Goal: Use online tool/utility: Utilize a website feature to perform a specific function

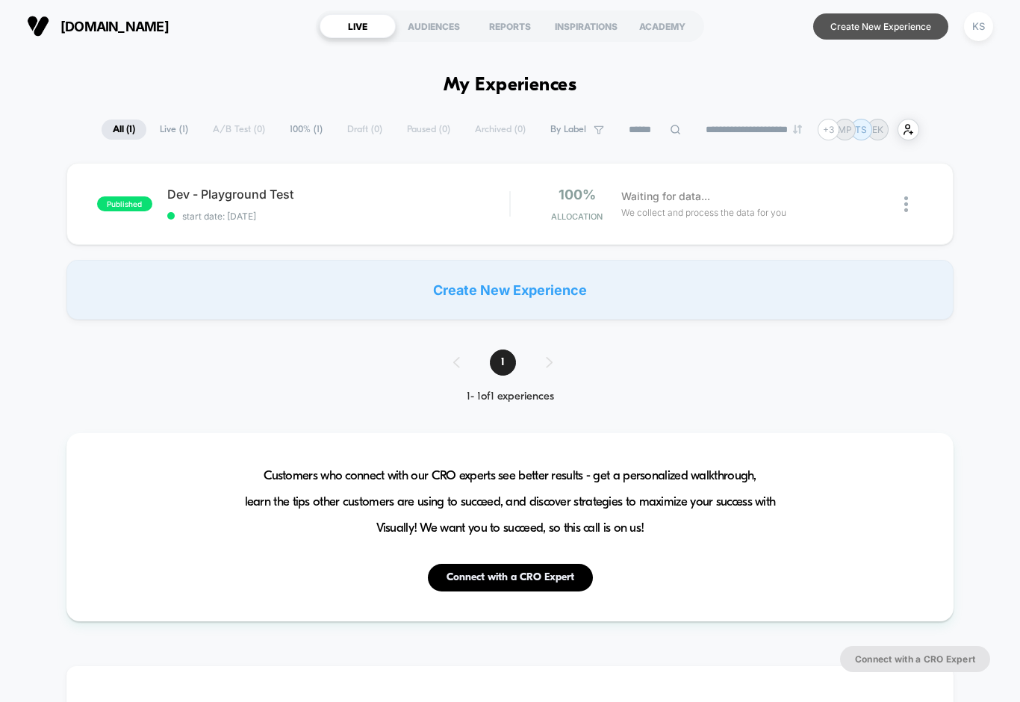
click at [846, 30] on button "Create New Experience" at bounding box center [880, 26] width 135 height 26
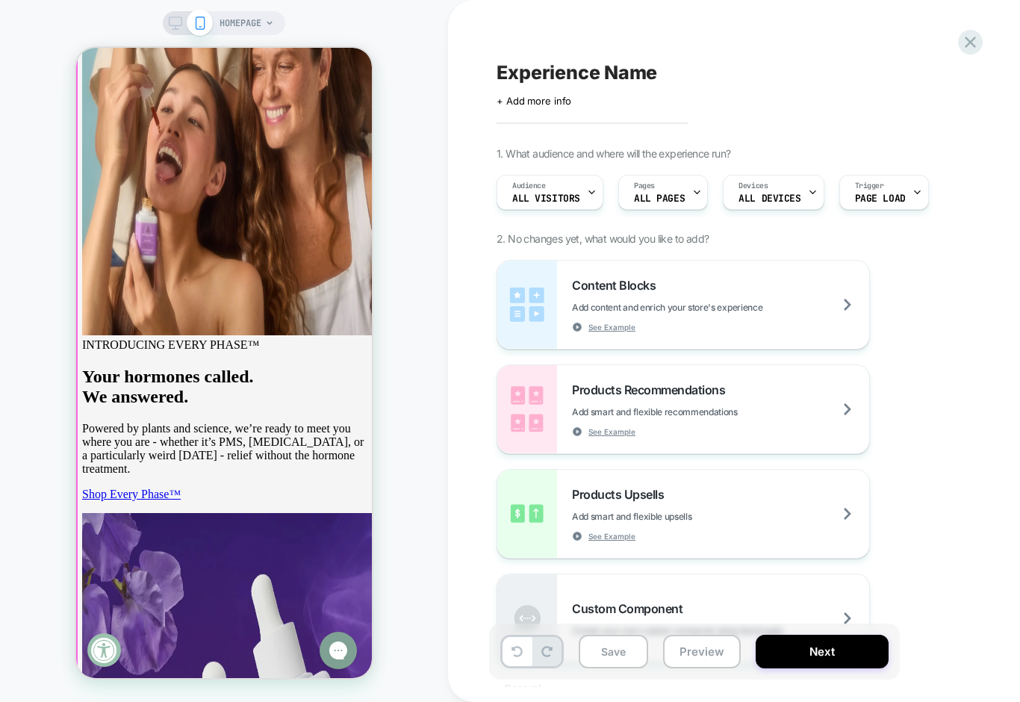
scroll to position [1252, 0]
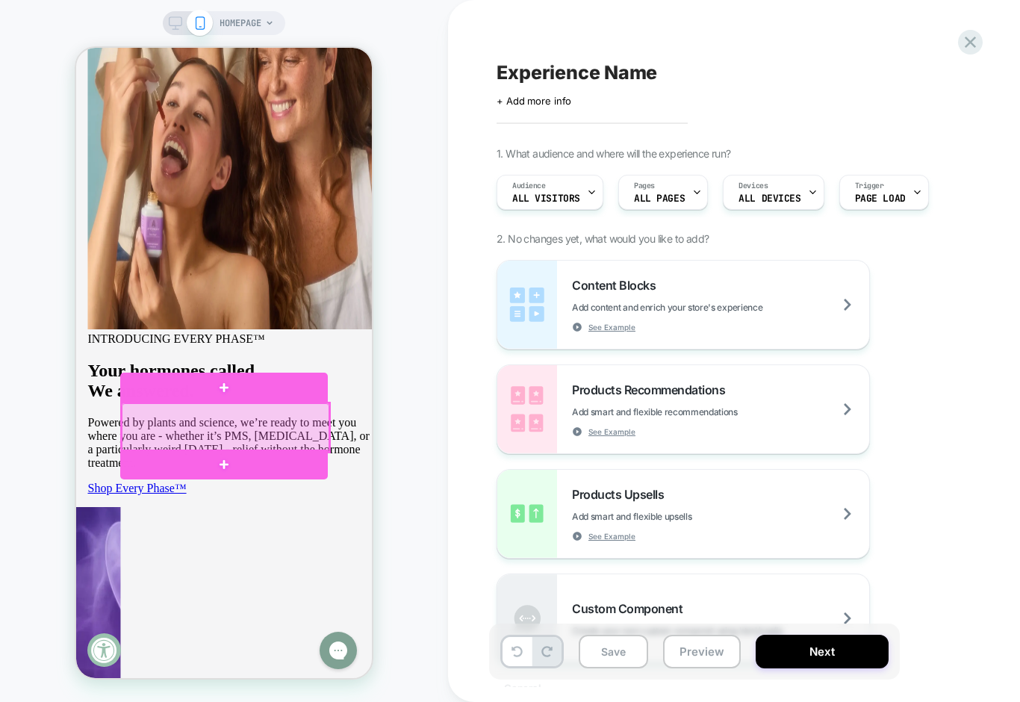
click at [282, 430] on div at bounding box center [226, 427] width 208 height 49
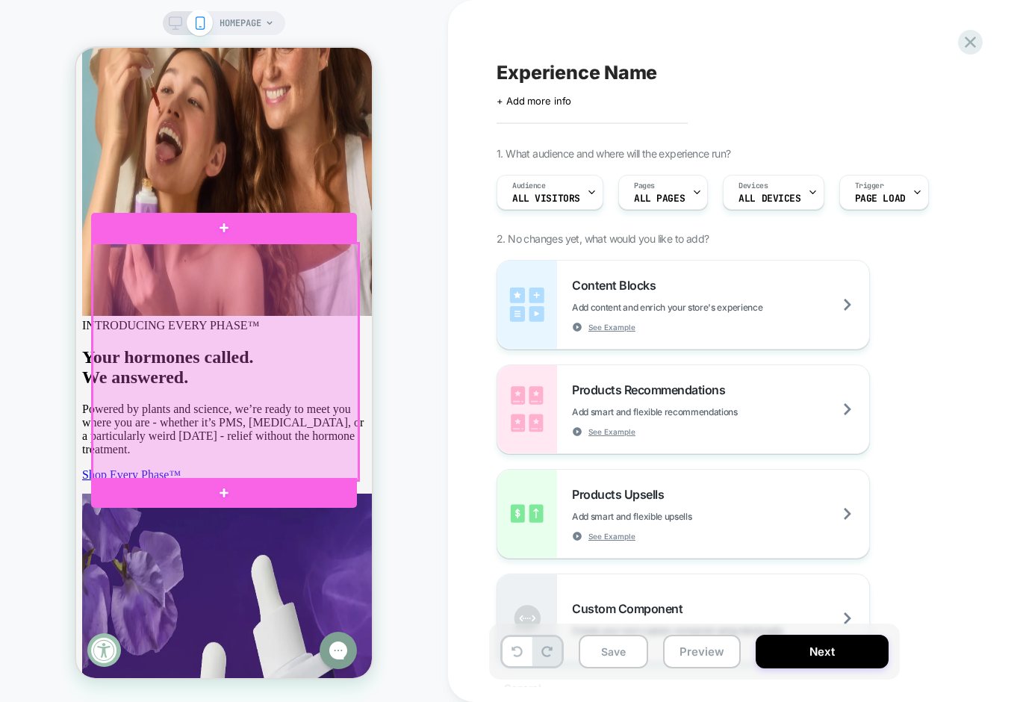
scroll to position [1271, 0]
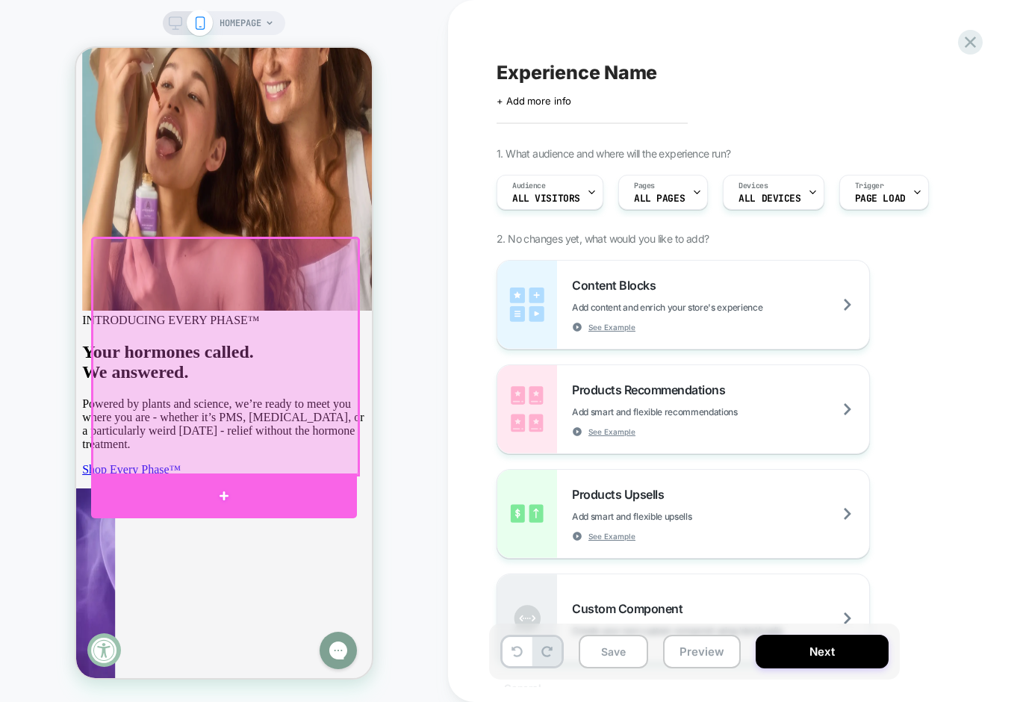
click at [229, 496] on div at bounding box center [224, 496] width 266 height 45
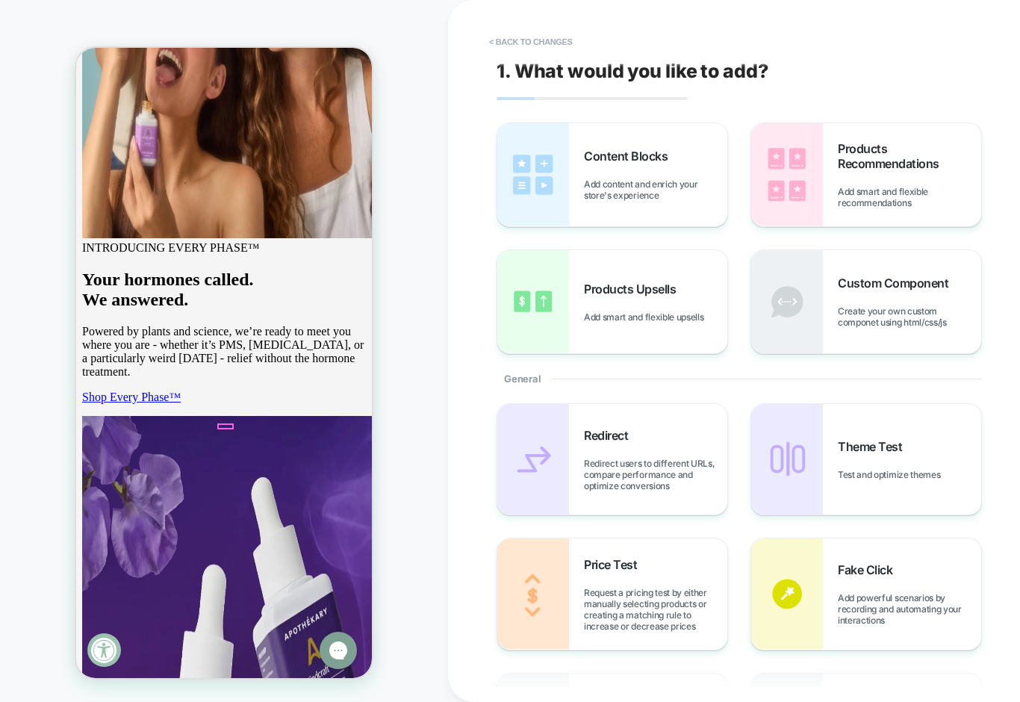
scroll to position [1412, 0]
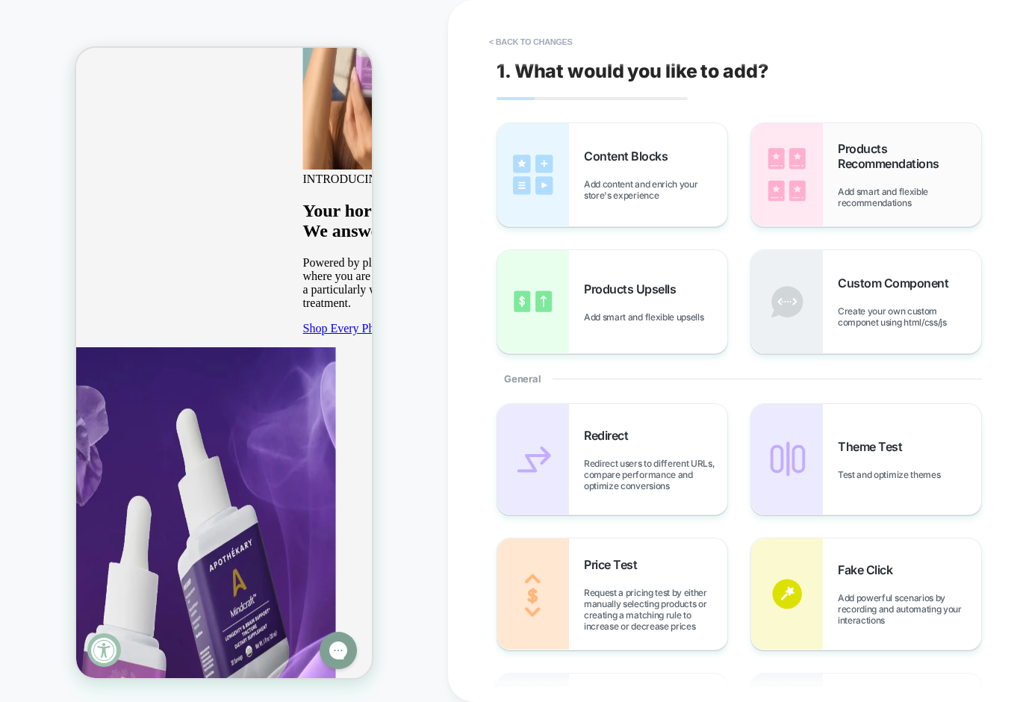
click at [837, 168] on div "Products Recommendations Add smart and flexible recommendations" at bounding box center [866, 174] width 230 height 103
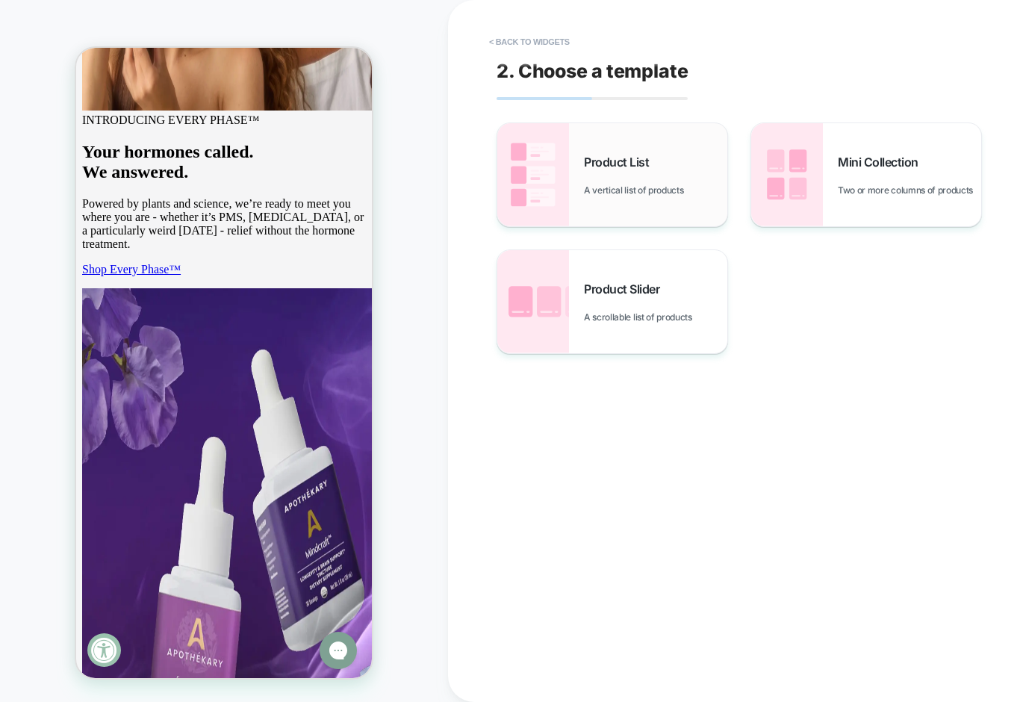
scroll to position [1483, 0]
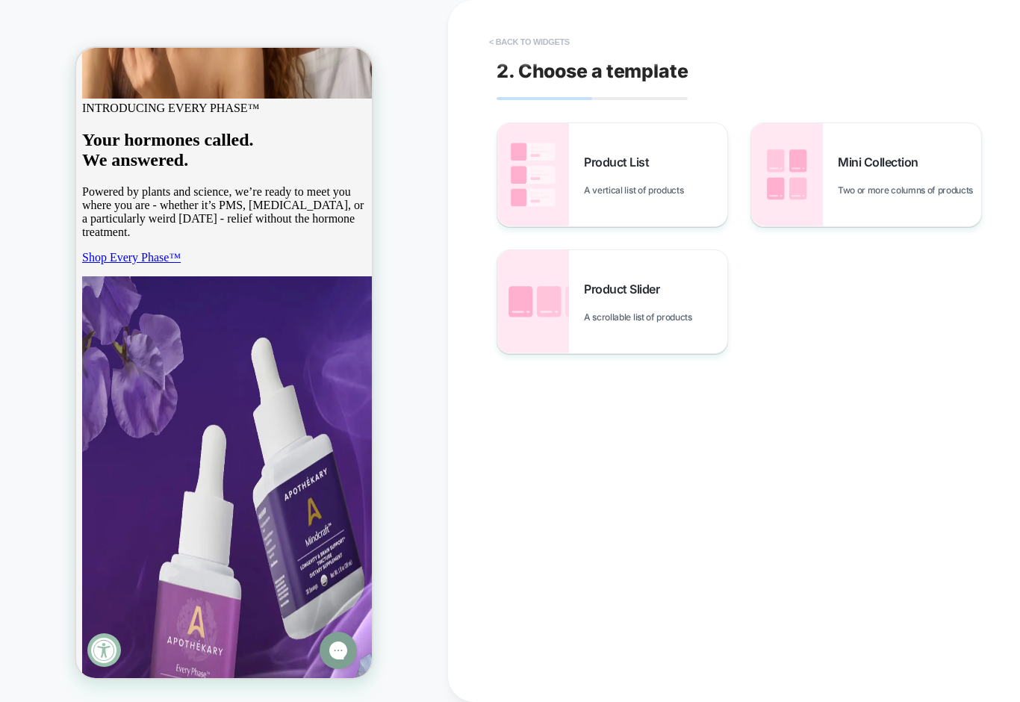
click at [525, 49] on button "< Back to widgets" at bounding box center [530, 42] width 96 height 24
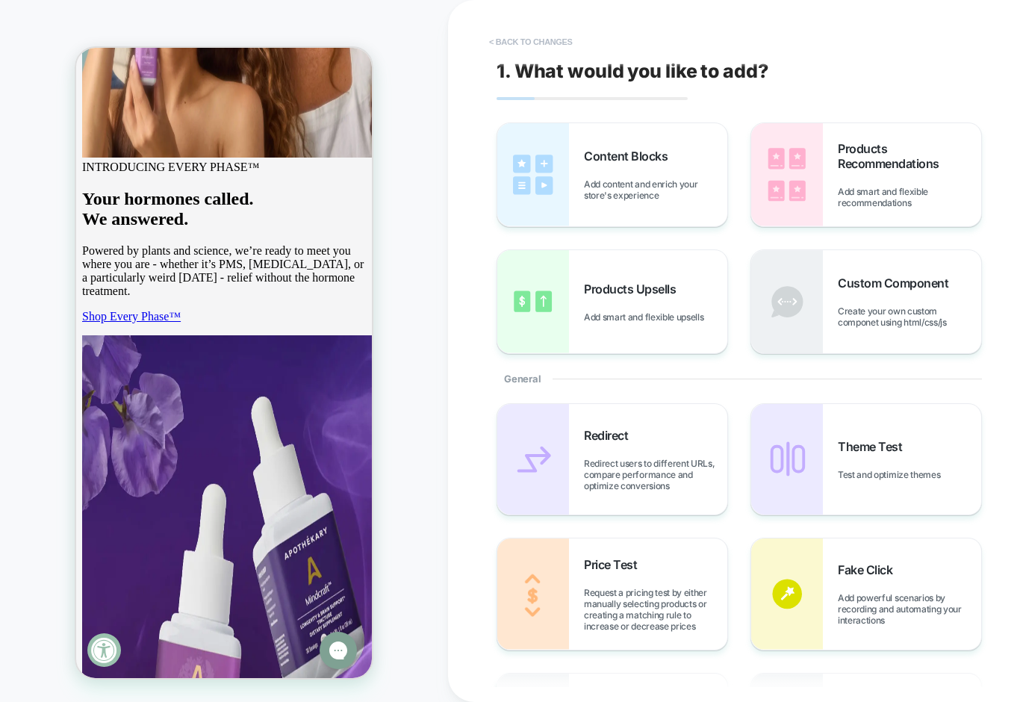
scroll to position [1412, 0]
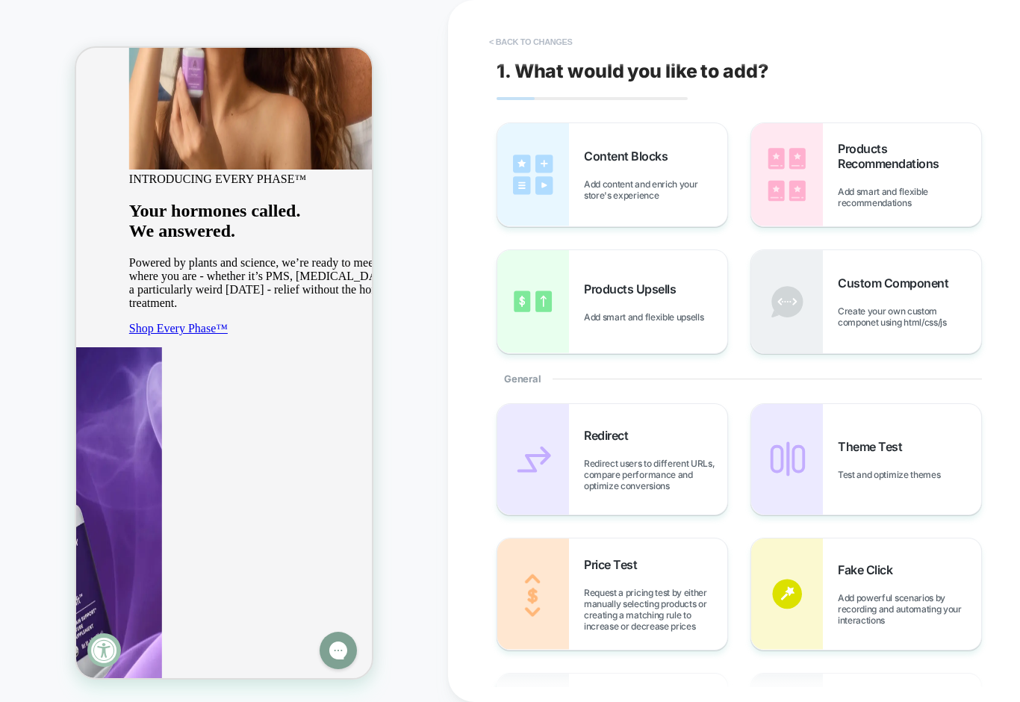
click at [525, 49] on button "< Back to changes" at bounding box center [531, 42] width 99 height 24
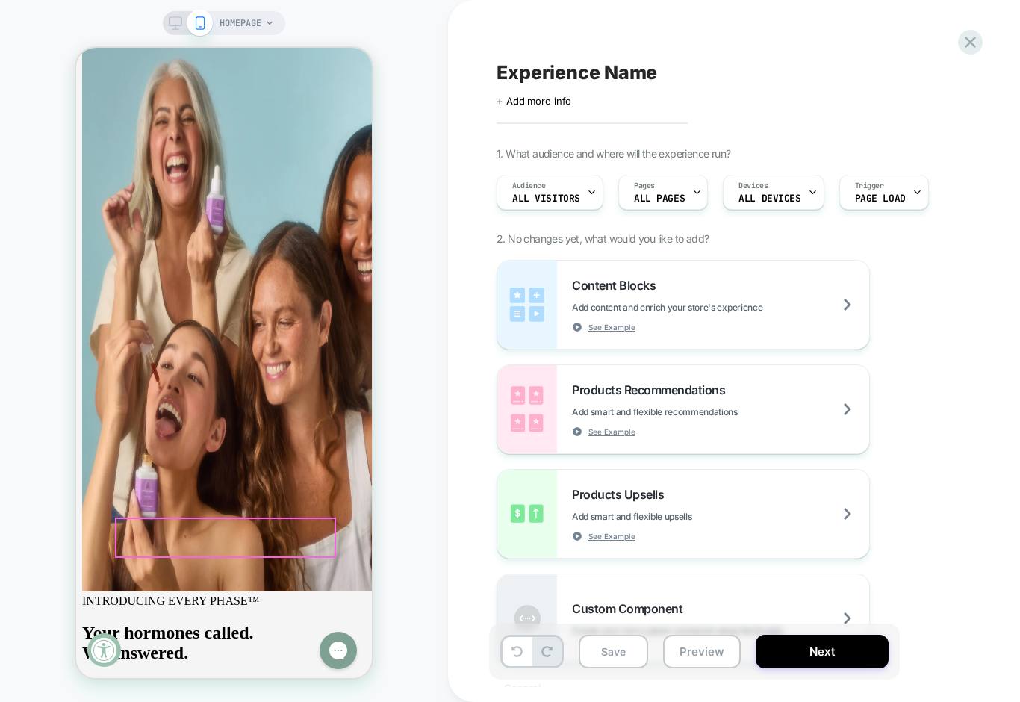
scroll to position [934, 0]
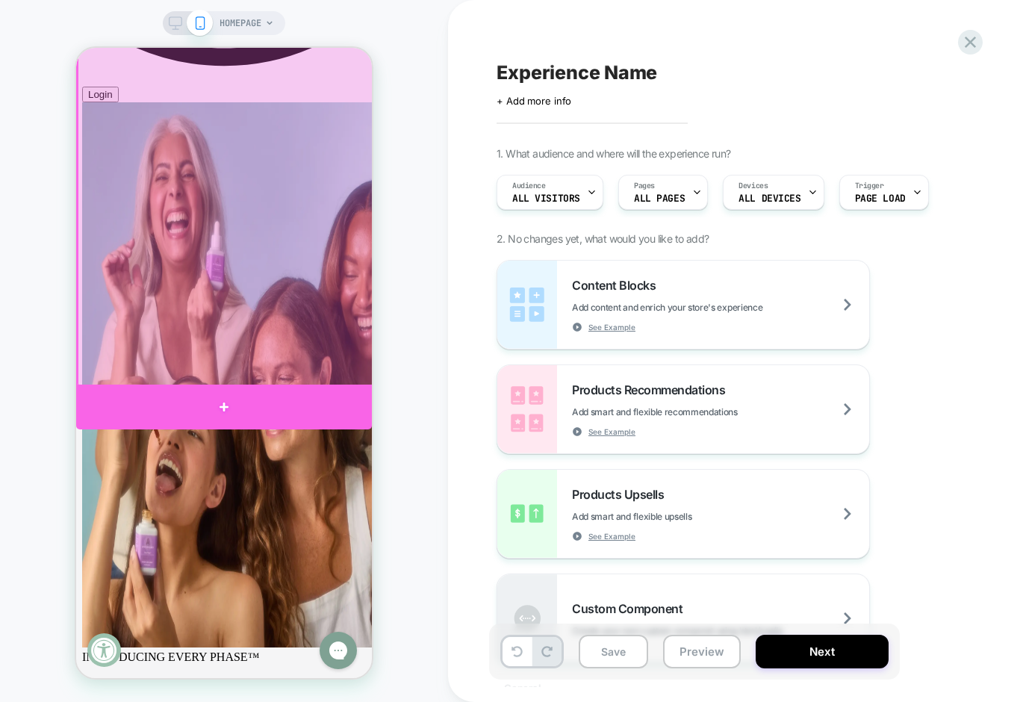
click at [300, 400] on div at bounding box center [224, 407] width 296 height 45
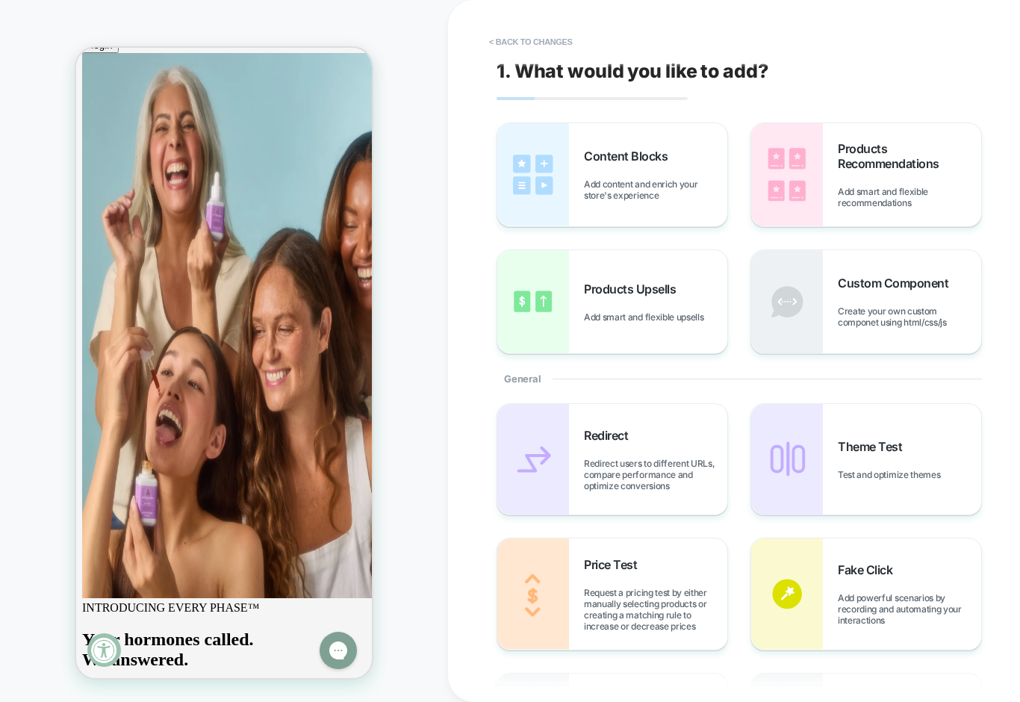
scroll to position [986, 0]
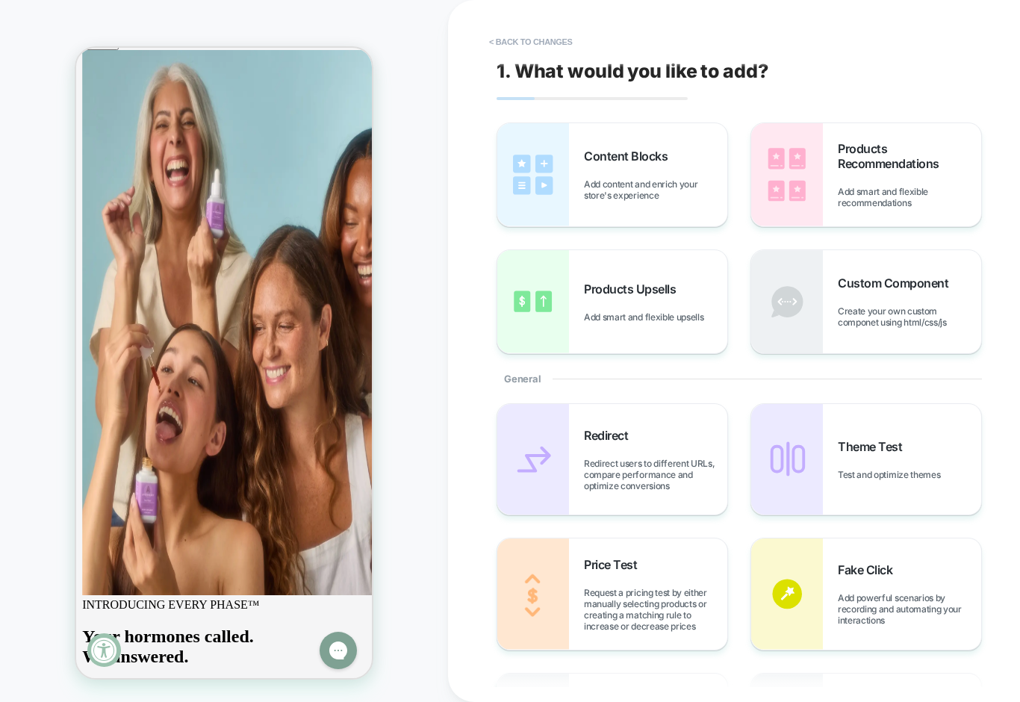
click at [753, 179] on img at bounding box center [787, 174] width 72 height 103
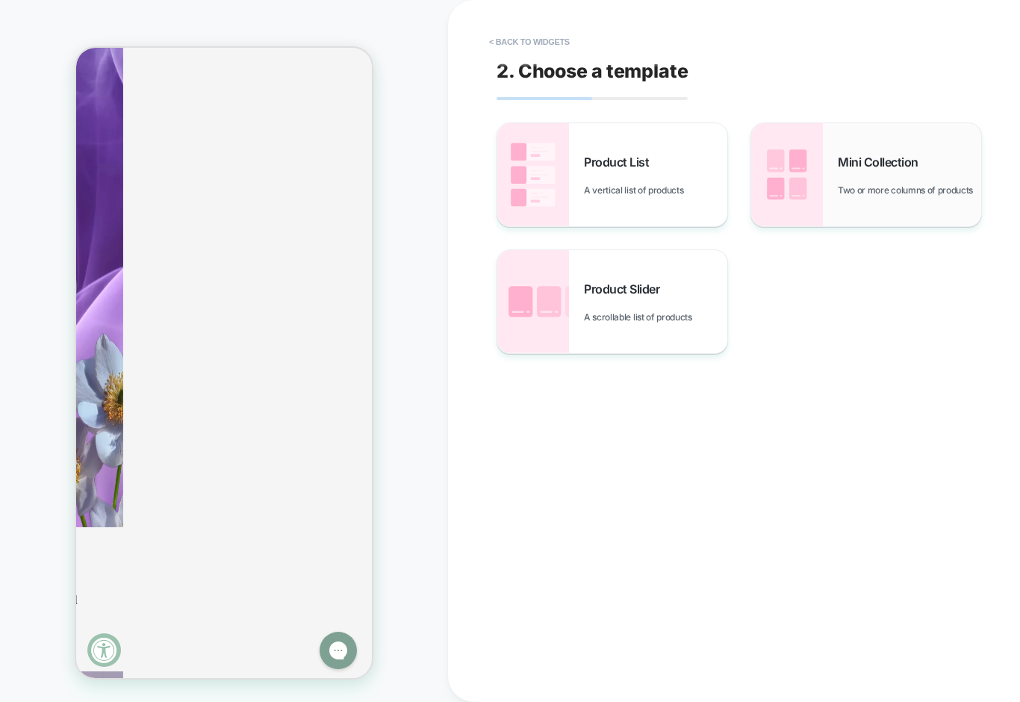
scroll to position [1781, 0]
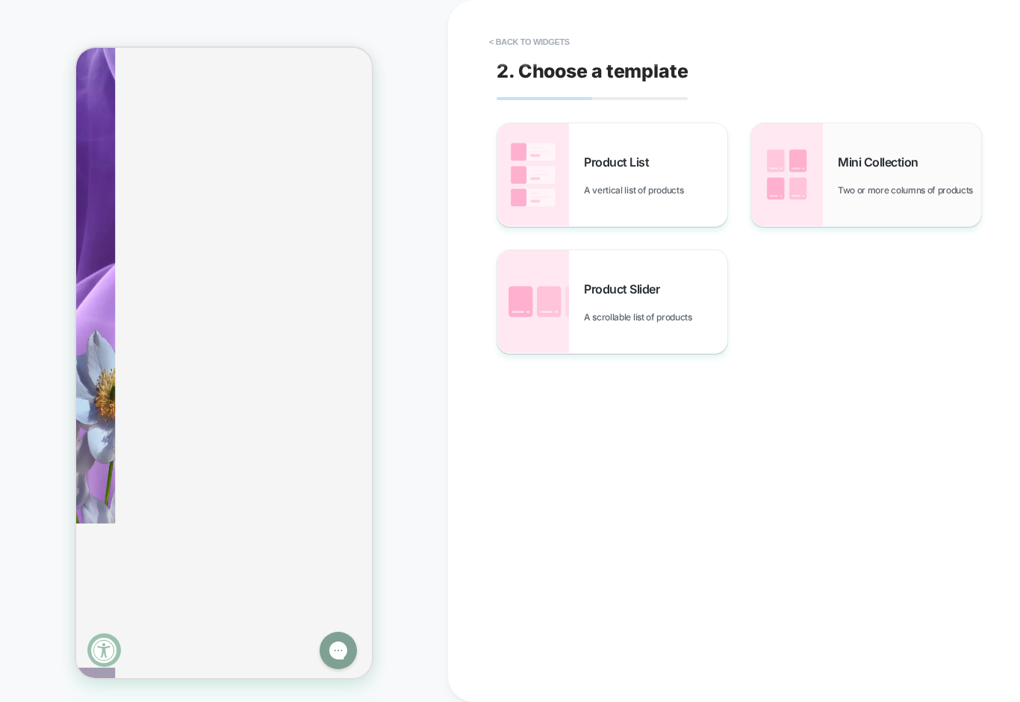
click at [801, 186] on img at bounding box center [787, 174] width 72 height 103
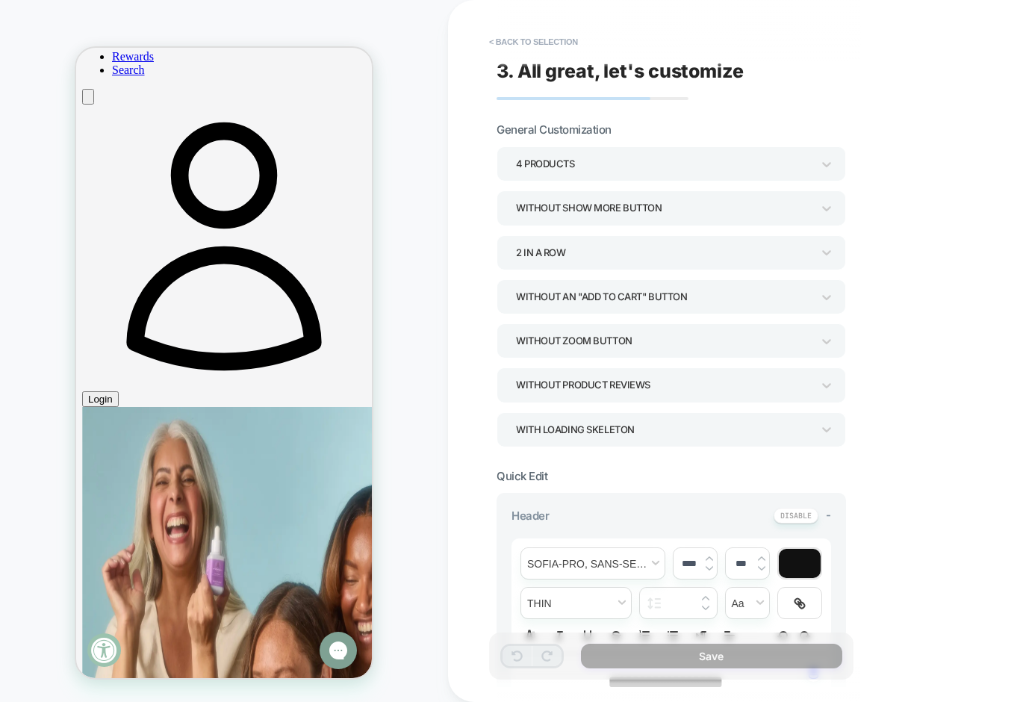
scroll to position [0, 0]
click at [544, 37] on button "< Back to selection" at bounding box center [534, 42] width 104 height 24
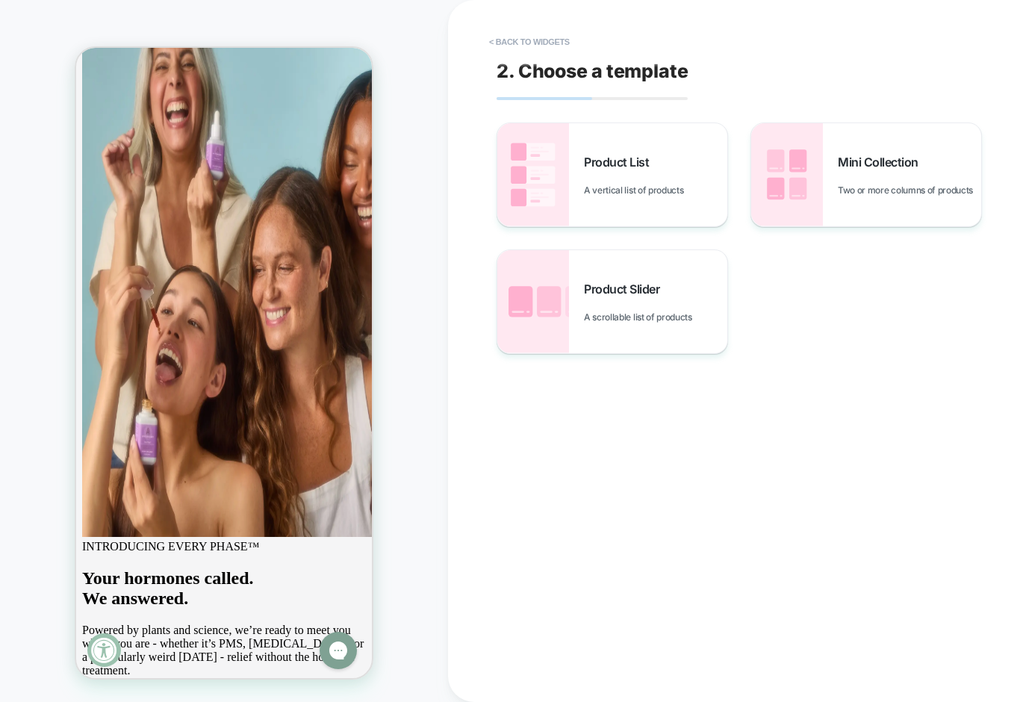
scroll to position [1057, 0]
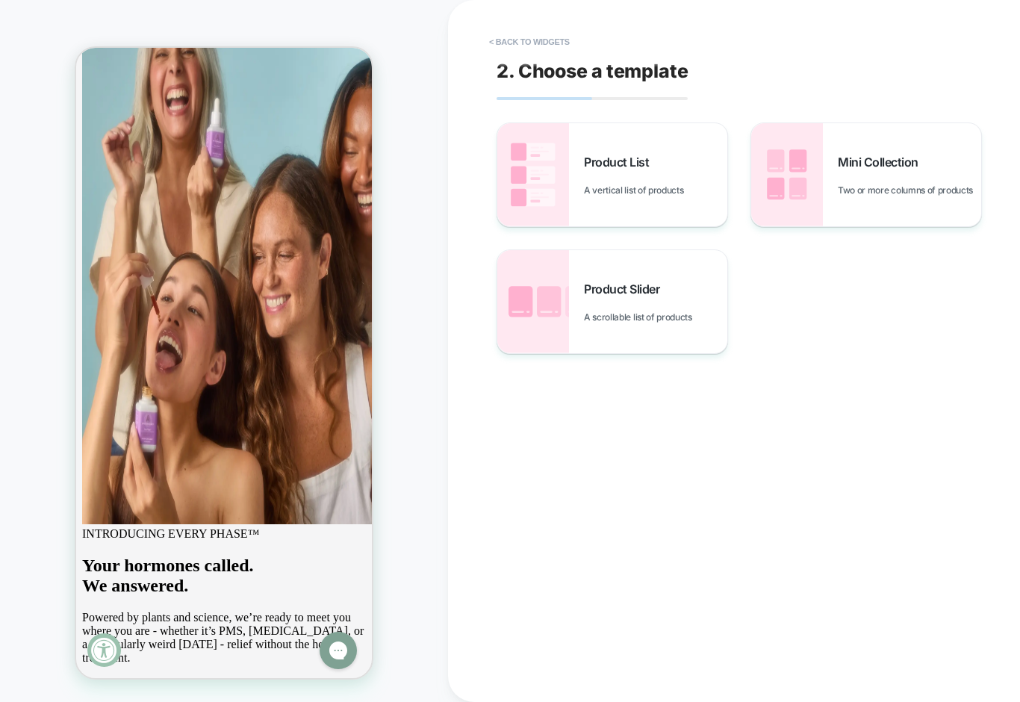
click at [544, 37] on button "< Back to widgets" at bounding box center [530, 42] width 96 height 24
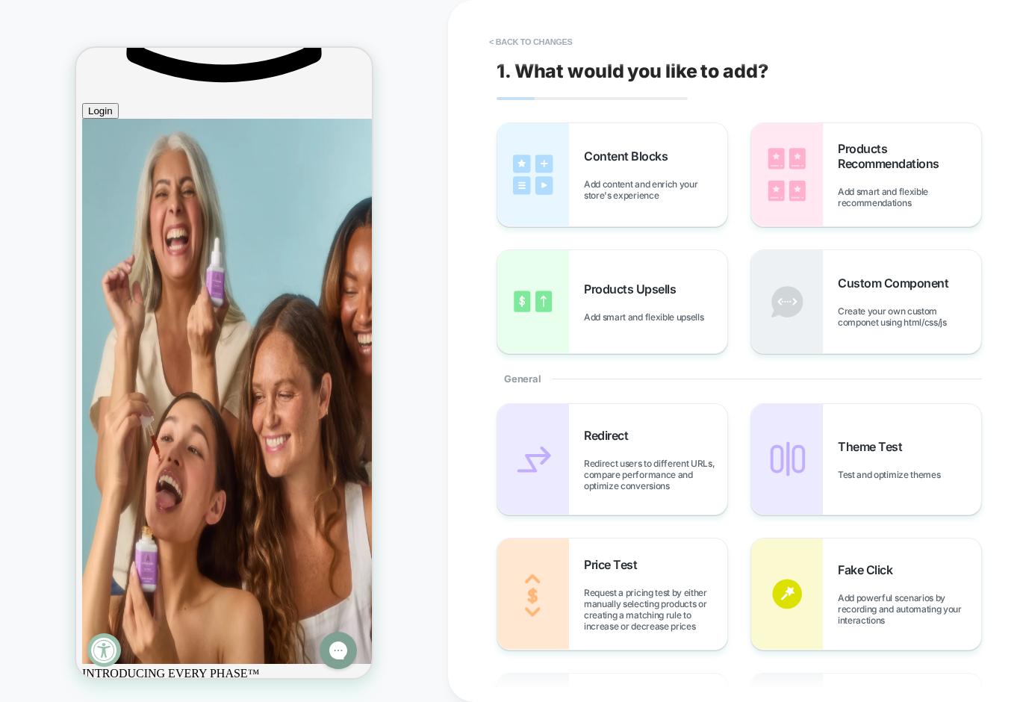
scroll to position [967, 0]
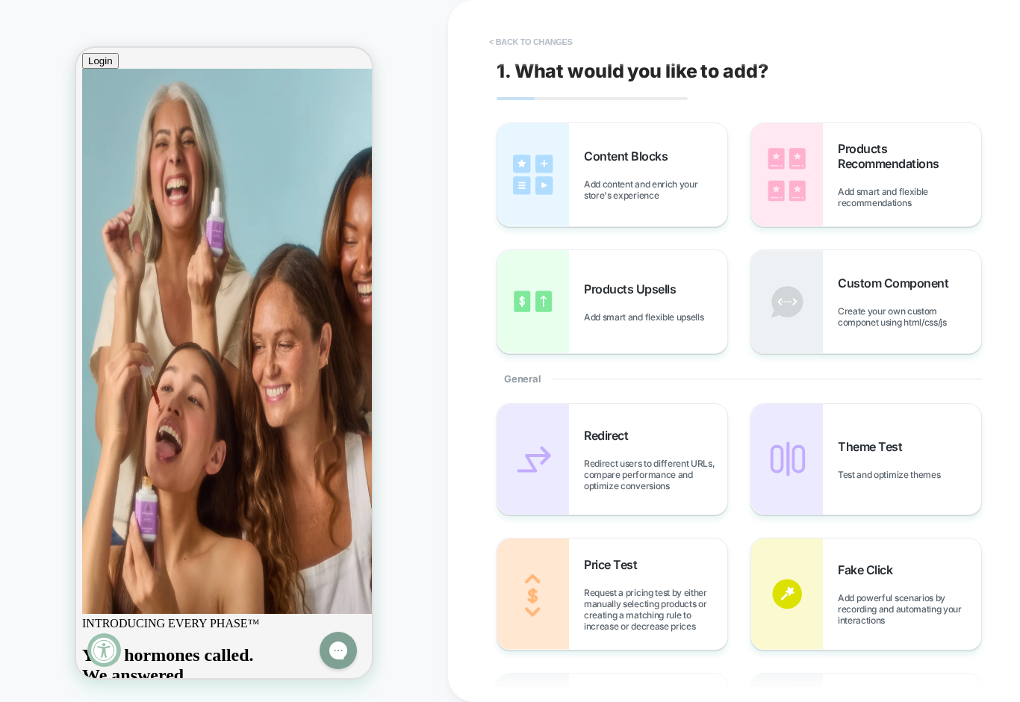
click at [569, 42] on button "< Back to changes" at bounding box center [531, 42] width 99 height 24
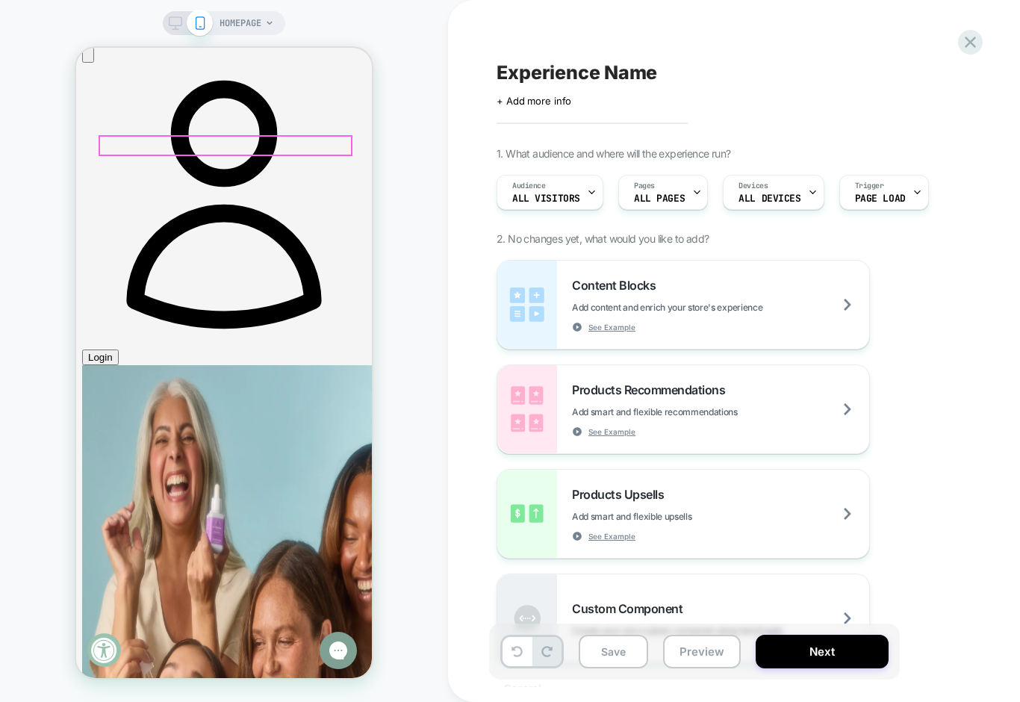
scroll to position [669, 0]
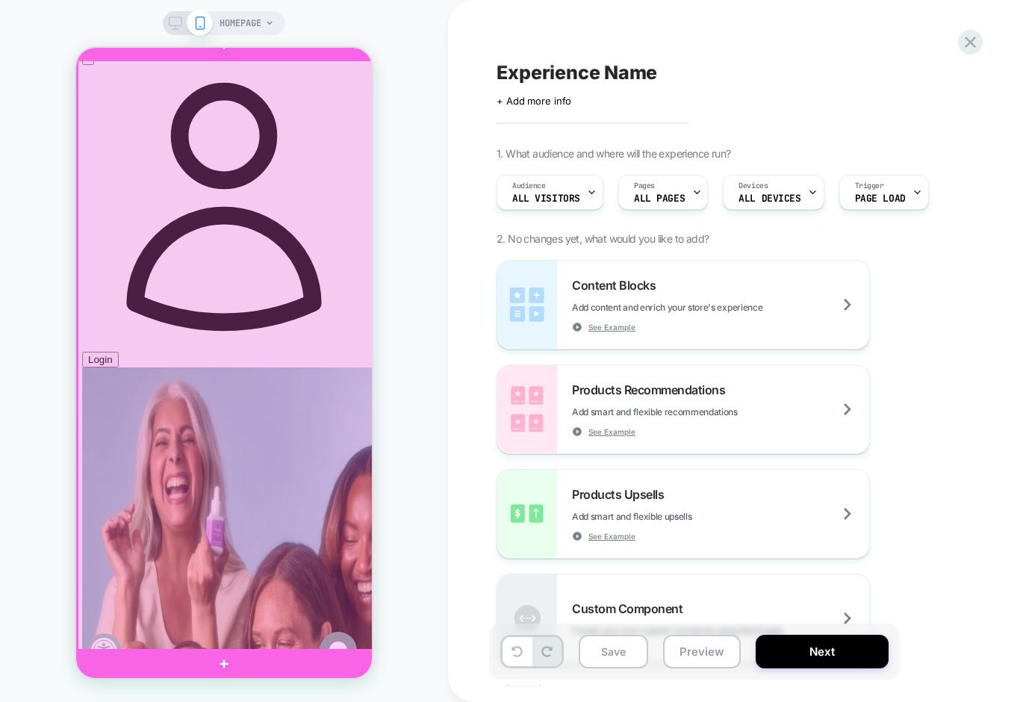
click at [261, 198] on div at bounding box center [226, 356] width 296 height 591
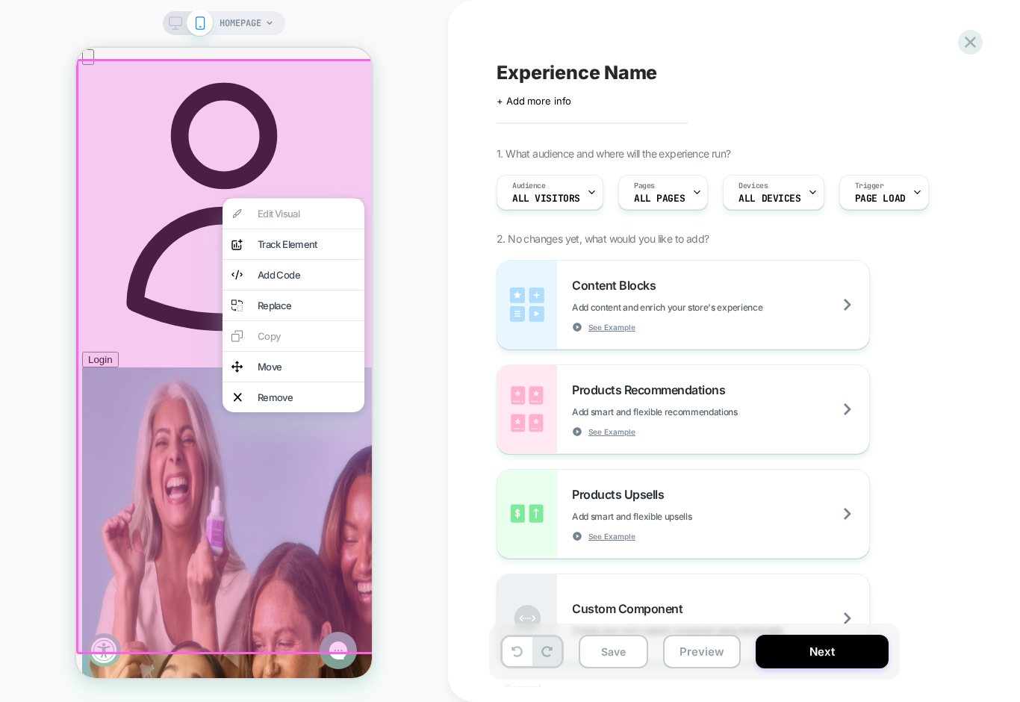
click at [268, 329] on div "Edit Visual analytics-plus-line-svgrepo-com Track Element Add Code Replace Copy…" at bounding box center [294, 305] width 142 height 214
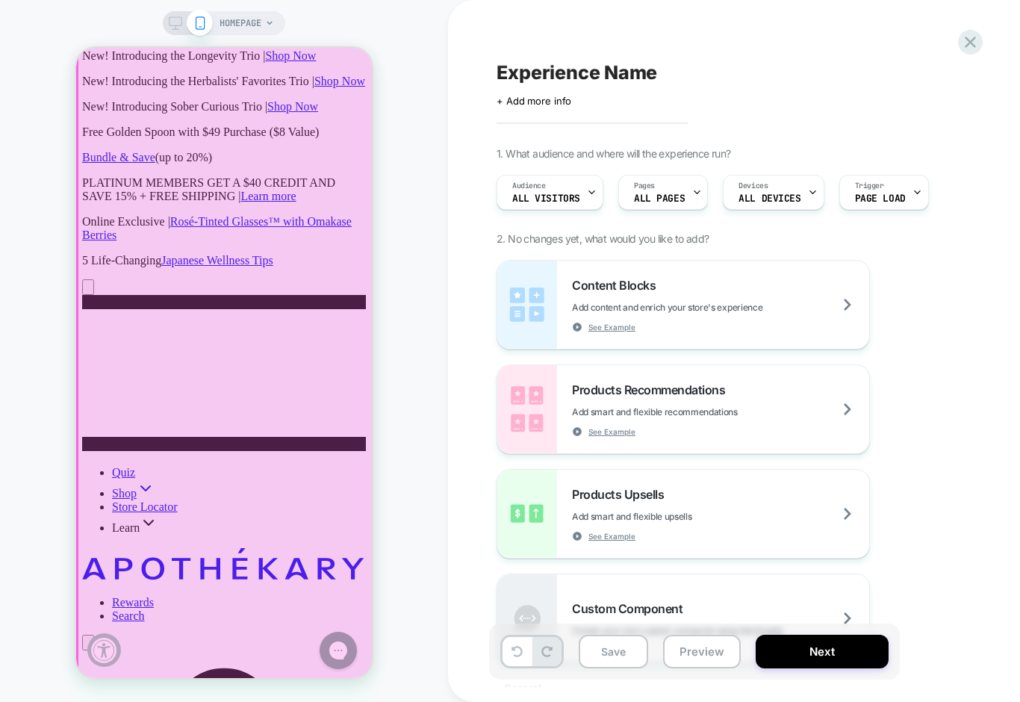
scroll to position [0, 0]
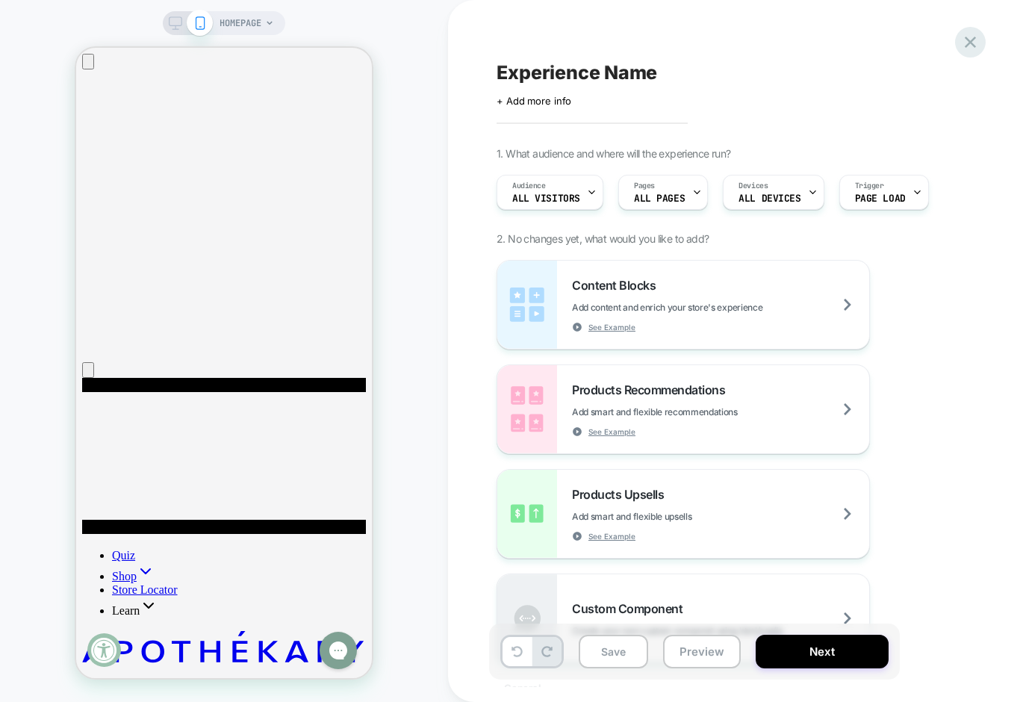
click at [971, 46] on icon at bounding box center [971, 42] width 20 height 20
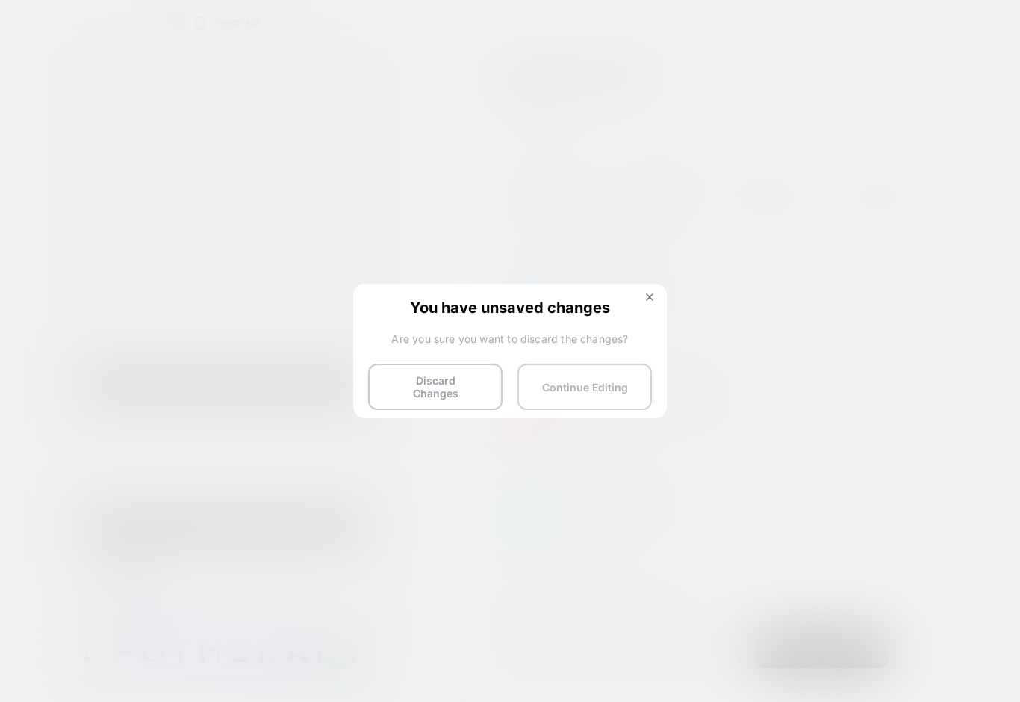
click at [615, 380] on button "Continue Editing" at bounding box center [585, 387] width 134 height 46
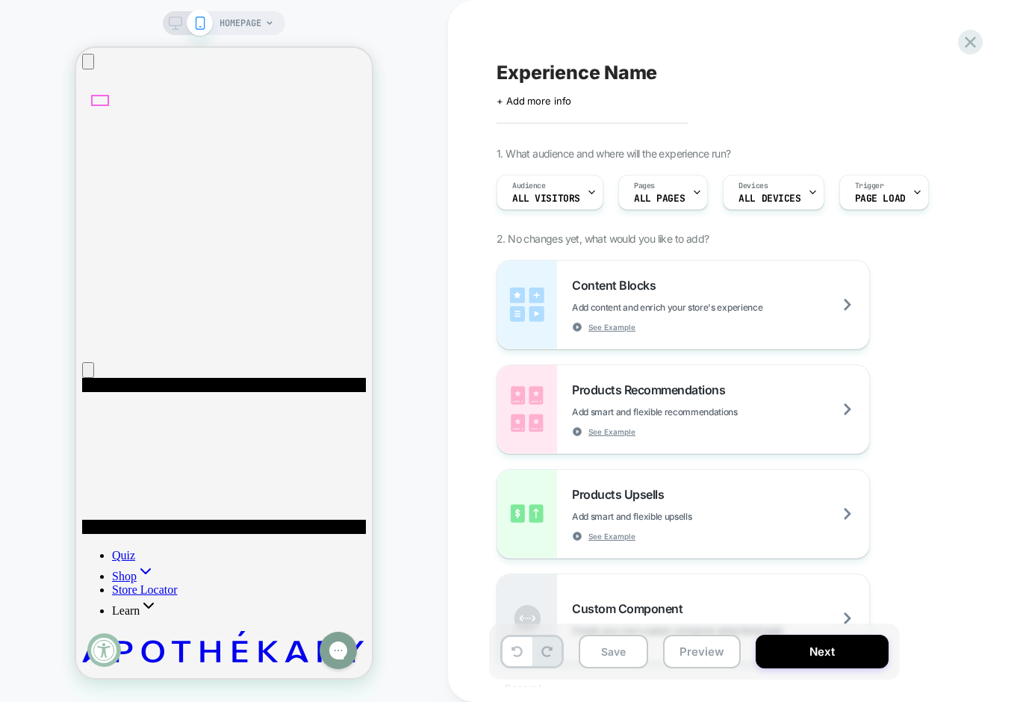
click at [98, 378] on icon "Open mobile menu" at bounding box center [224, 456] width 284 height 156
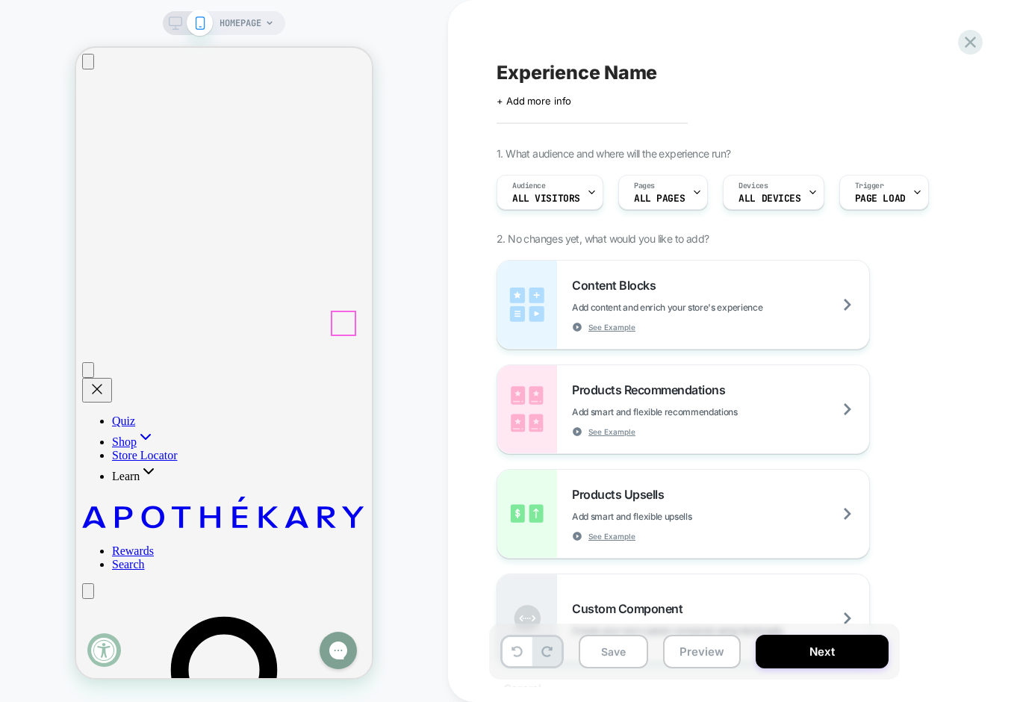
click at [99, 384] on icon "Close mobile menu" at bounding box center [97, 389] width 10 height 10
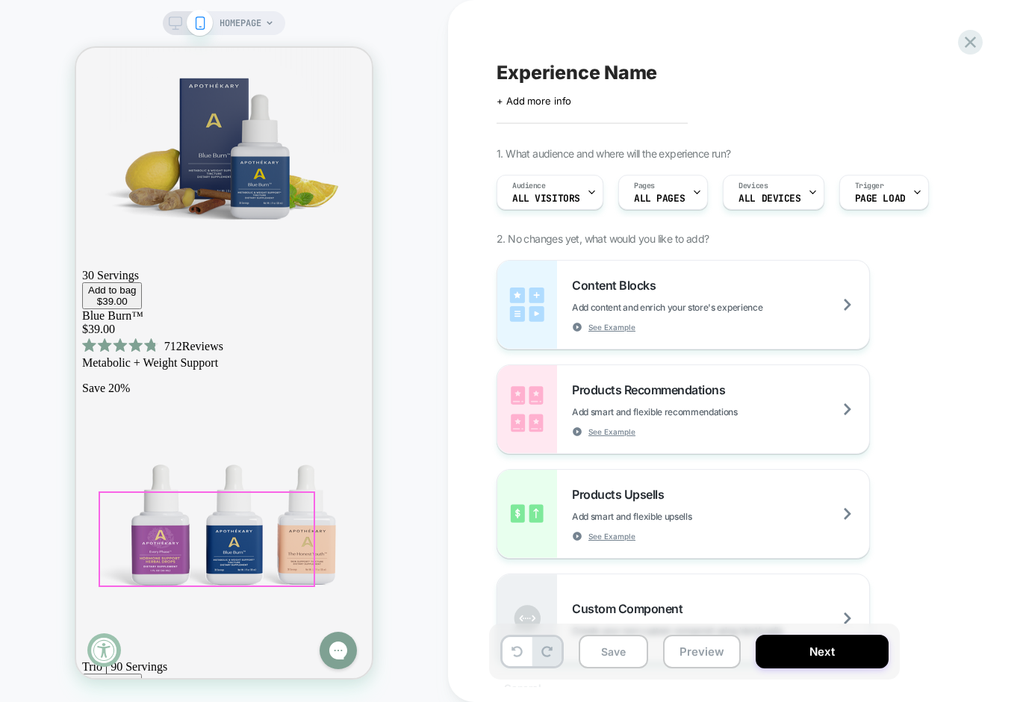
scroll to position [3958, 0]
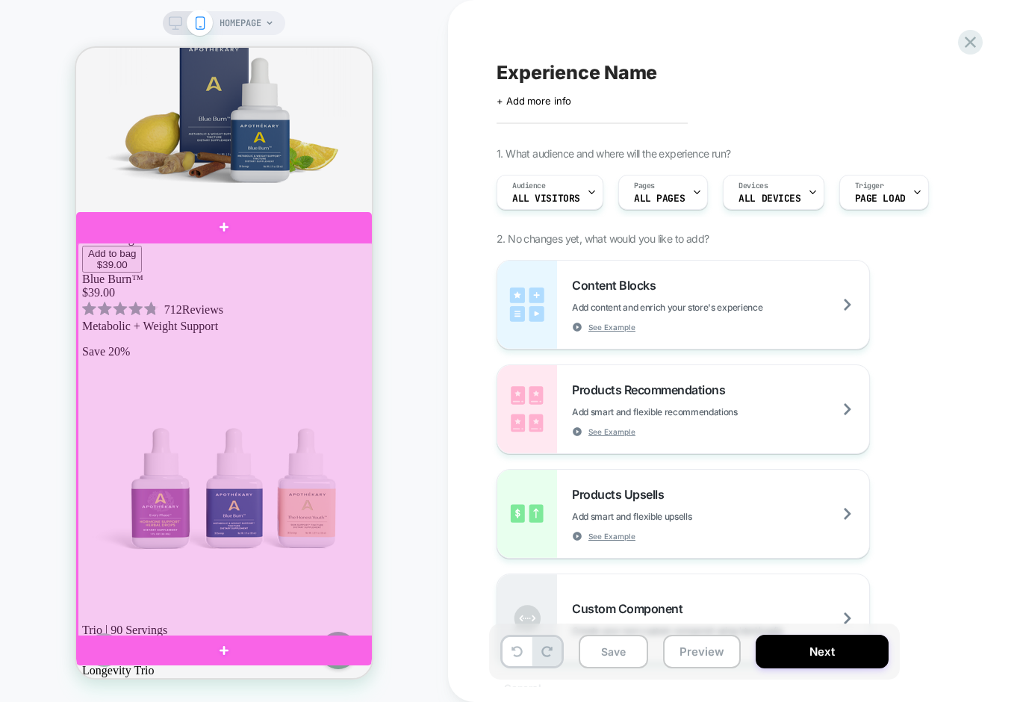
click at [314, 556] on div at bounding box center [226, 440] width 296 height 394
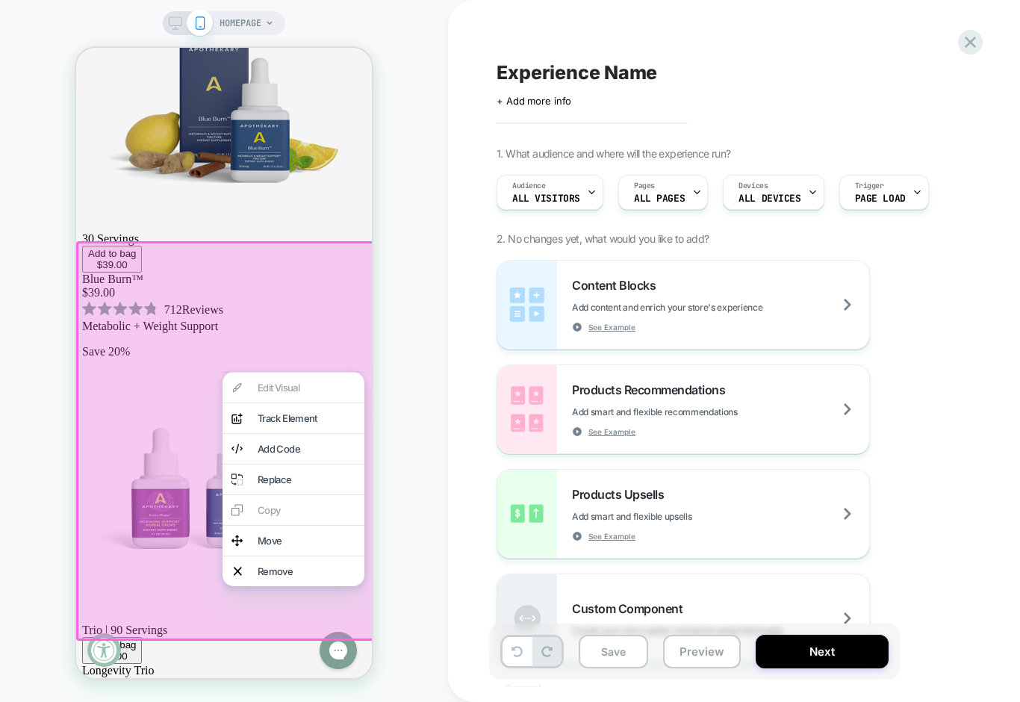
click at [276, 504] on div "Edit Visual analytics-plus-line-svgrepo-com Track Element Add Code Replace Copy…" at bounding box center [294, 479] width 142 height 214
click at [426, 485] on div "HOMEPAGE" at bounding box center [224, 351] width 448 height 672
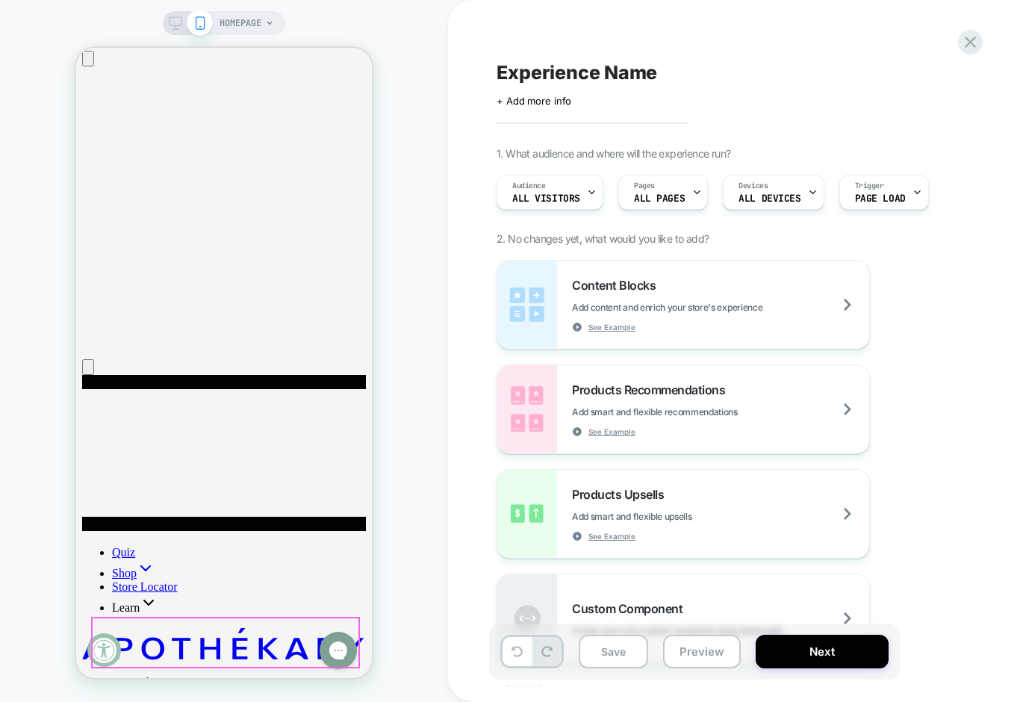
scroll to position [0, 0]
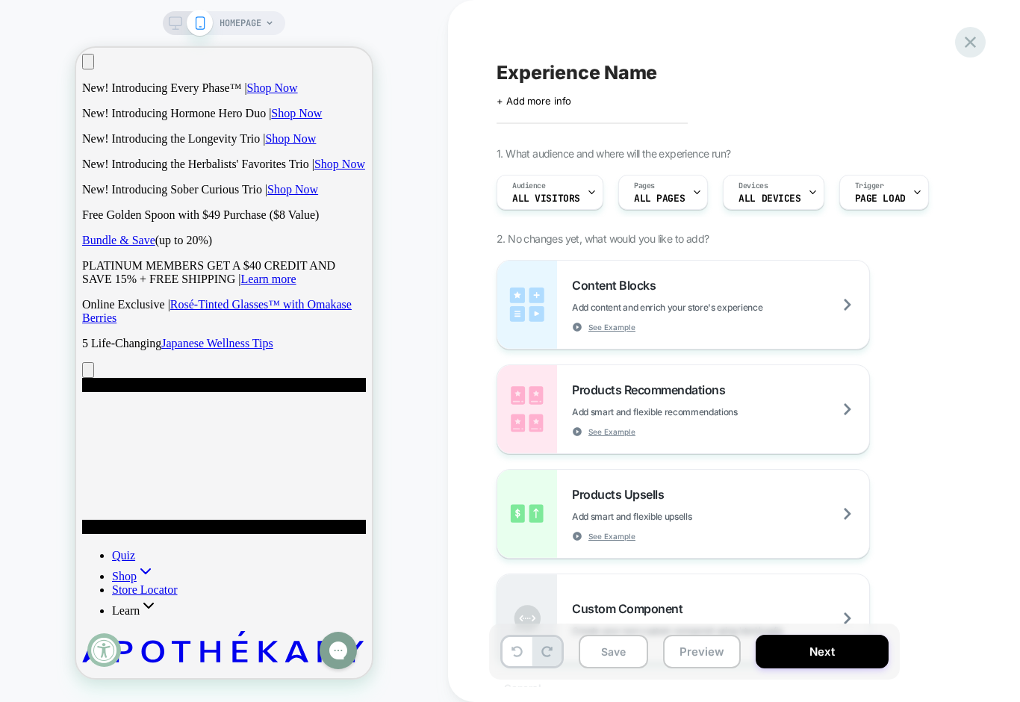
click at [975, 44] on icon at bounding box center [971, 42] width 20 height 20
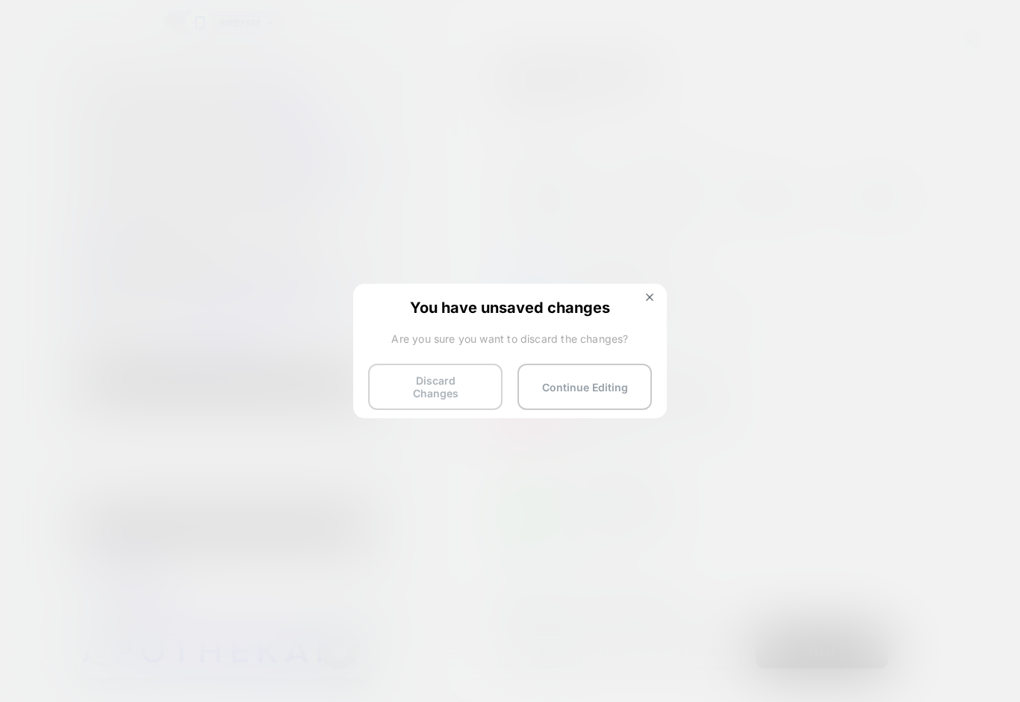
click at [395, 385] on button "Discard Changes" at bounding box center [435, 387] width 134 height 46
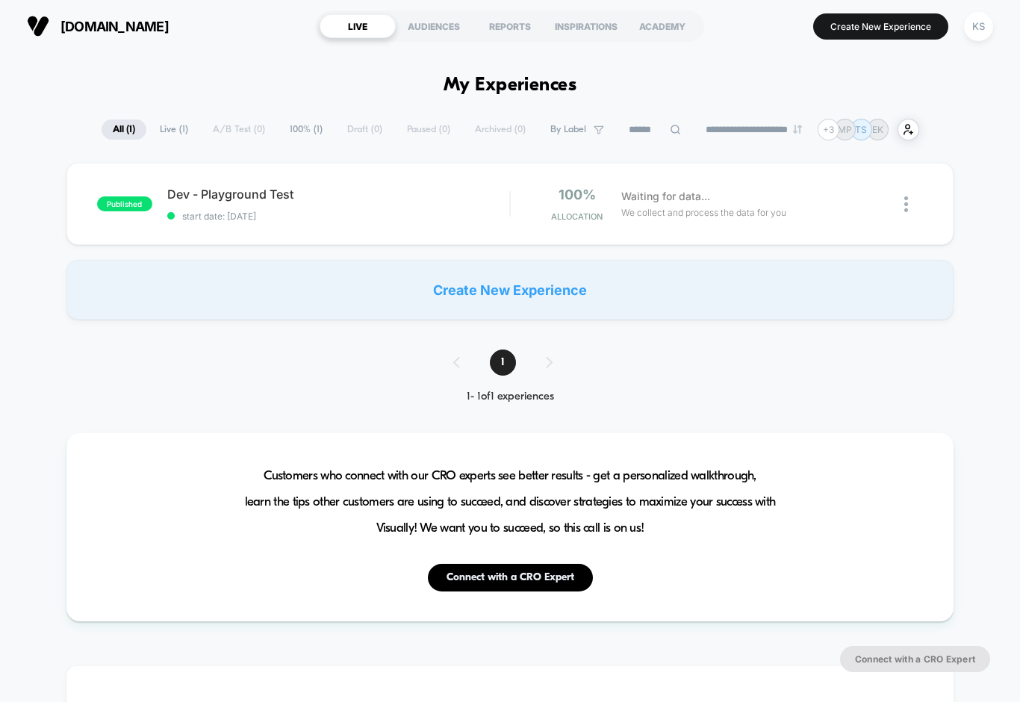
click at [548, 362] on div "1" at bounding box center [510, 363] width 144 height 26
click at [978, 32] on div "KS" at bounding box center [978, 26] width 29 height 29
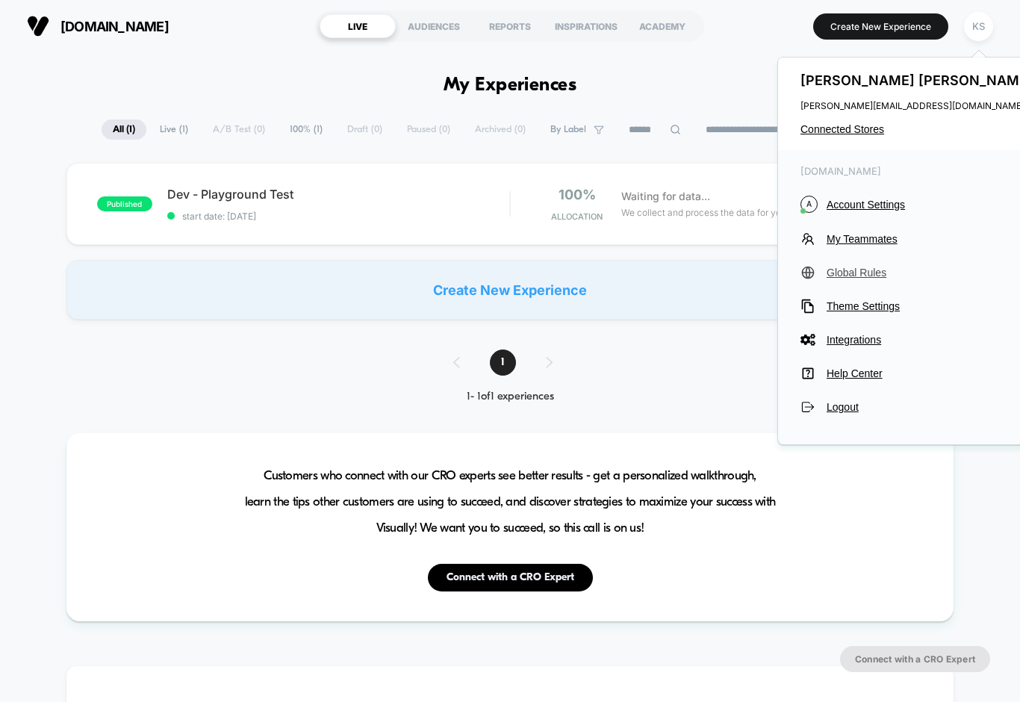
click at [872, 272] on span "Global Rules" at bounding box center [932, 273] width 210 height 12
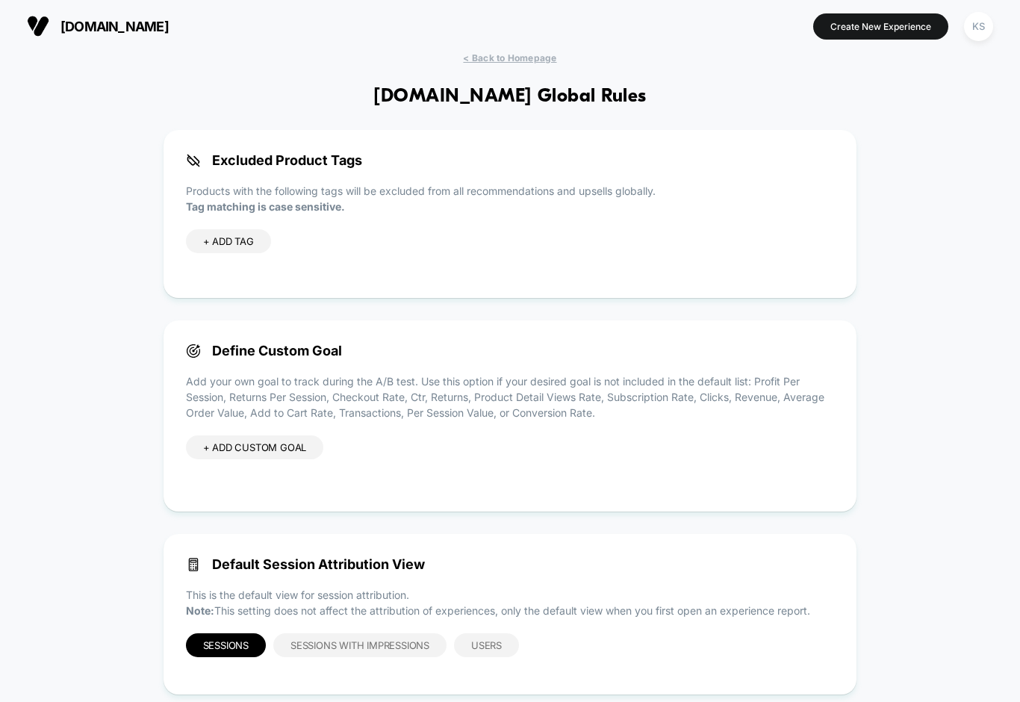
scroll to position [31, 0]
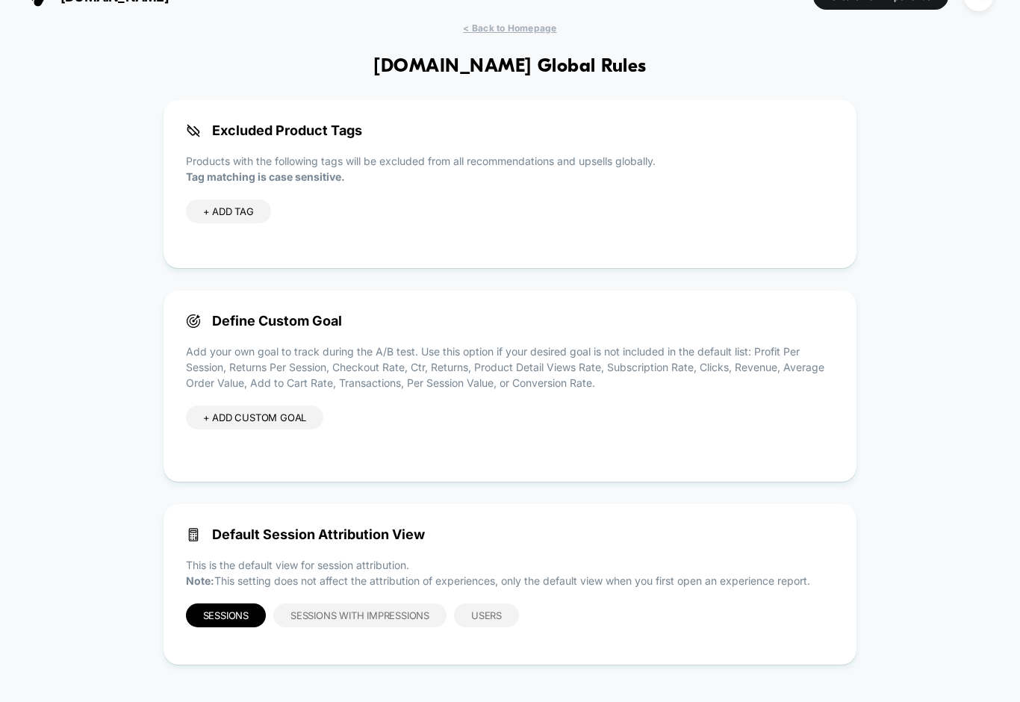
click at [279, 411] on div "+ ADD CUSTOM GOAL" at bounding box center [255, 418] width 138 height 24
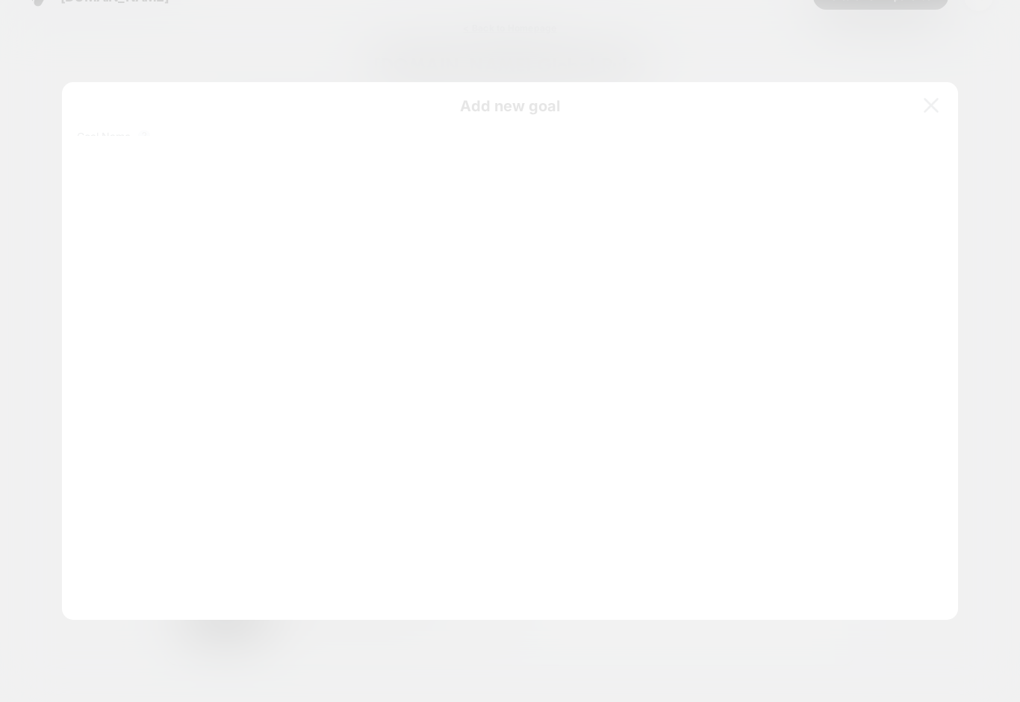
scroll to position [202, 0]
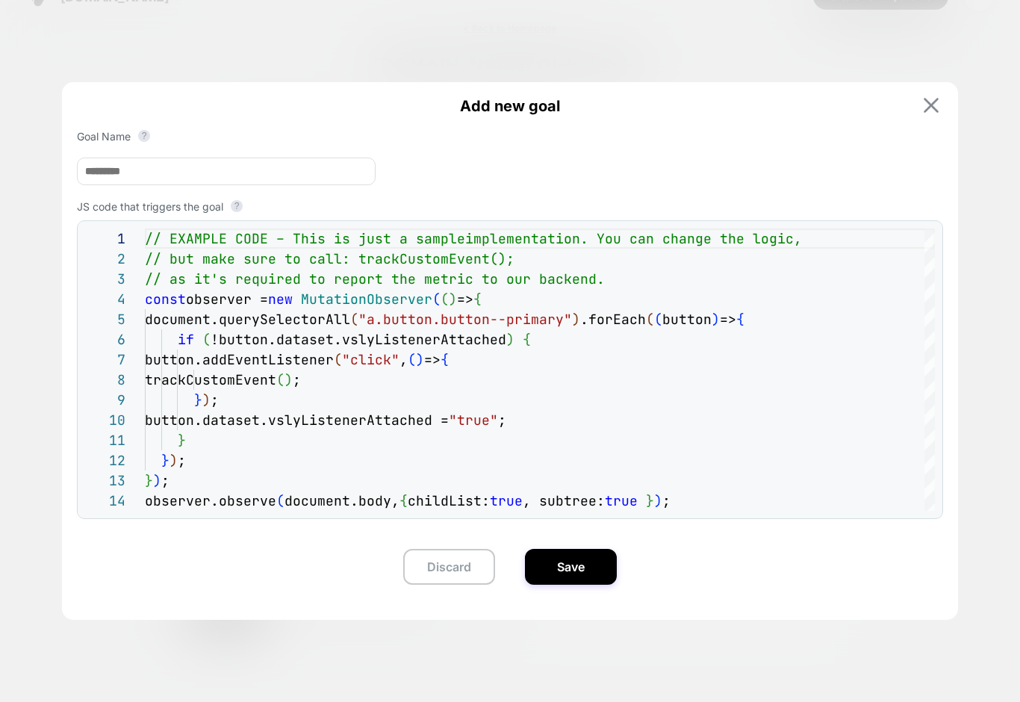
click at [934, 101] on img at bounding box center [931, 105] width 15 height 15
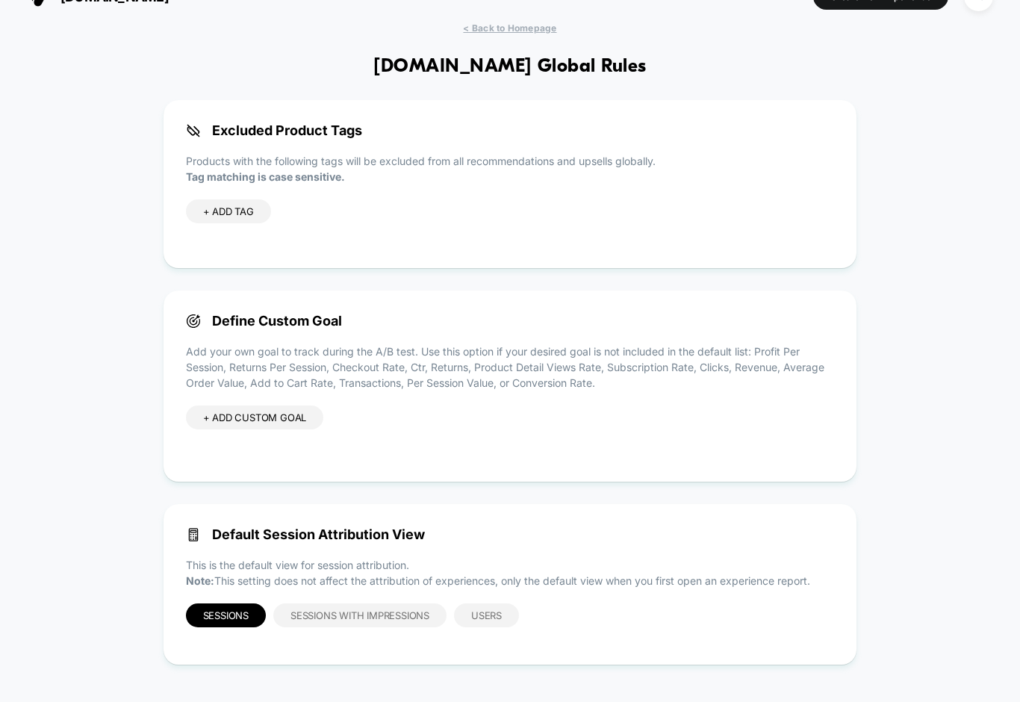
scroll to position [0, 0]
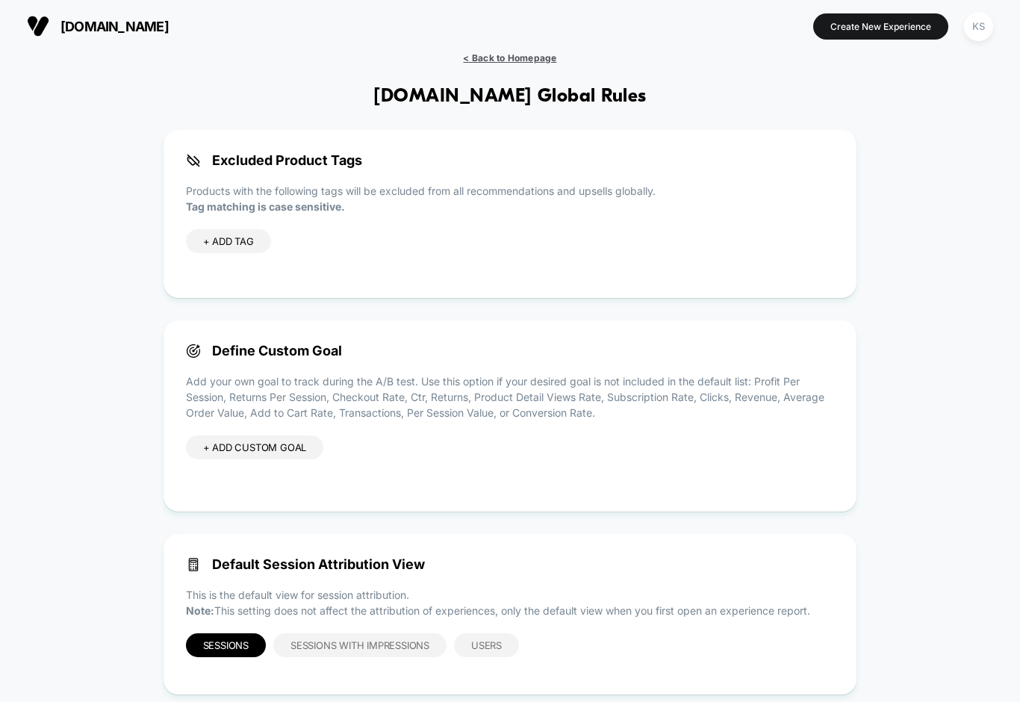
click at [538, 59] on span "< Back to Homepage" at bounding box center [509, 57] width 93 height 11
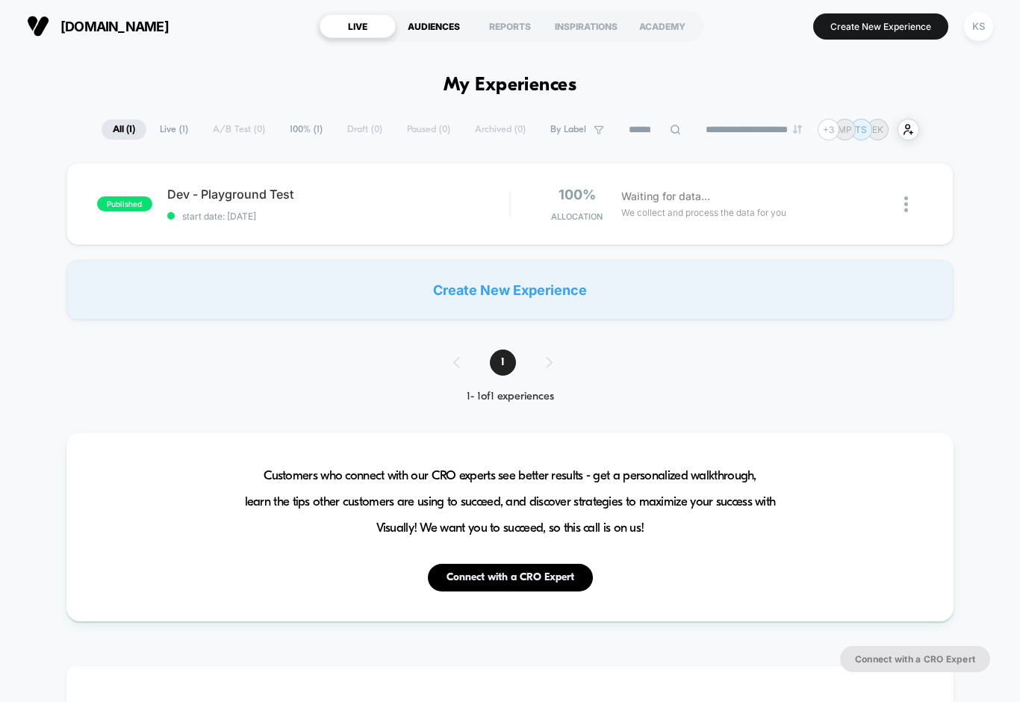
click at [425, 28] on div "AUDIENCES" at bounding box center [434, 26] width 76 height 24
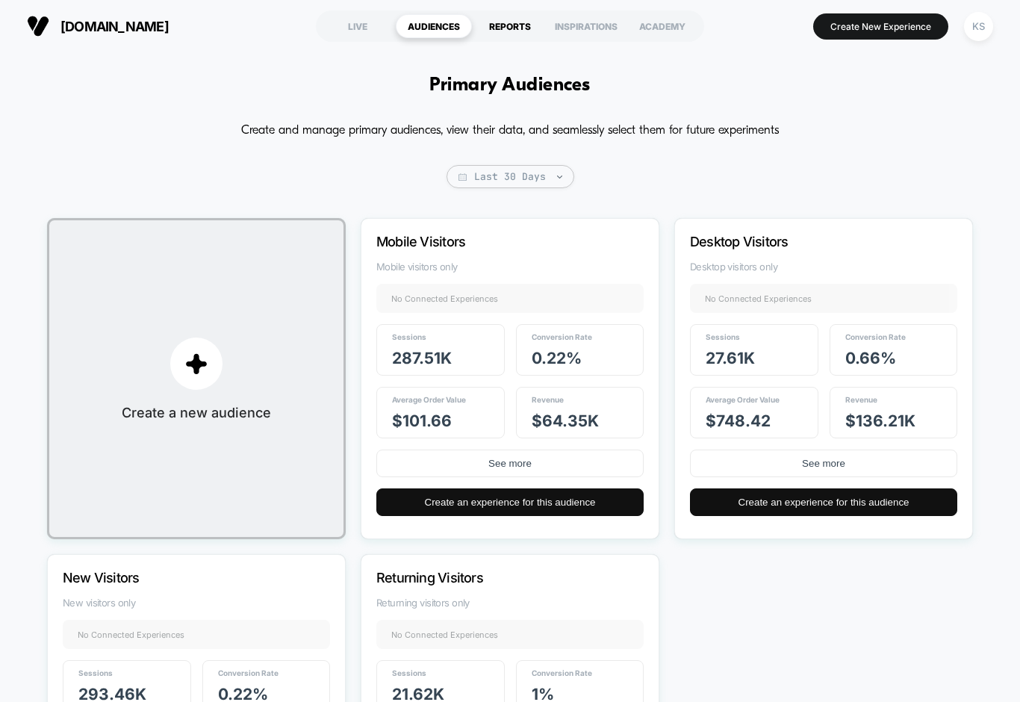
scroll to position [1, 0]
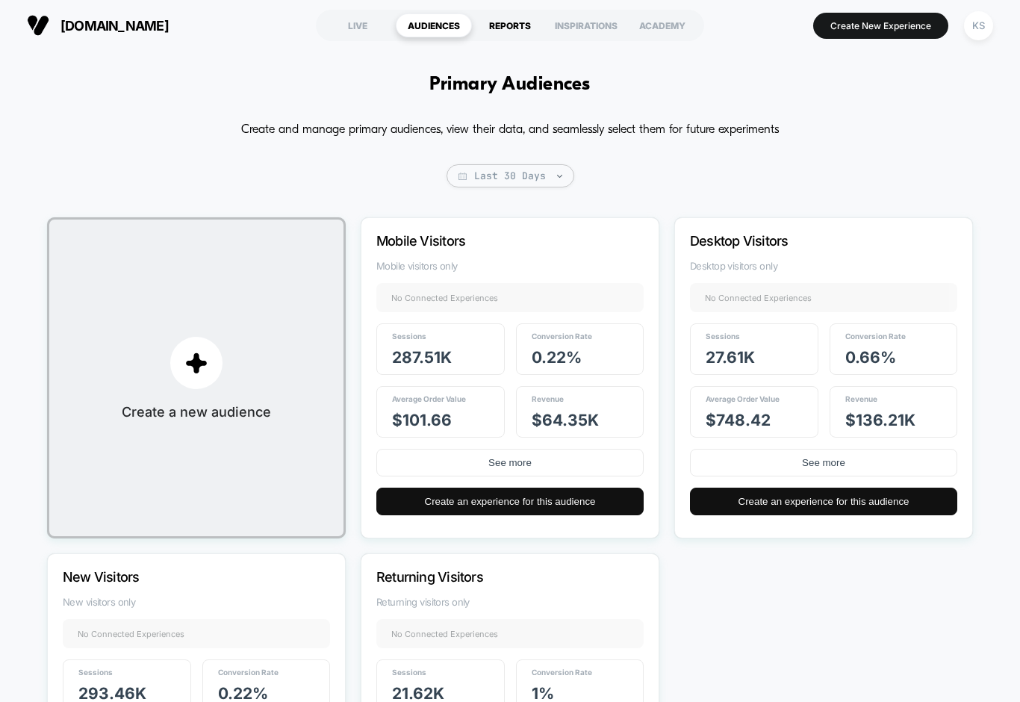
click at [508, 27] on div "REPORTS" at bounding box center [510, 25] width 76 height 24
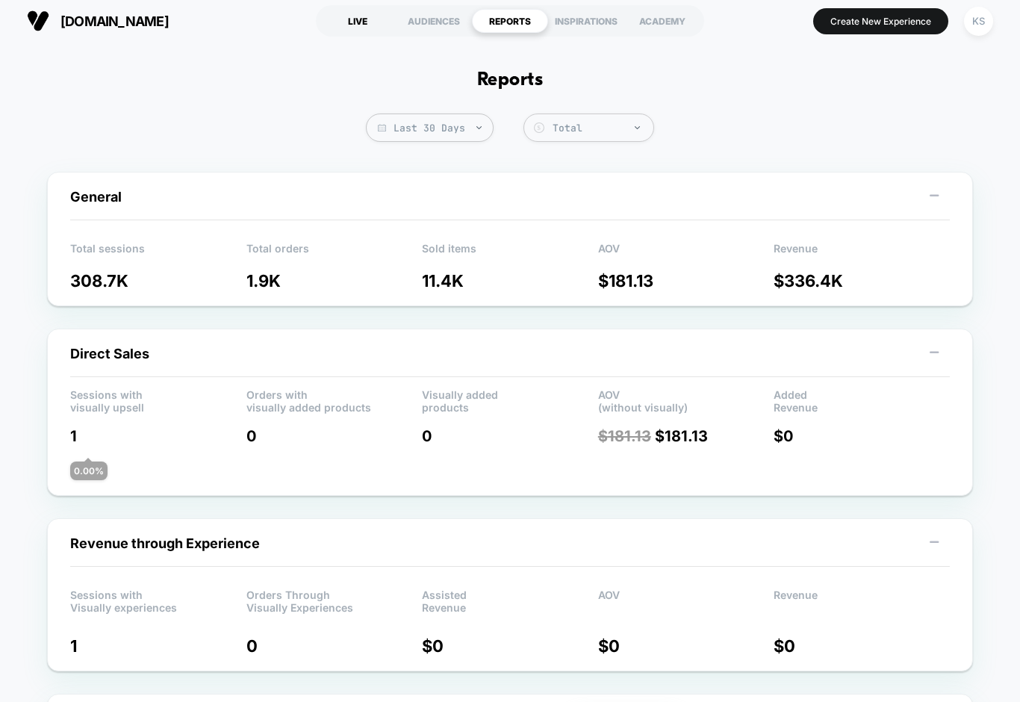
scroll to position [6, 0]
click at [350, 21] on div "LIVE" at bounding box center [358, 20] width 76 height 24
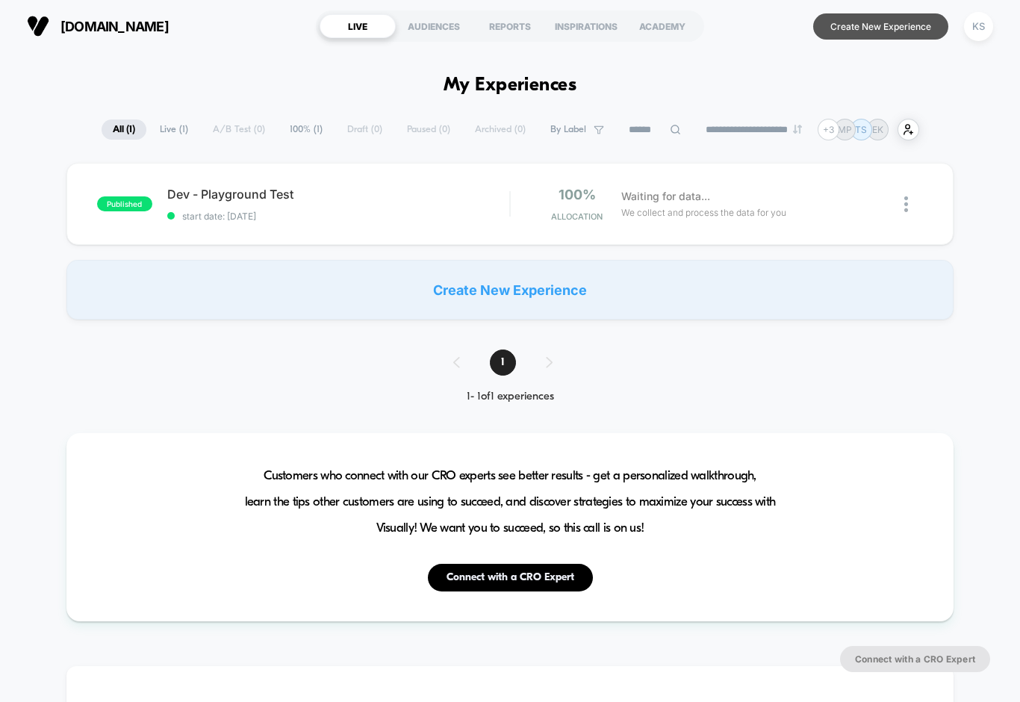
click at [862, 34] on button "Create New Experience" at bounding box center [880, 26] width 135 height 26
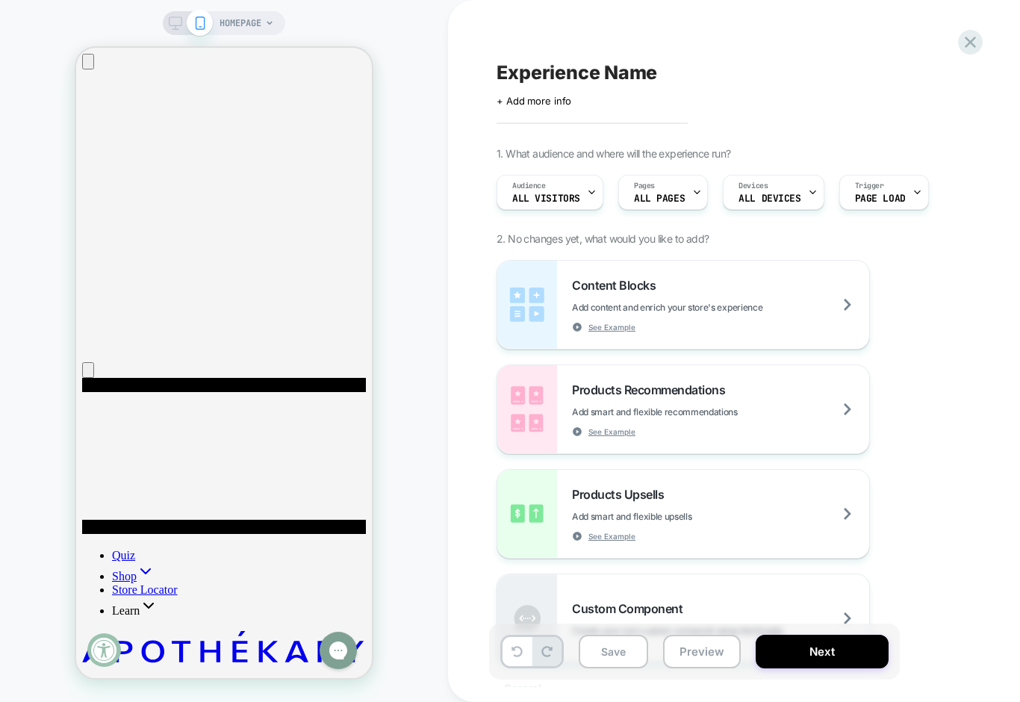
click at [170, 22] on rect at bounding box center [176, 21] width 13 height 8
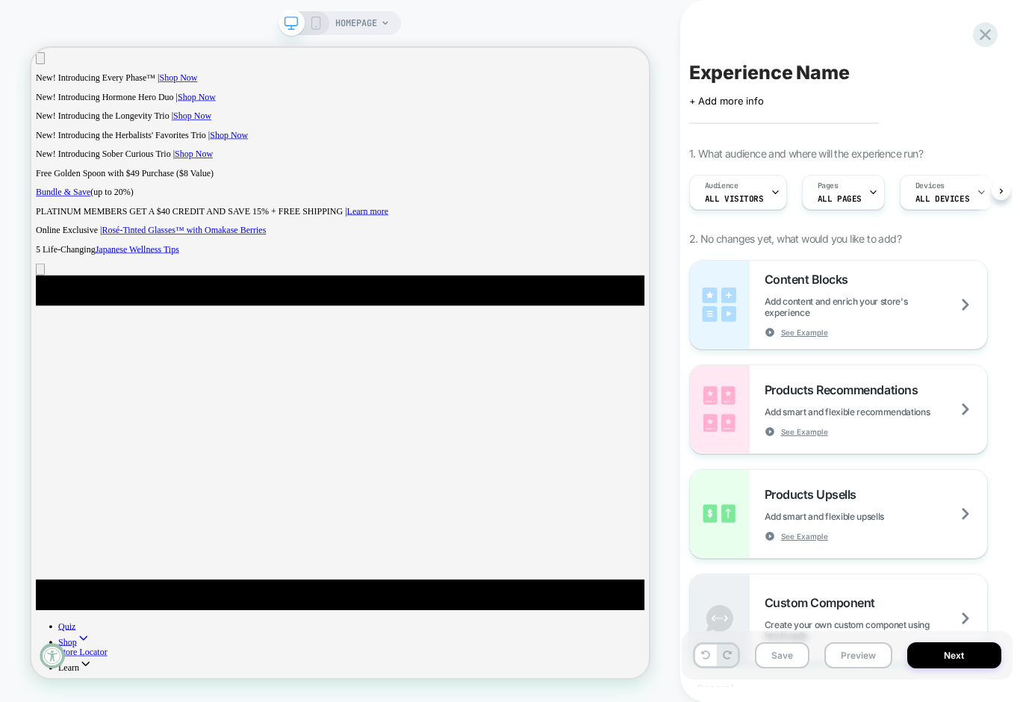
scroll to position [0, 1]
click at [314, 27] on icon at bounding box center [315, 22] width 13 height 13
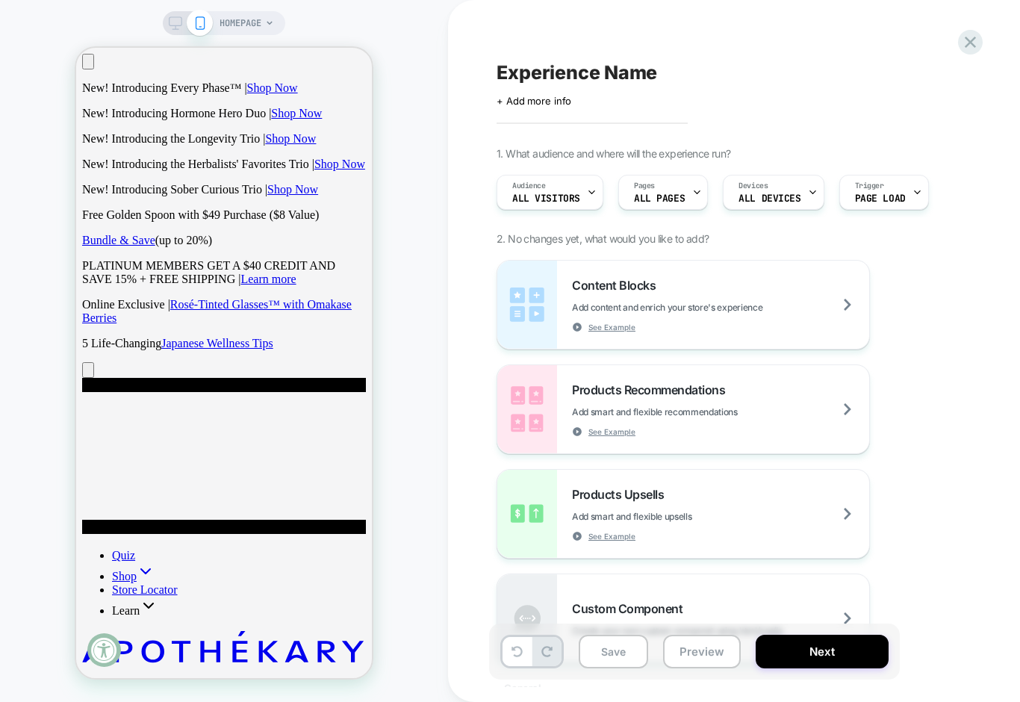
click at [269, 21] on icon at bounding box center [269, 23] width 9 height 9
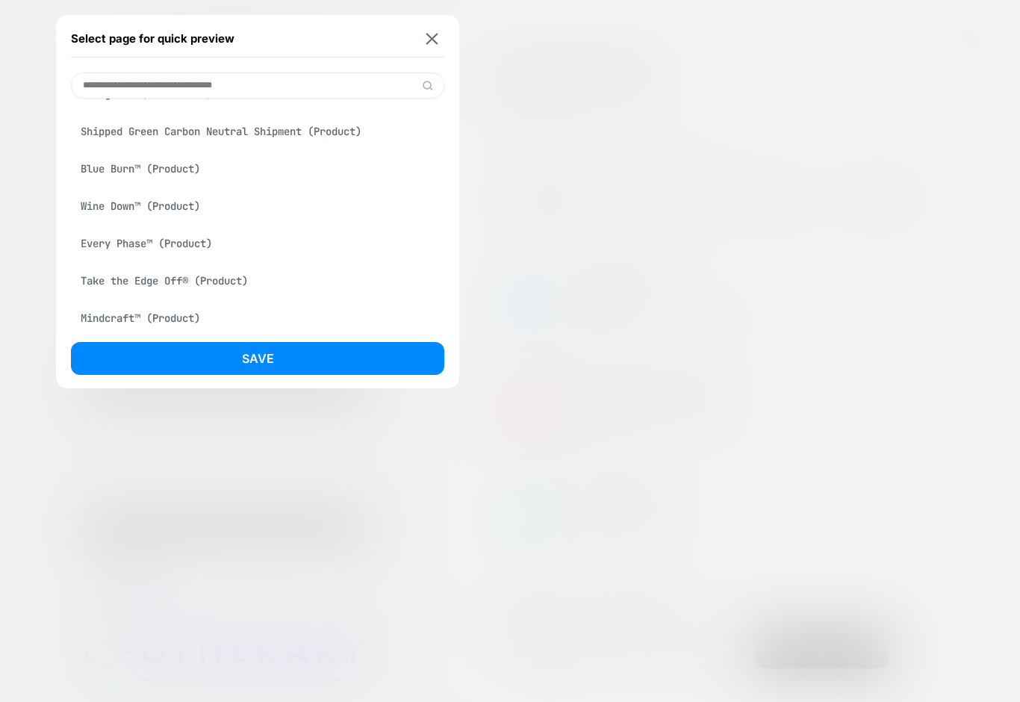
scroll to position [414, 0]
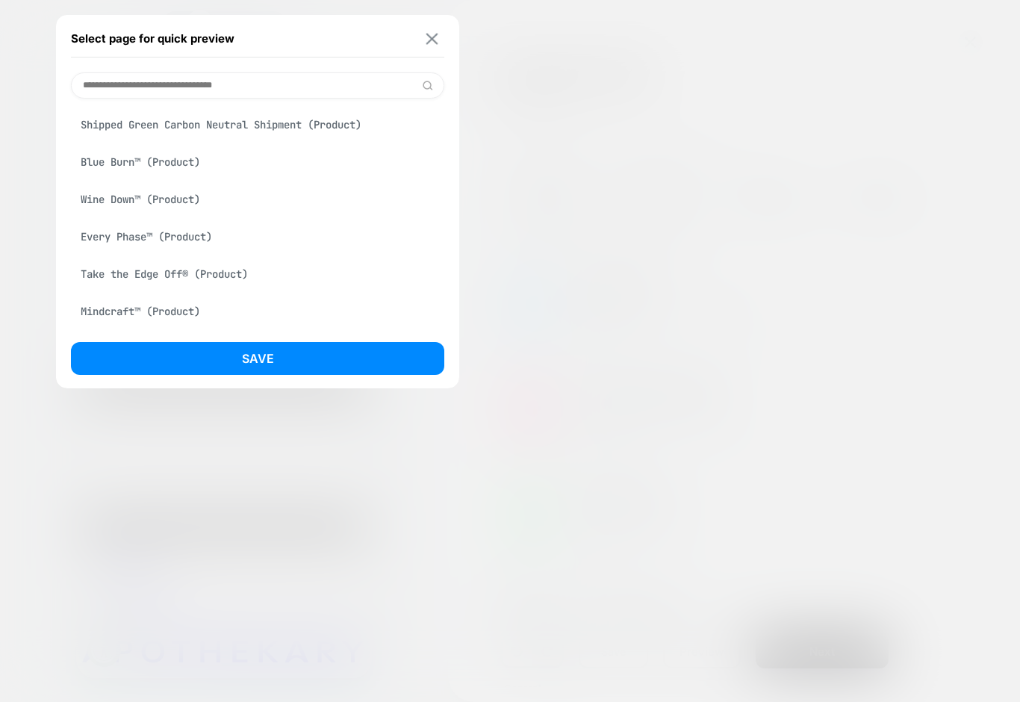
click at [429, 42] on img at bounding box center [432, 38] width 12 height 11
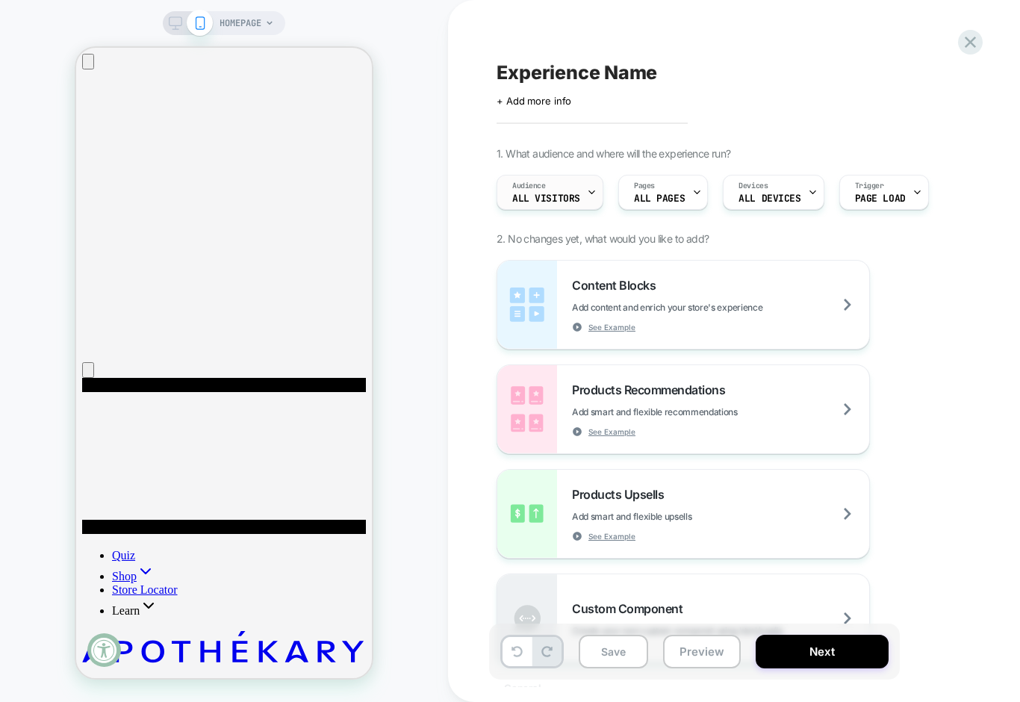
click at [577, 191] on div "Audience All Visitors" at bounding box center [546, 193] width 98 height 34
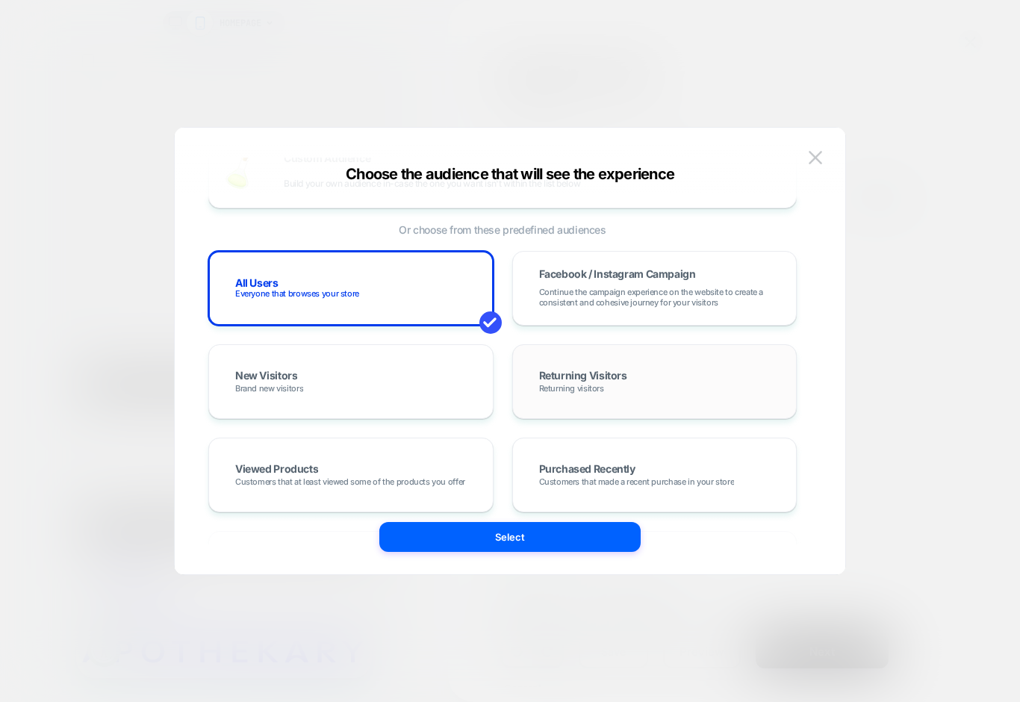
scroll to position [0, 0]
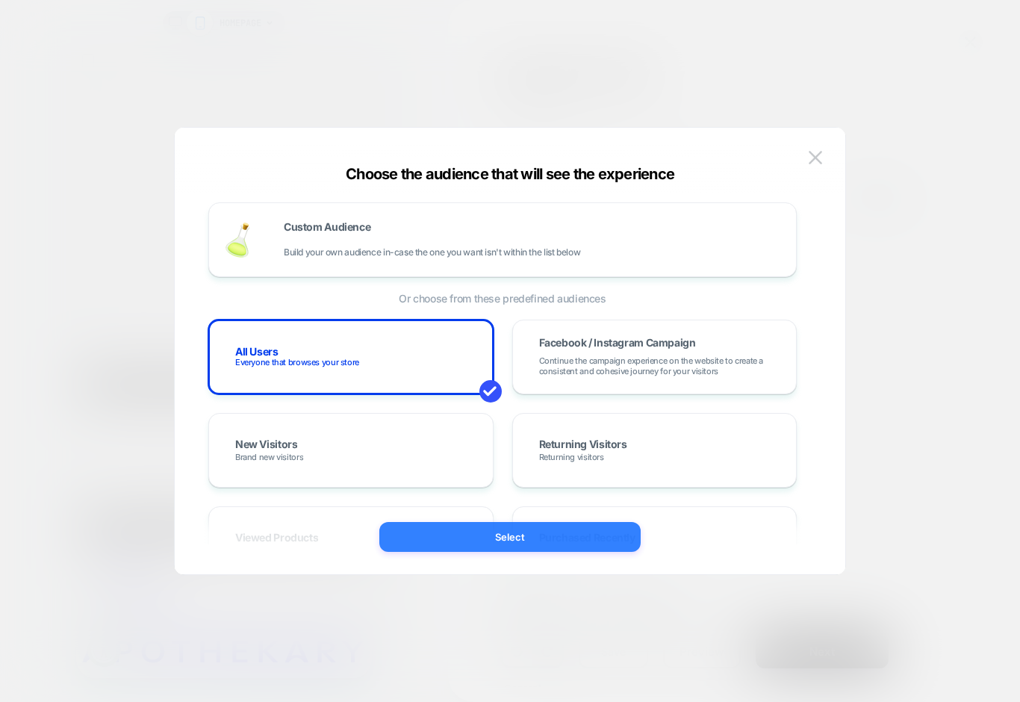
click at [539, 539] on button "Select" at bounding box center [509, 537] width 261 height 30
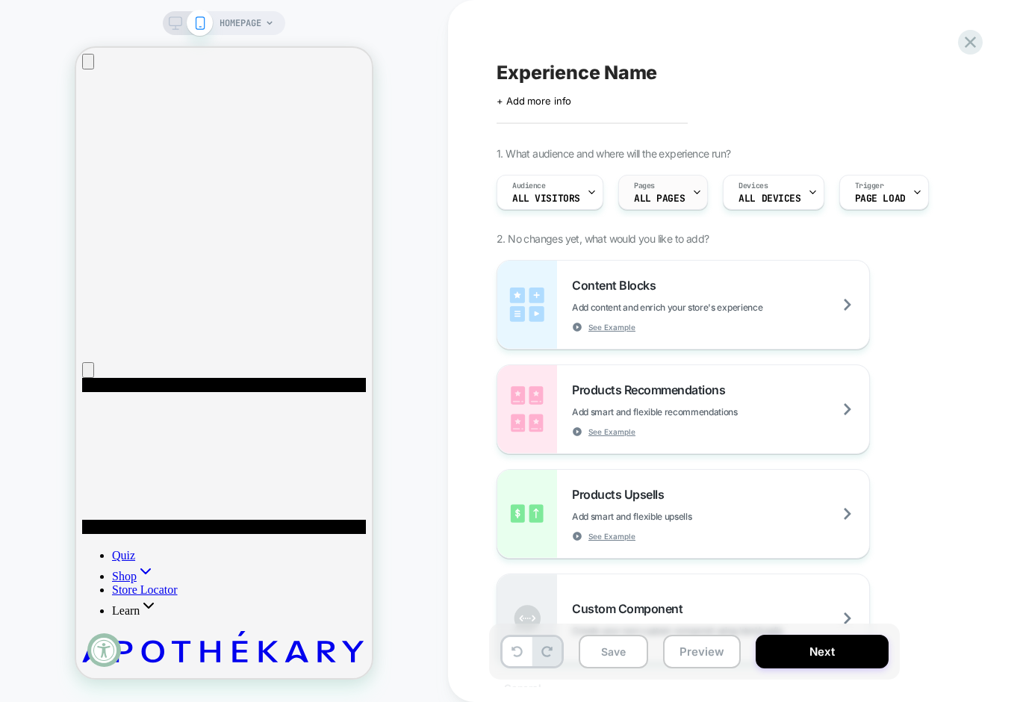
click at [667, 190] on div "Pages ALL PAGES" at bounding box center [659, 193] width 81 height 34
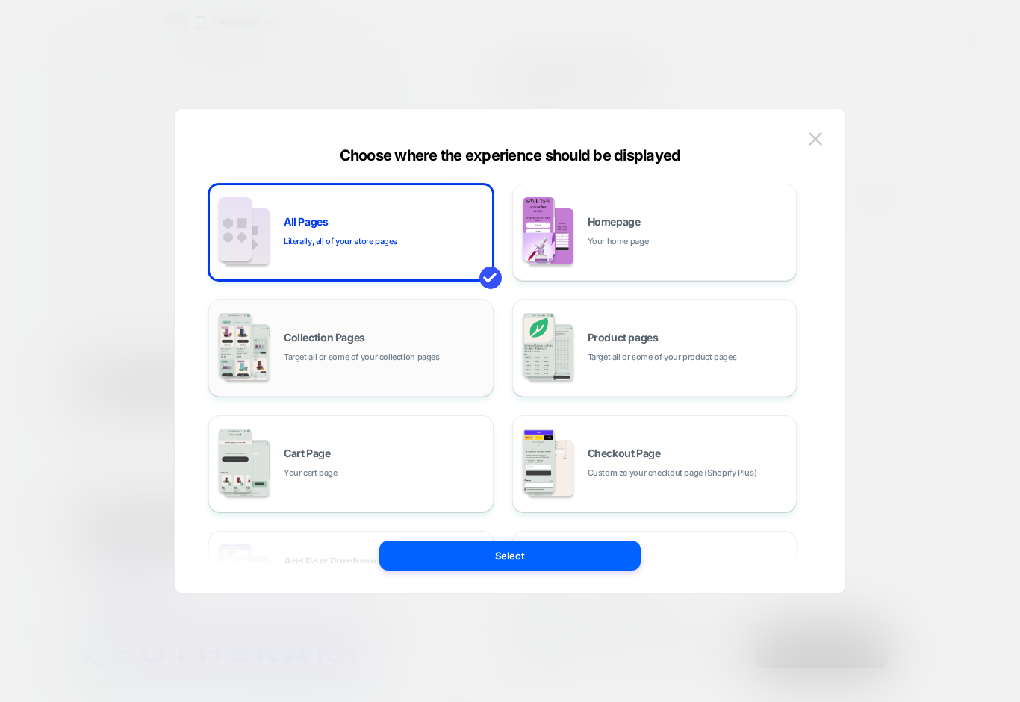
click at [323, 362] on span "Target all or some of your collection pages" at bounding box center [362, 357] width 156 height 14
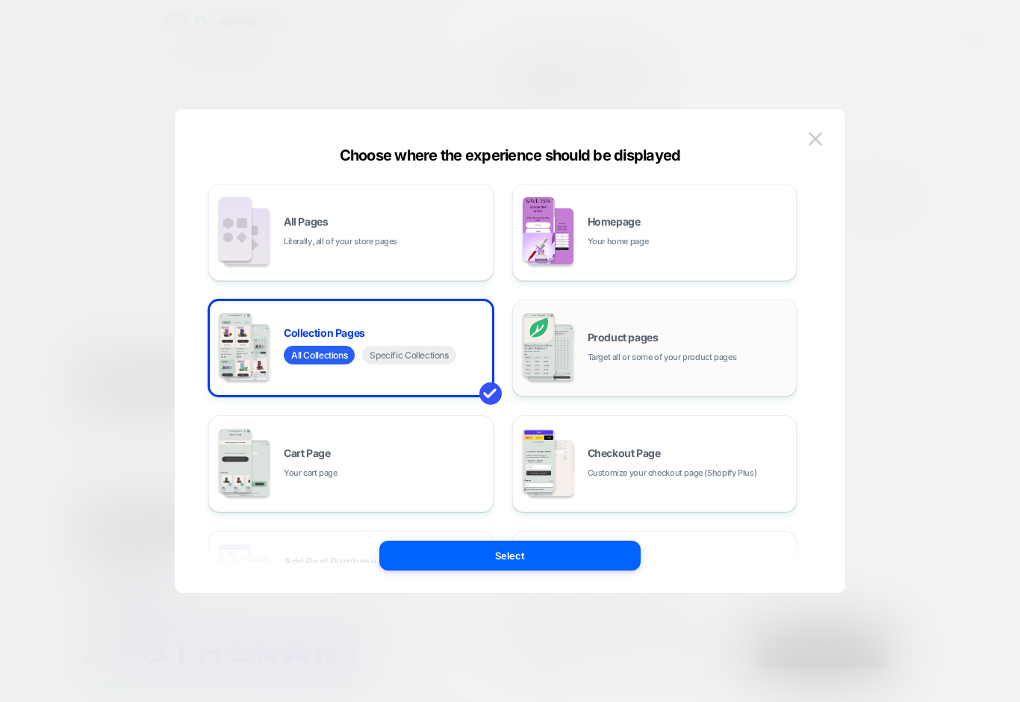
click at [675, 365] on div "Product pages Target all or some of your product pages" at bounding box center [655, 348] width 269 height 82
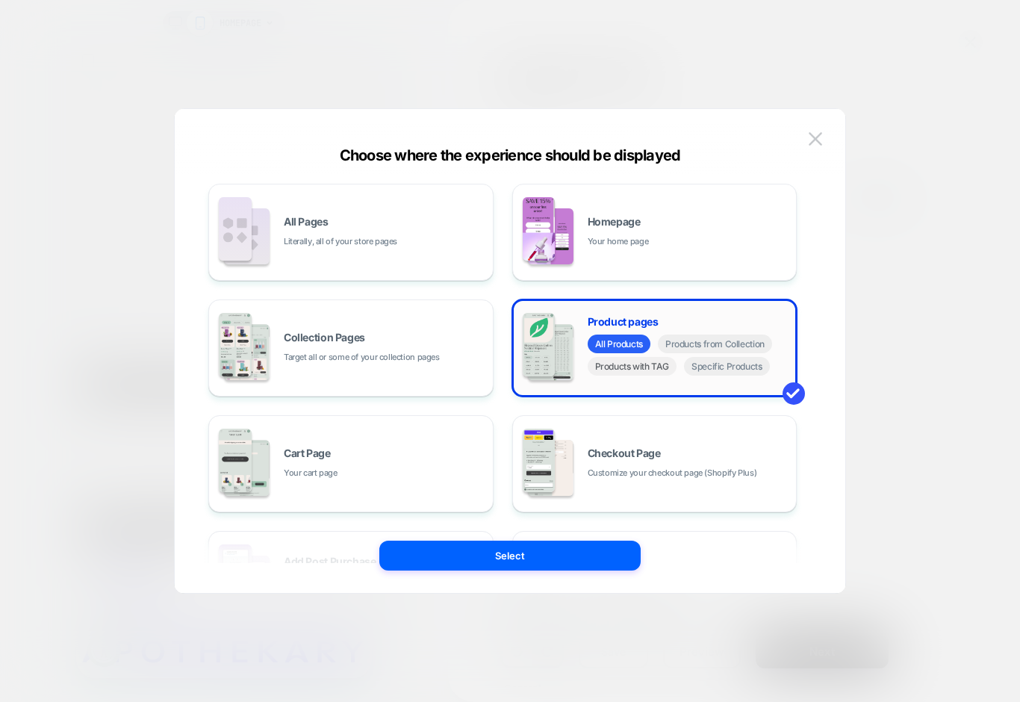
click at [644, 376] on div "All Products Products from Collection Products with TAG Specific Products" at bounding box center [689, 357] width 202 height 45
click at [650, 371] on span "Products with TAG" at bounding box center [633, 366] width 90 height 19
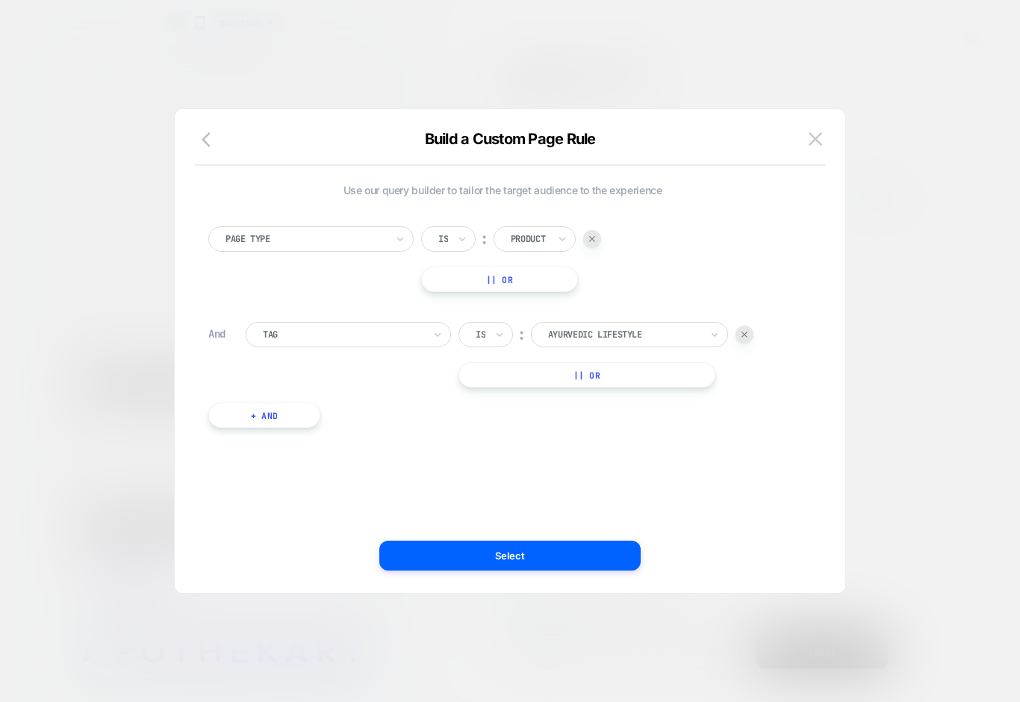
click at [191, 137] on div "Build a Custom Page Rule" at bounding box center [510, 148] width 671 height 36
click at [202, 137] on icon "button" at bounding box center [211, 140] width 18 height 18
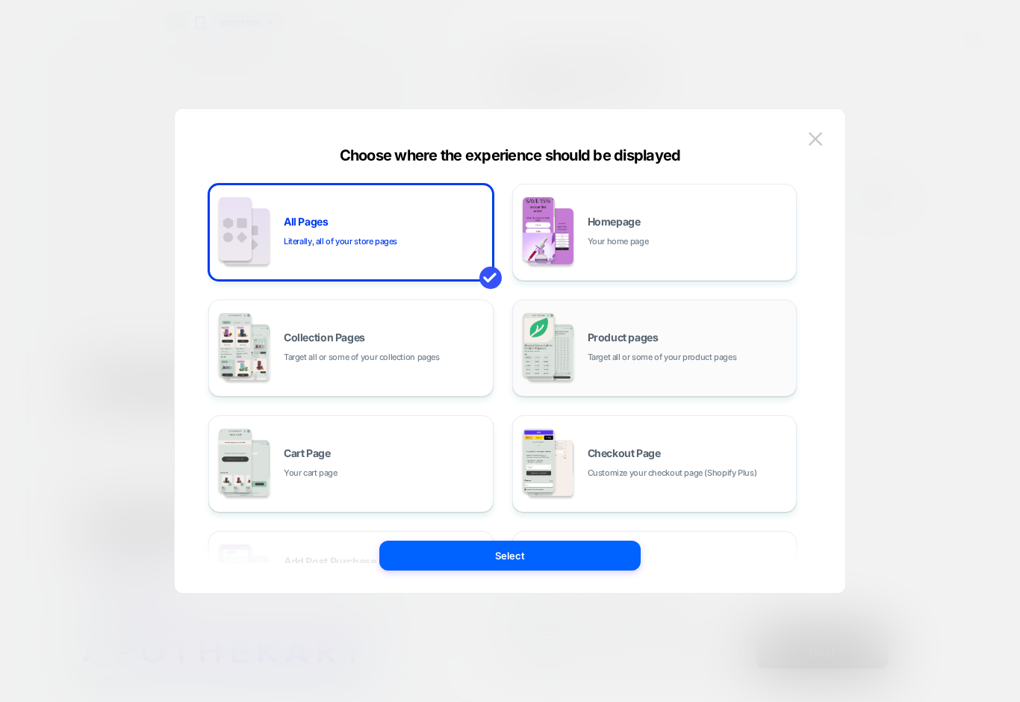
click at [699, 358] on span "Target all or some of your product pages" at bounding box center [662, 357] width 149 height 14
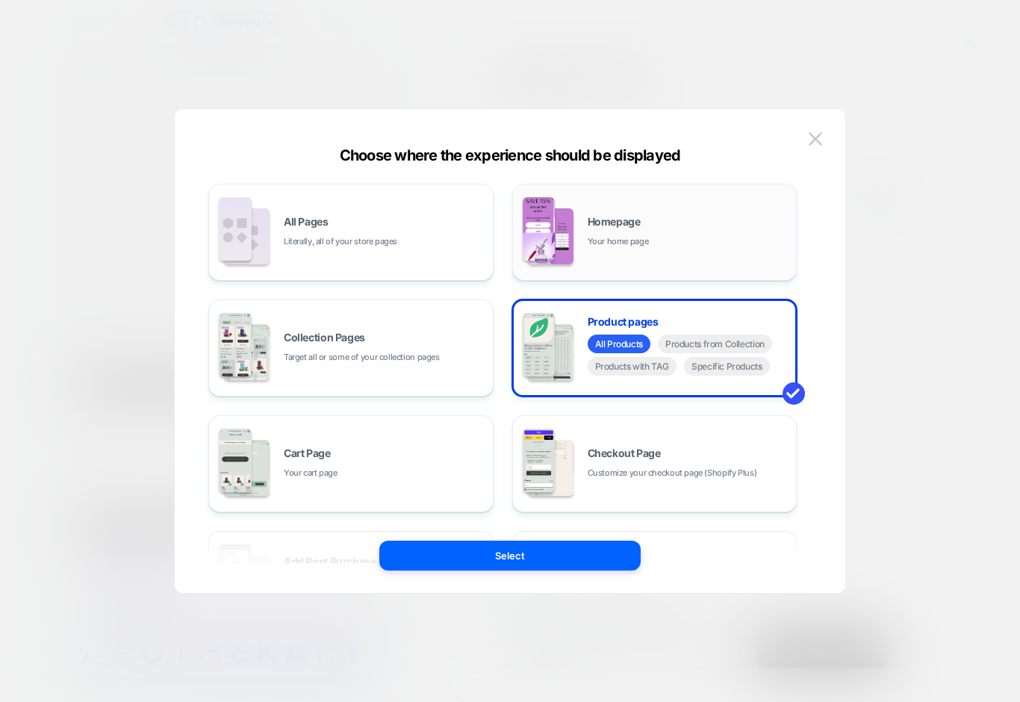
click at [627, 223] on span "Homepage" at bounding box center [614, 222] width 53 height 10
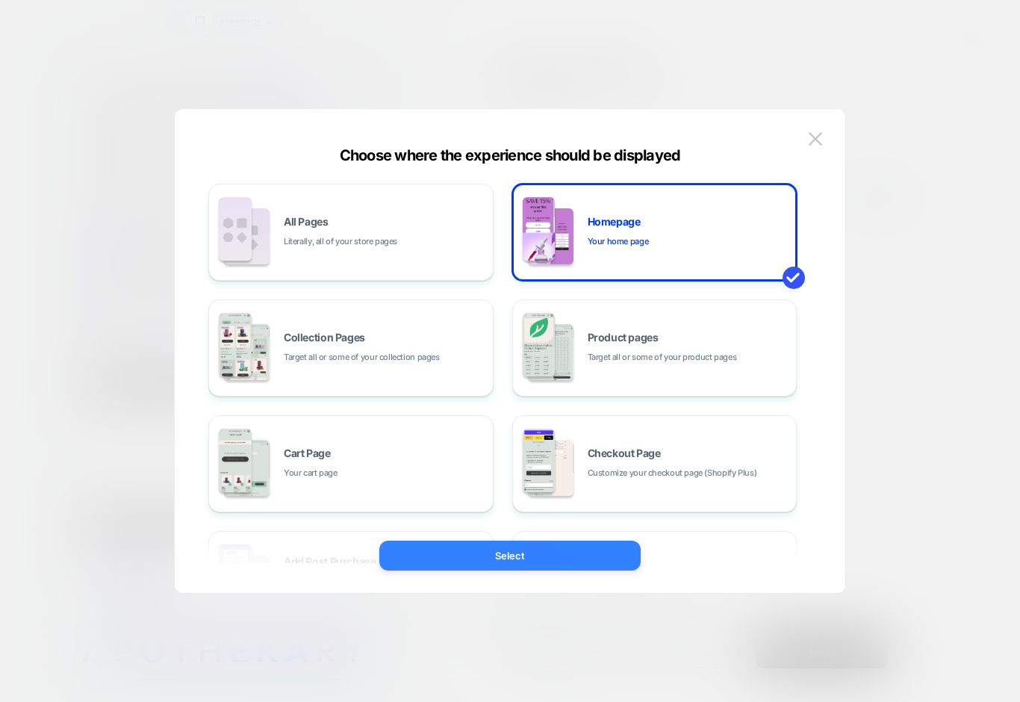
click at [570, 554] on button "Select" at bounding box center [509, 556] width 261 height 30
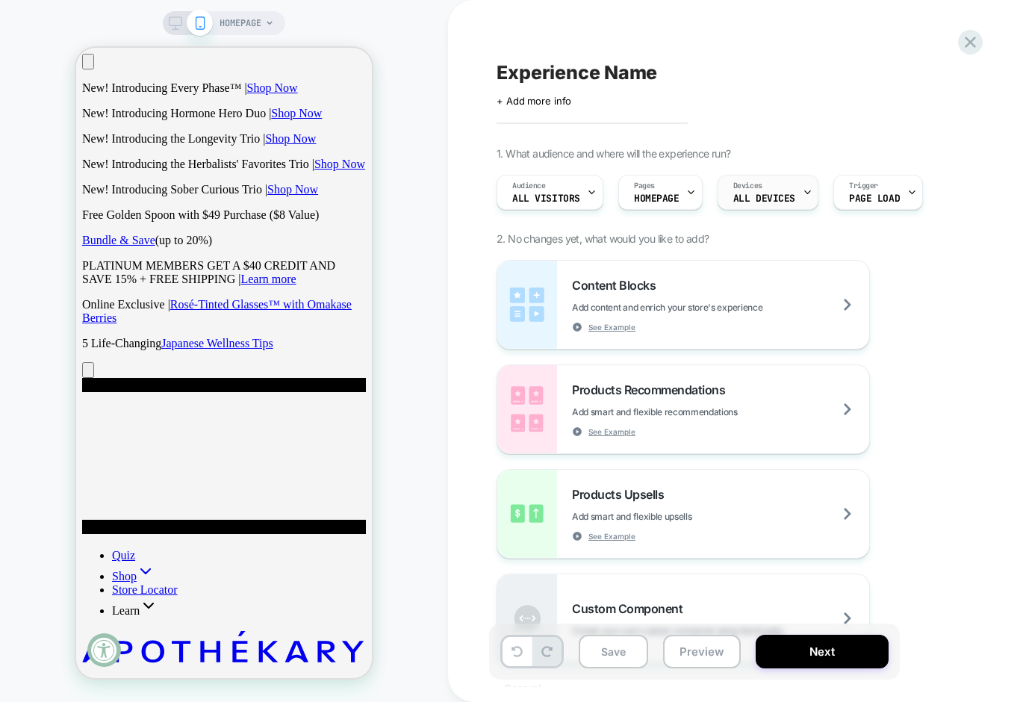
click at [788, 196] on span "ALL DEVICES" at bounding box center [764, 198] width 62 height 10
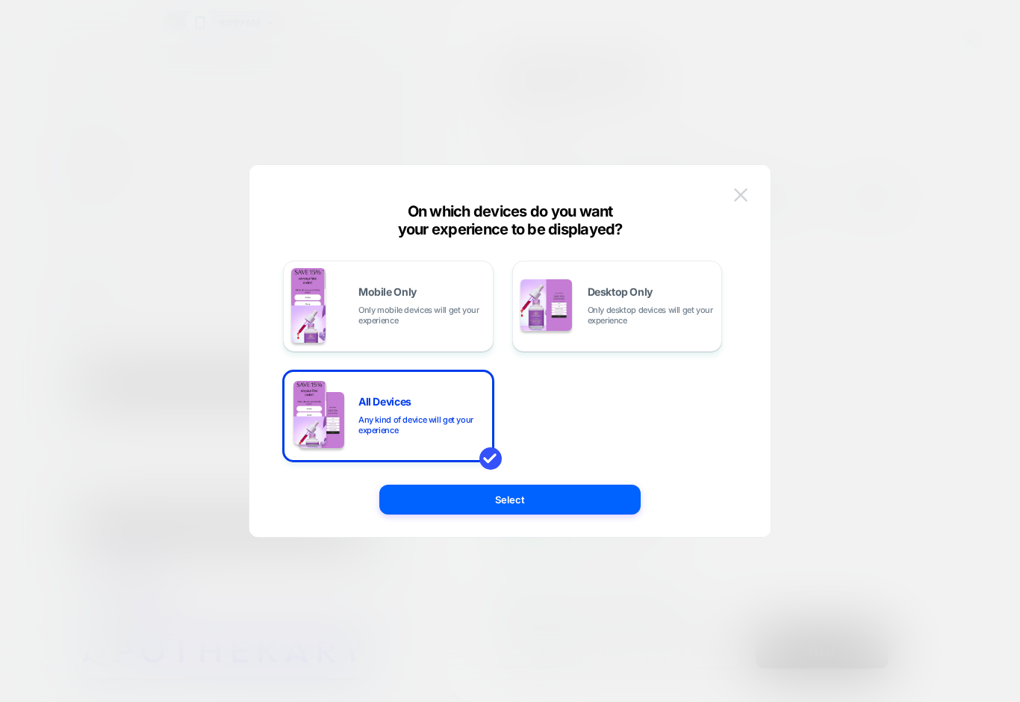
click at [733, 193] on button at bounding box center [741, 195] width 22 height 22
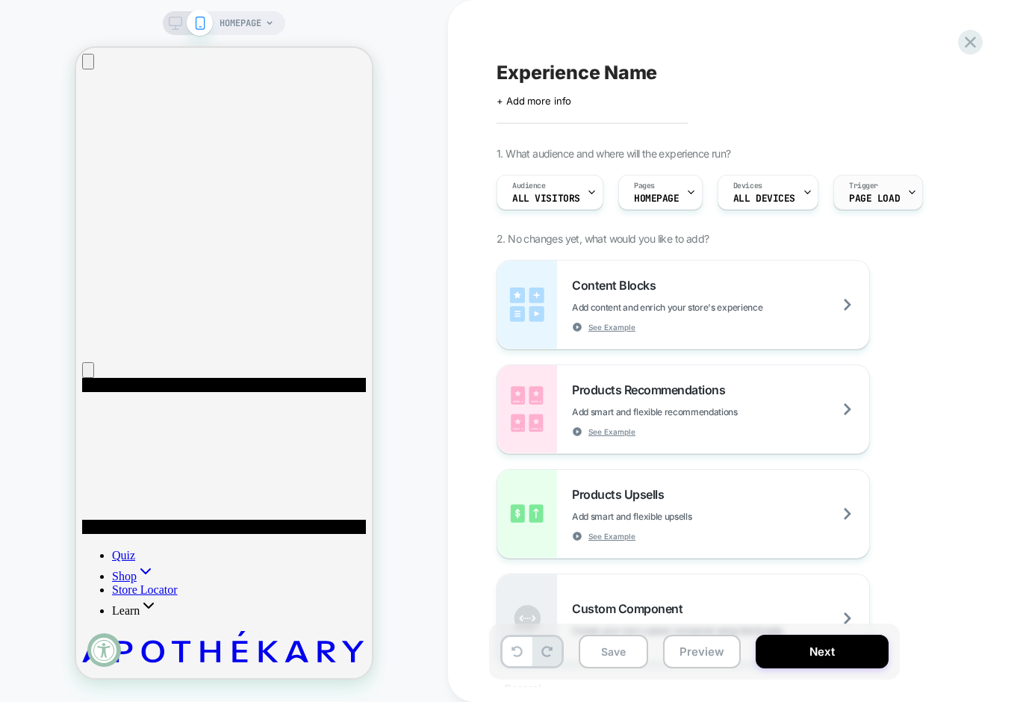
click at [908, 195] on icon at bounding box center [913, 192] width 10 height 10
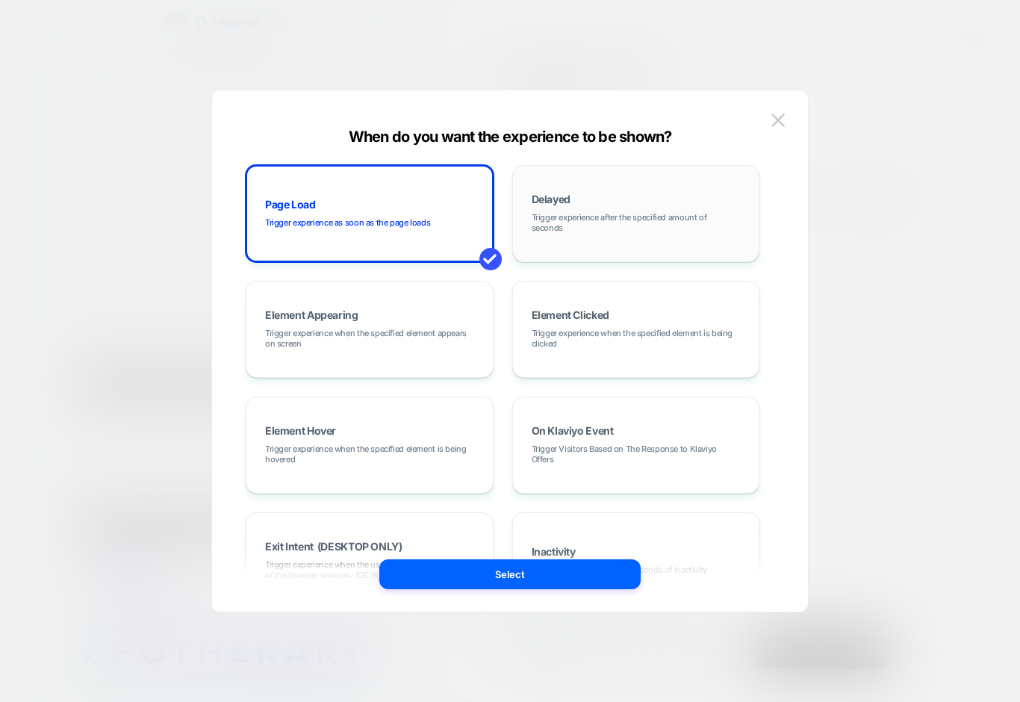
click at [624, 229] on span "Trigger experience after the specified amount of seconds" at bounding box center [636, 222] width 209 height 21
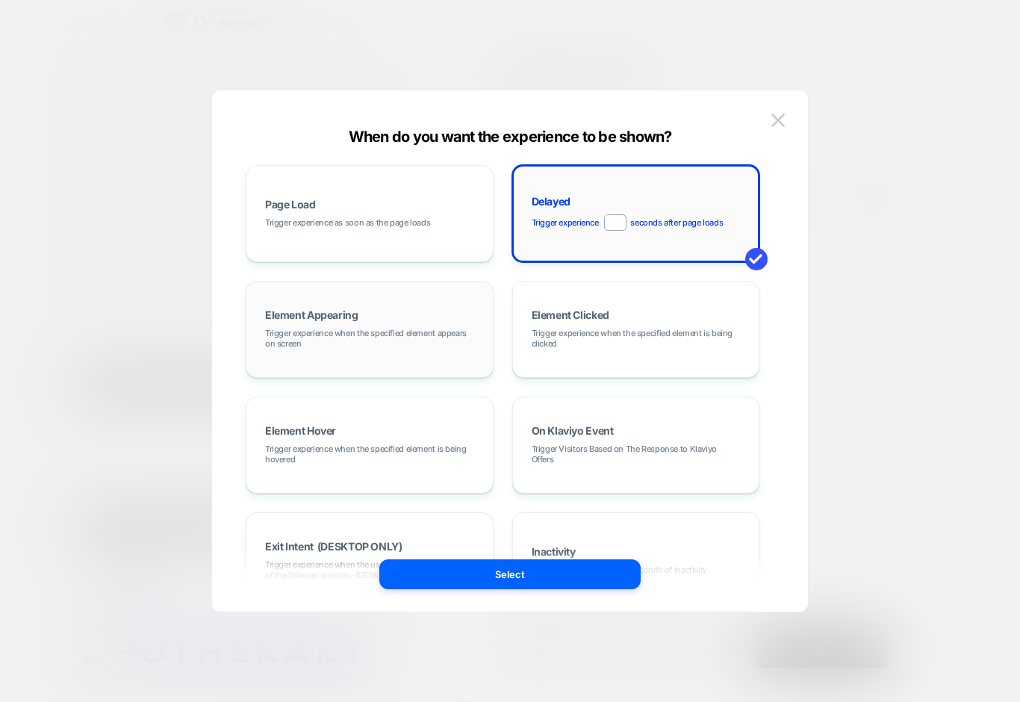
click at [355, 346] on span "Trigger experience when the specified element appears on screen" at bounding box center [369, 338] width 209 height 21
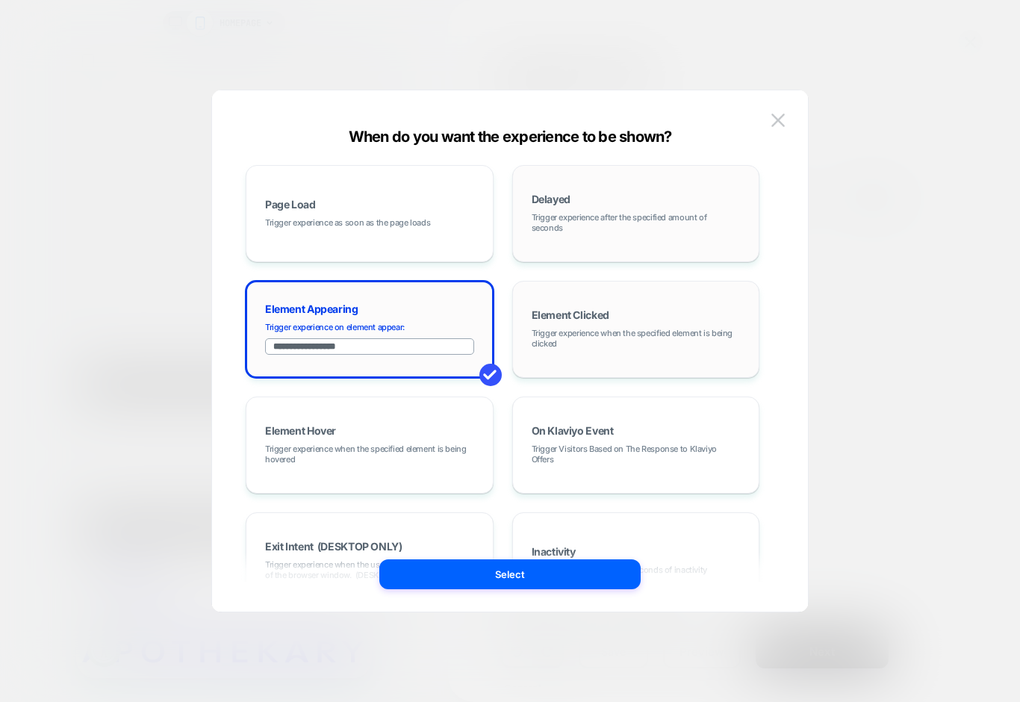
click at [567, 329] on span "Trigger experience when the specified element is being clicked" at bounding box center [636, 338] width 209 height 21
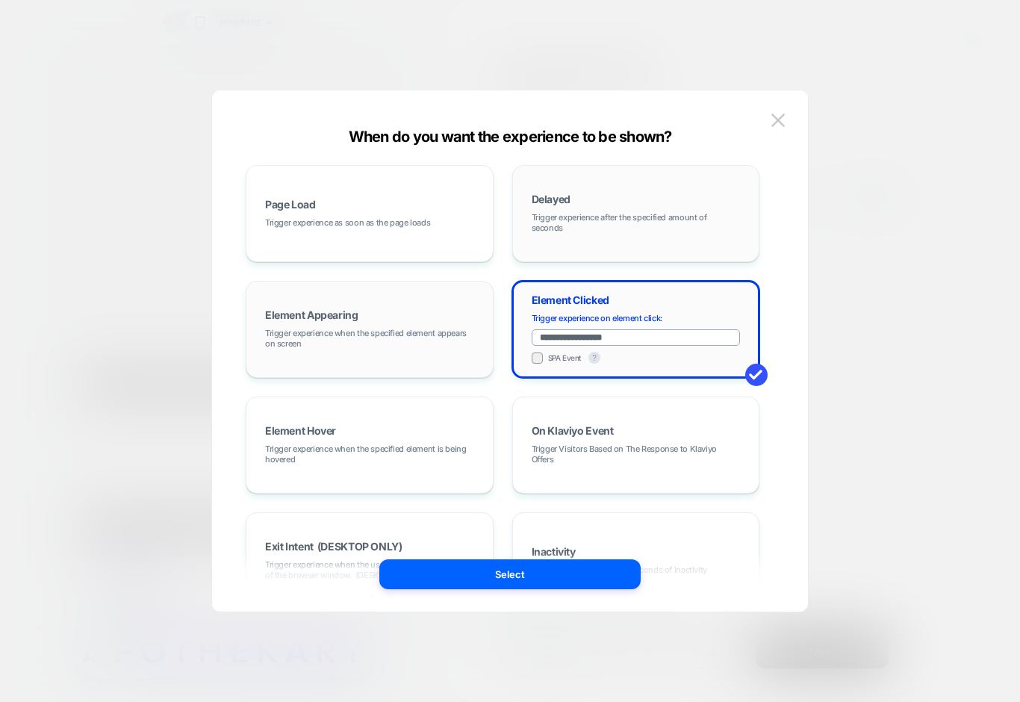
drag, startPoint x: 628, startPoint y: 335, endPoint x: 543, endPoint y: 335, distance: 85.2
click at [543, 335] on input "**********" at bounding box center [636, 337] width 209 height 16
drag, startPoint x: 686, startPoint y: 340, endPoint x: 677, endPoint y: 340, distance: 8.2
click at [679, 340] on input "**********" at bounding box center [636, 337] width 209 height 16
click at [384, 223] on span "Trigger experience as soon as the page loads" at bounding box center [347, 222] width 165 height 10
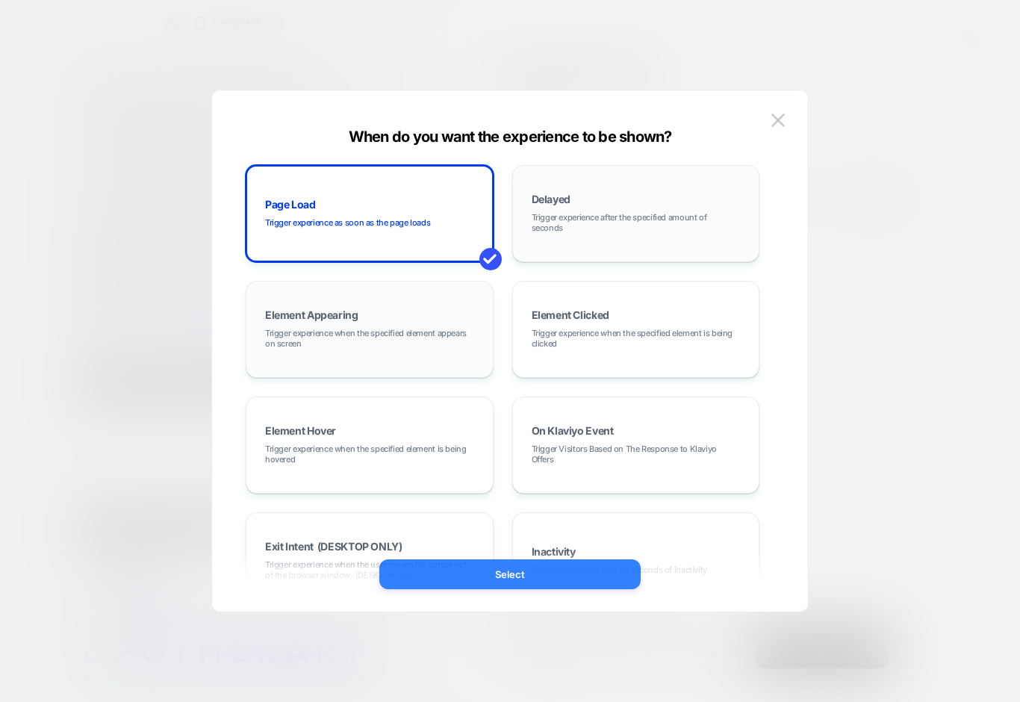
click at [521, 574] on button "Select" at bounding box center [509, 574] width 261 height 30
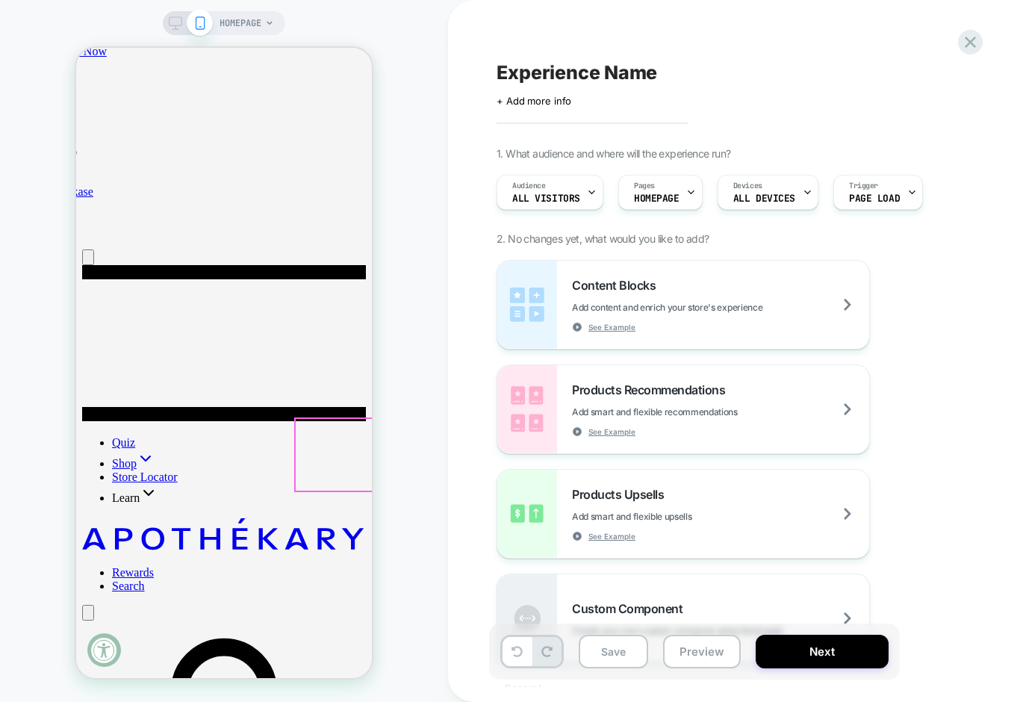
scroll to position [114, 0]
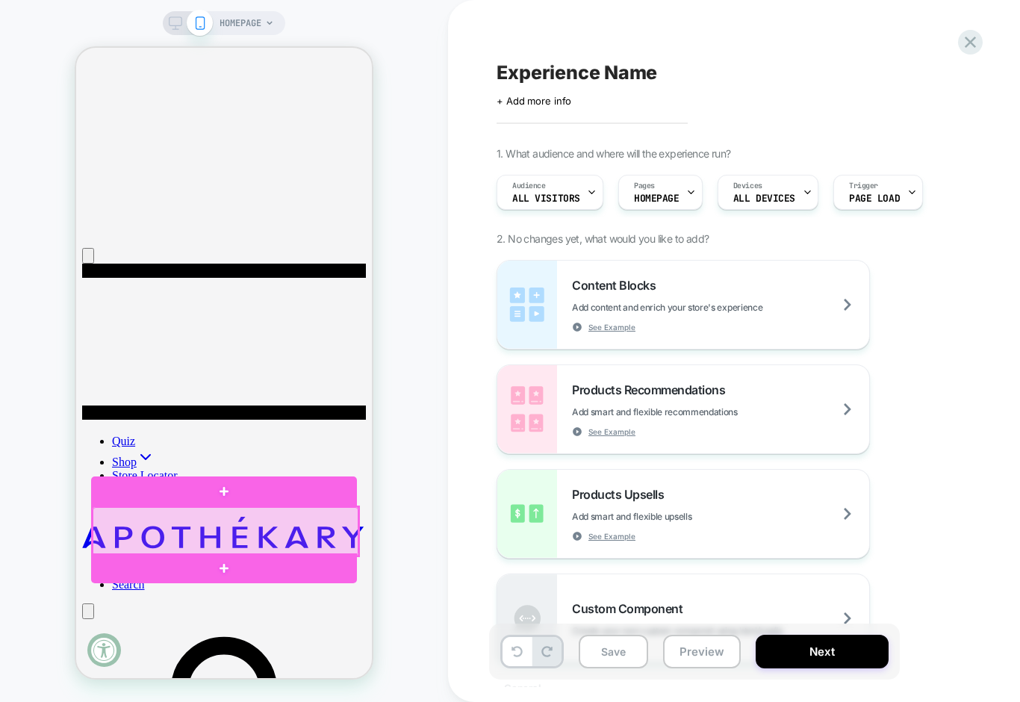
click at [221, 527] on div at bounding box center [226, 531] width 266 height 49
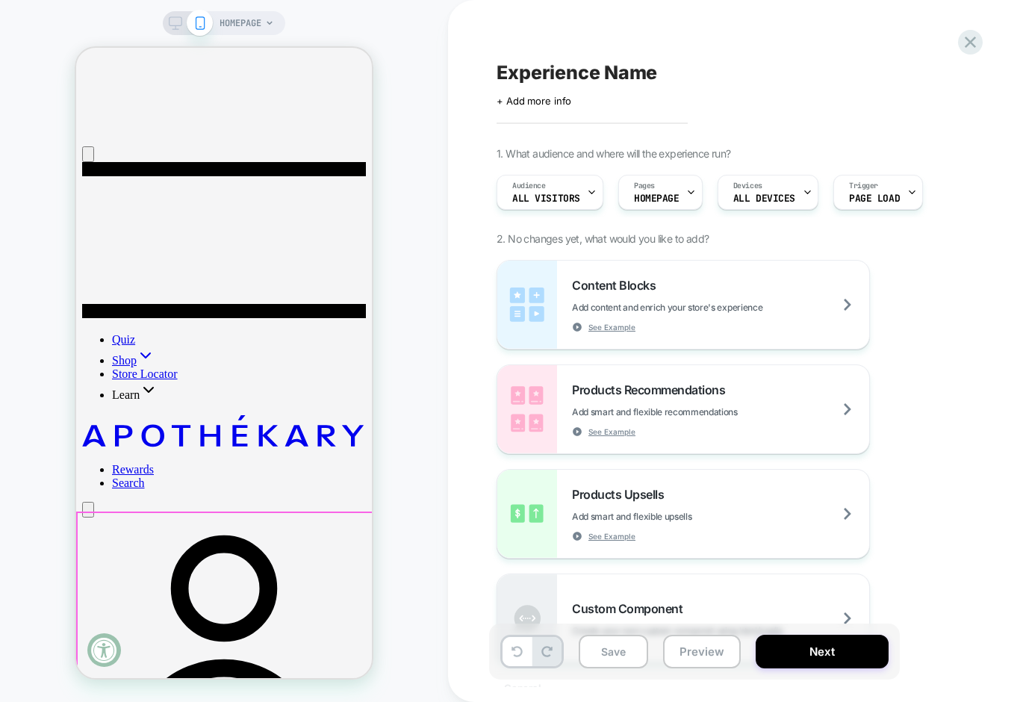
scroll to position [222, 0]
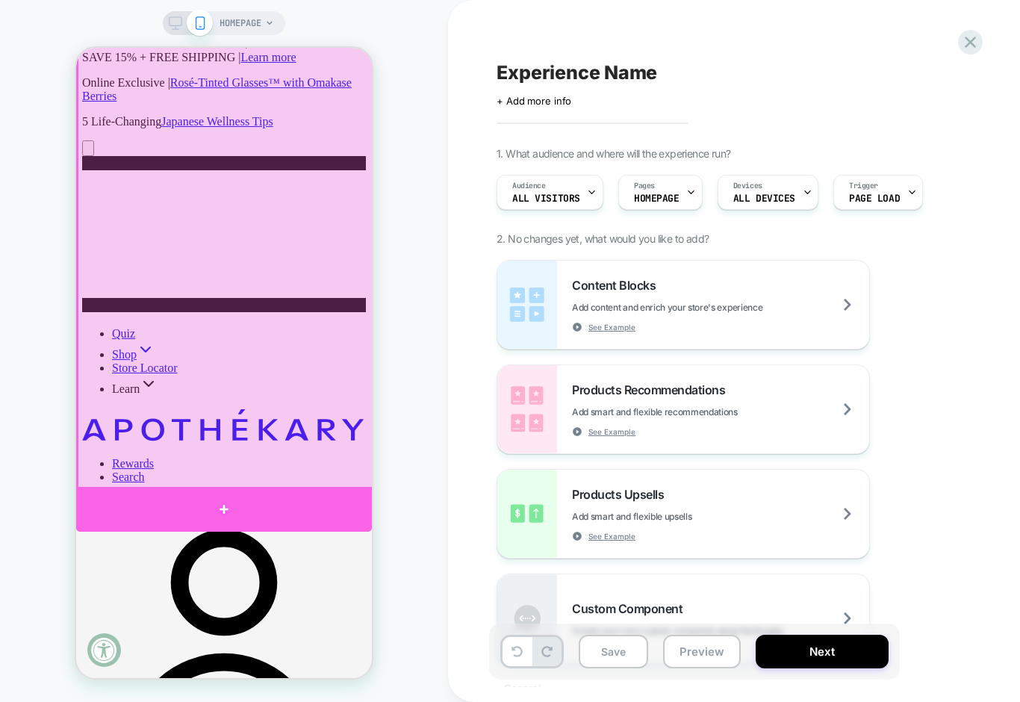
click at [221, 512] on div at bounding box center [224, 509] width 296 height 45
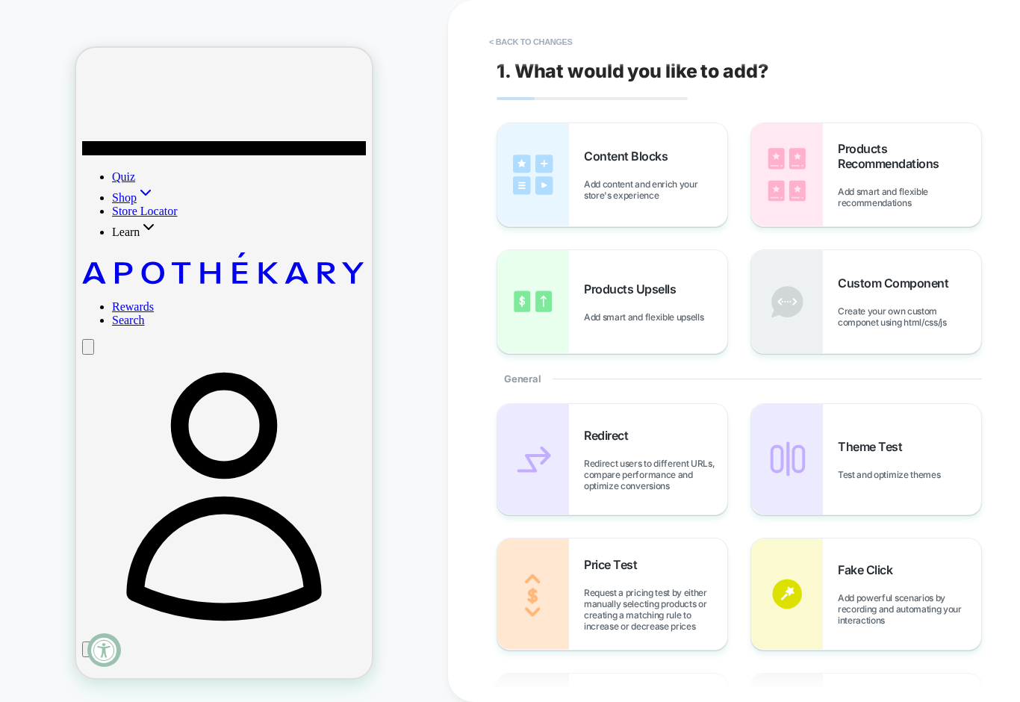
scroll to position [383, 0]
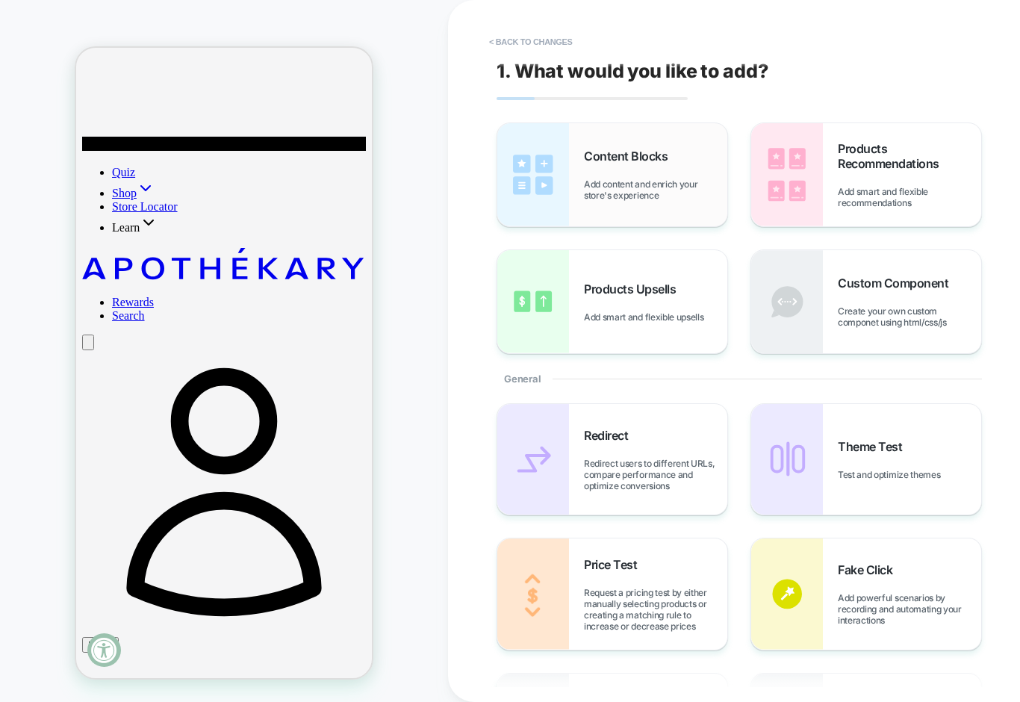
click at [653, 165] on div "Content Blocks Add content and enrich your store's experience" at bounding box center [655, 175] width 143 height 52
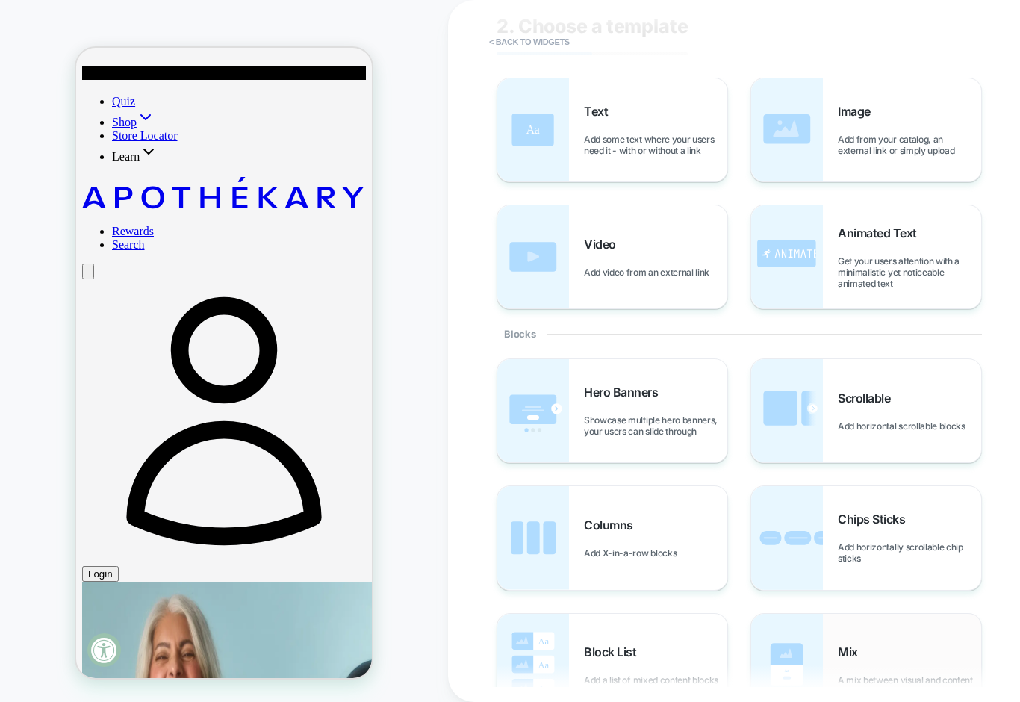
scroll to position [0, 0]
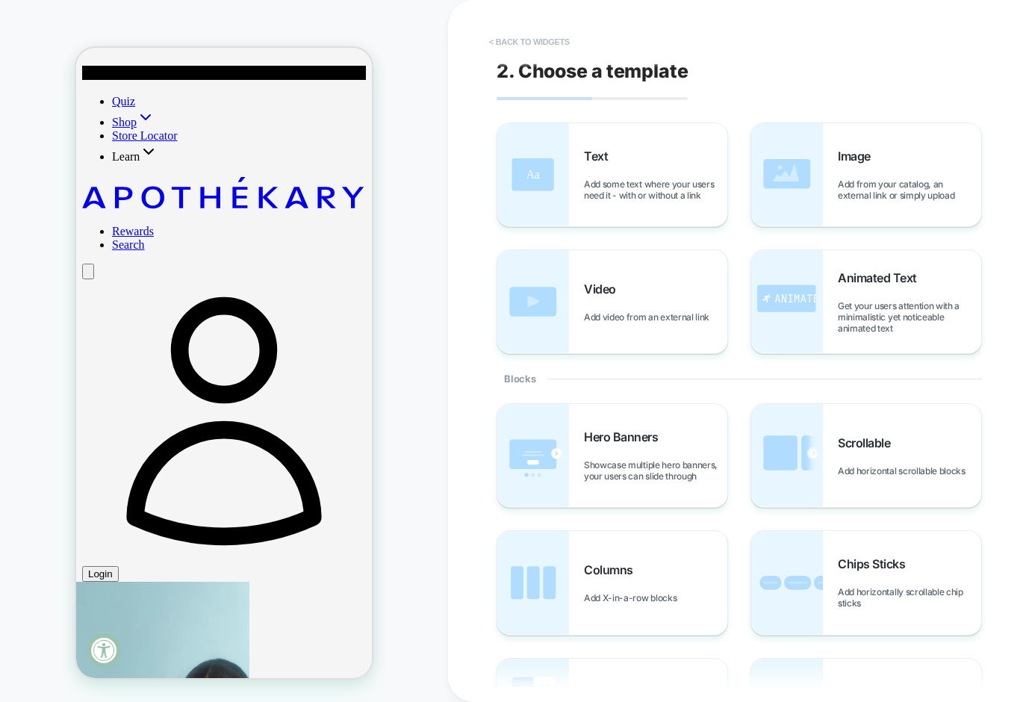
click at [547, 39] on button "< Back to widgets" at bounding box center [530, 42] width 96 height 24
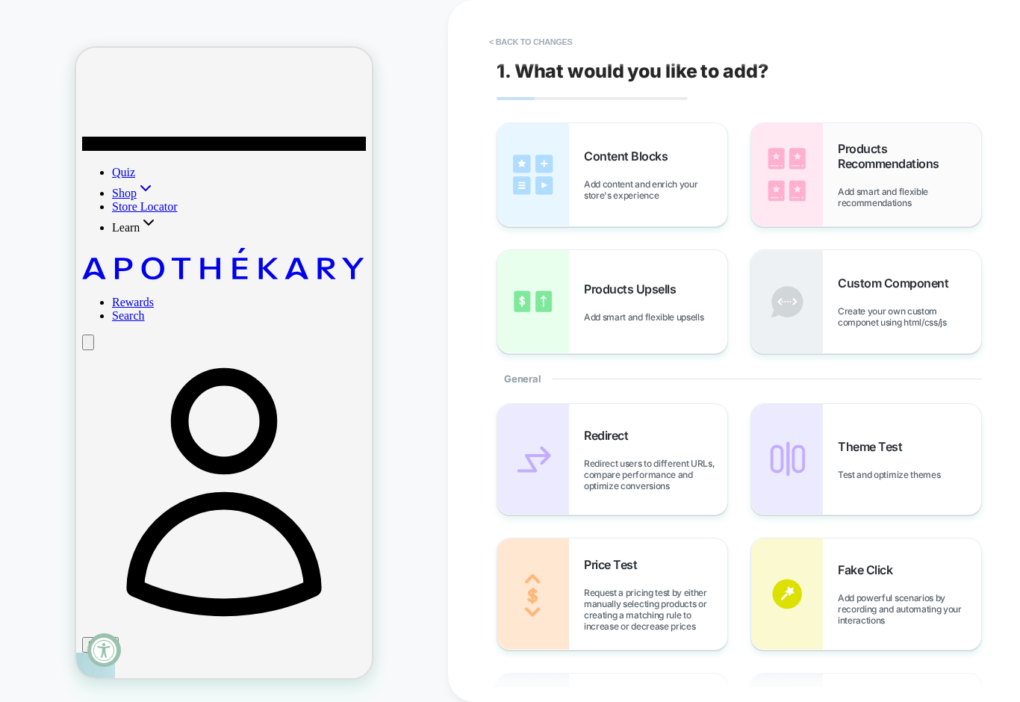
click at [857, 184] on div "Products Recommendations Add smart and flexible recommendations" at bounding box center [909, 174] width 143 height 67
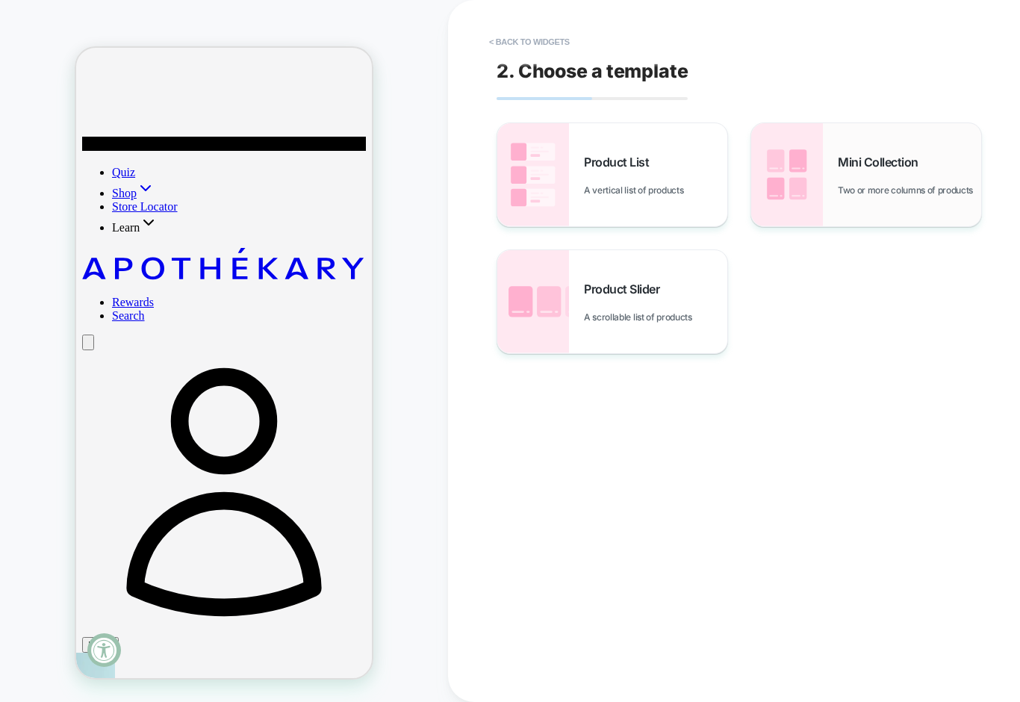
scroll to position [454, 0]
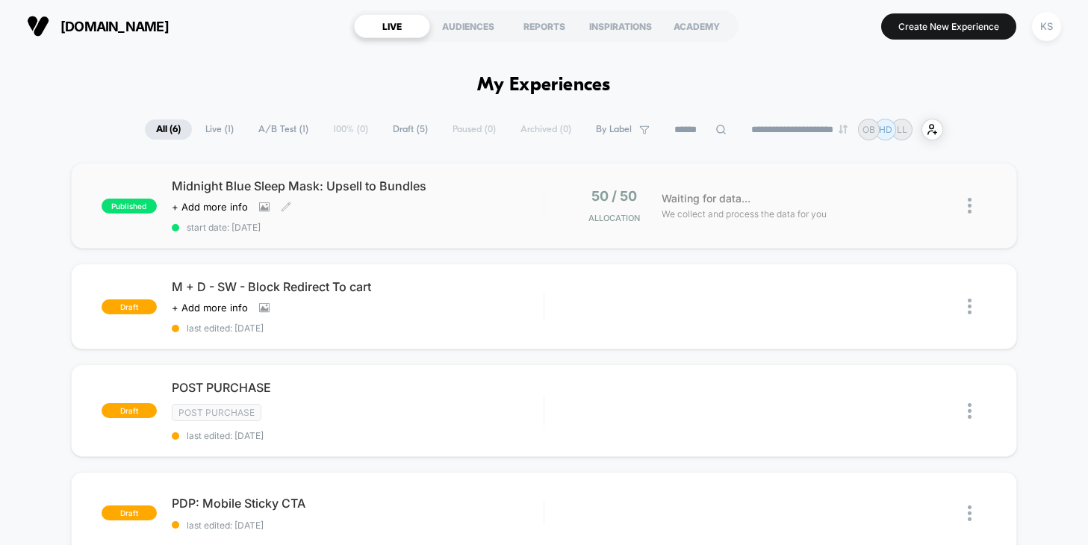
click at [395, 190] on span "Midnight Blue Sleep Mask: Upsell to Bundles" at bounding box center [358, 186] width 372 height 15
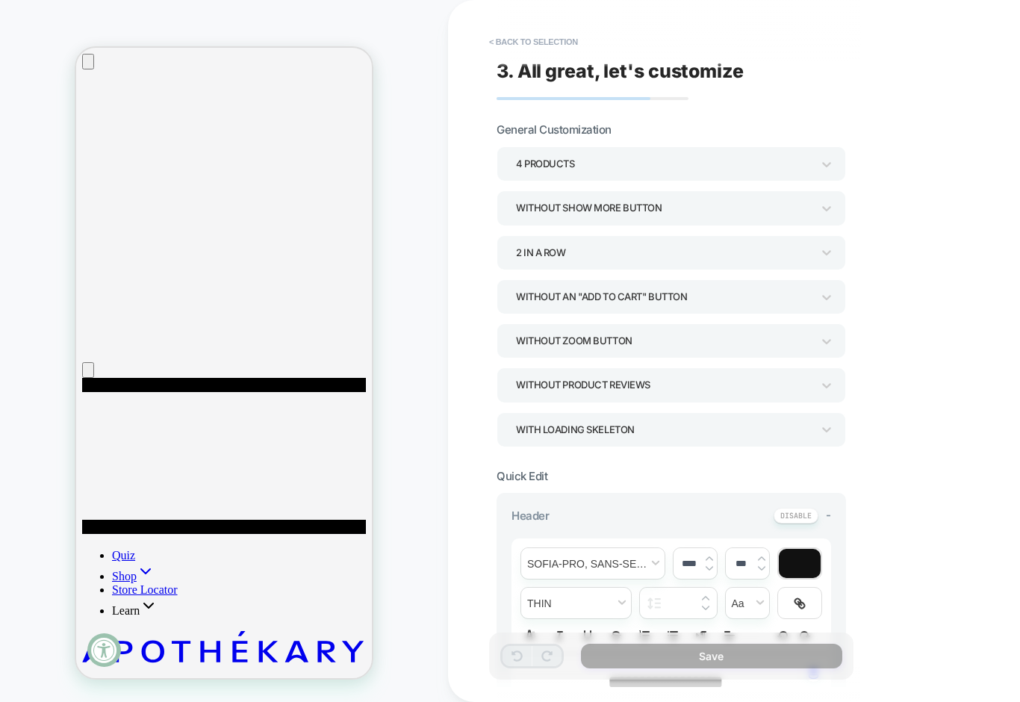
scroll to position [454, 0]
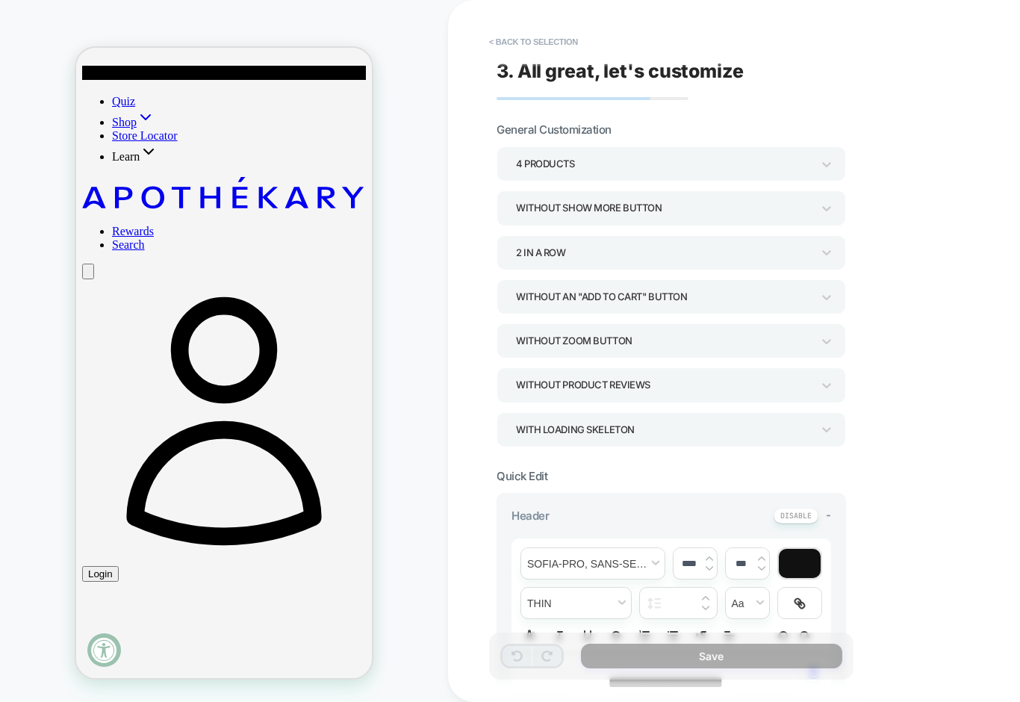
click at [703, 343] on div "Without Zoom Button" at bounding box center [664, 341] width 296 height 20
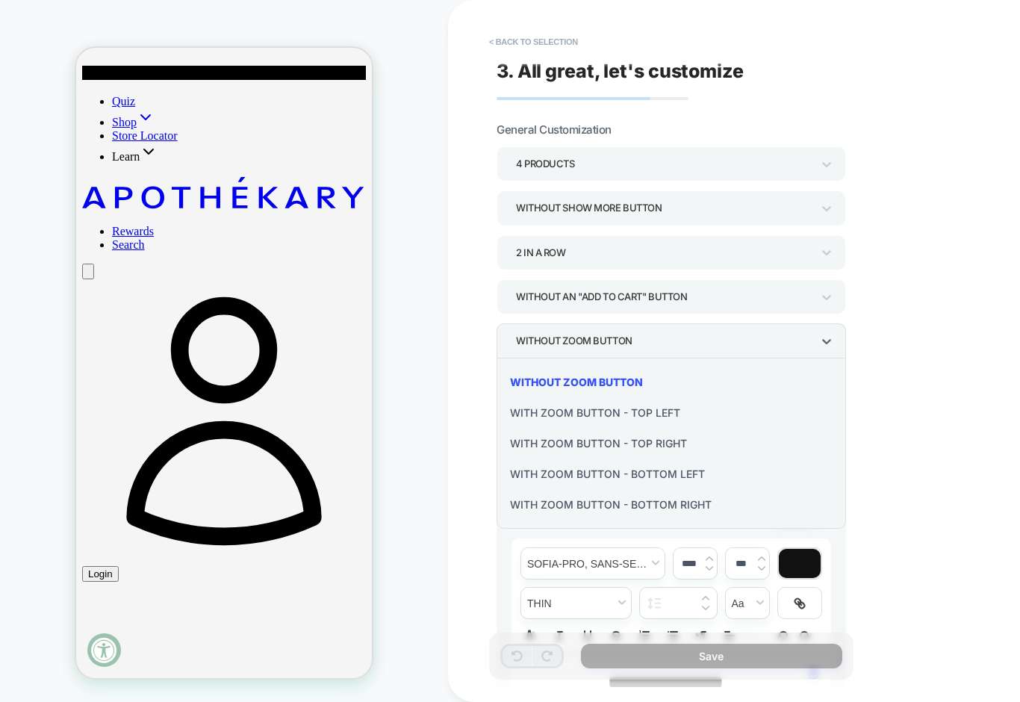
click at [703, 343] on div at bounding box center [510, 351] width 1020 height 702
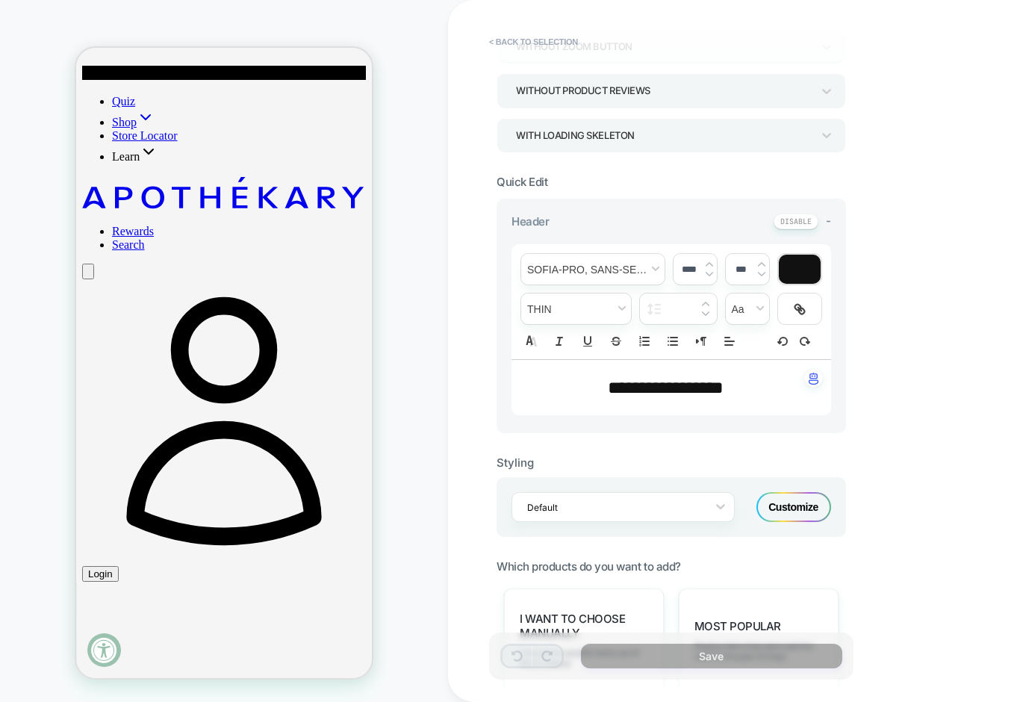
scroll to position [312, 0]
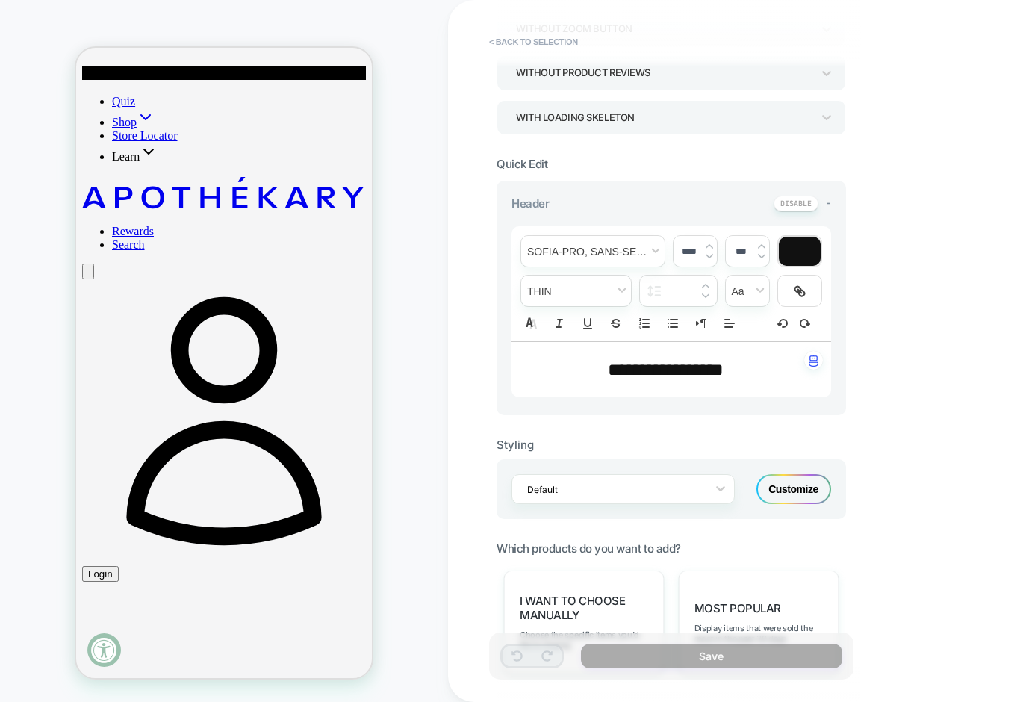
click at [671, 383] on div "**********" at bounding box center [672, 369] width 320 height 55
type input "****"
click at [671, 383] on div "**********" at bounding box center [672, 369] width 320 height 55
click at [646, 254] on span "font" at bounding box center [592, 251] width 143 height 31
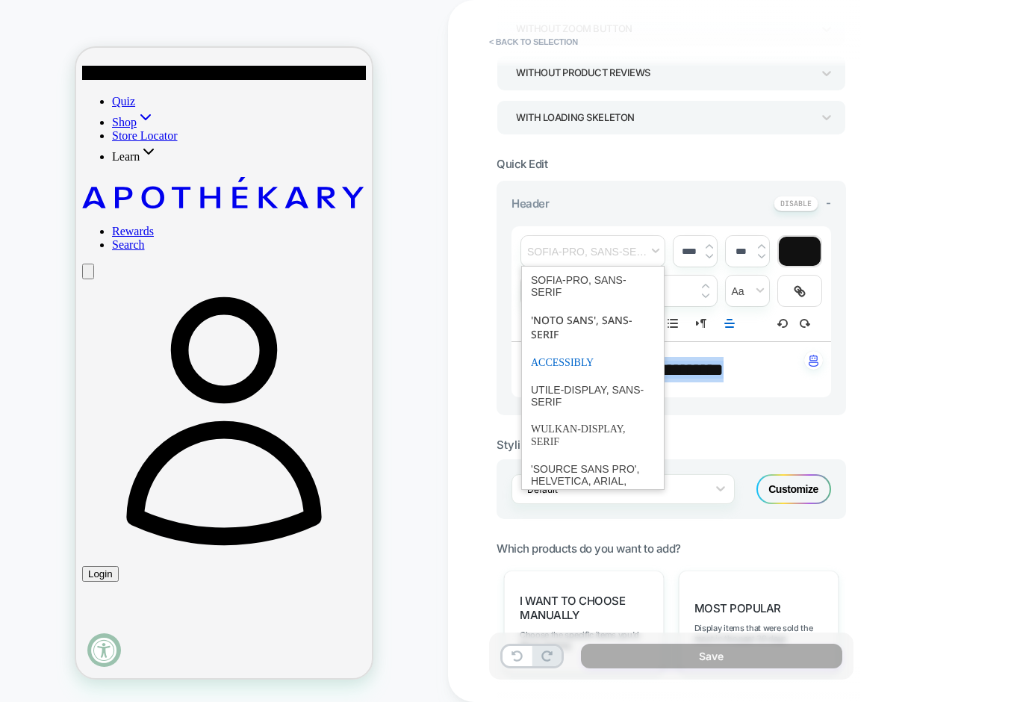
click at [596, 368] on span "font" at bounding box center [593, 363] width 124 height 28
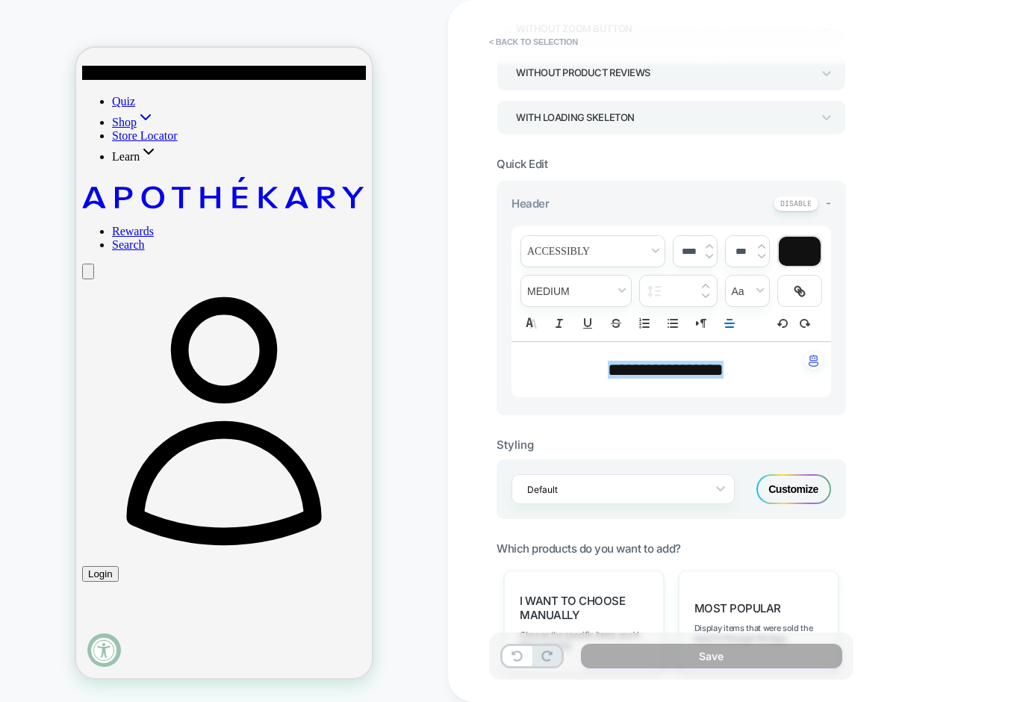
click at [699, 255] on input "****" at bounding box center [689, 251] width 31 height 11
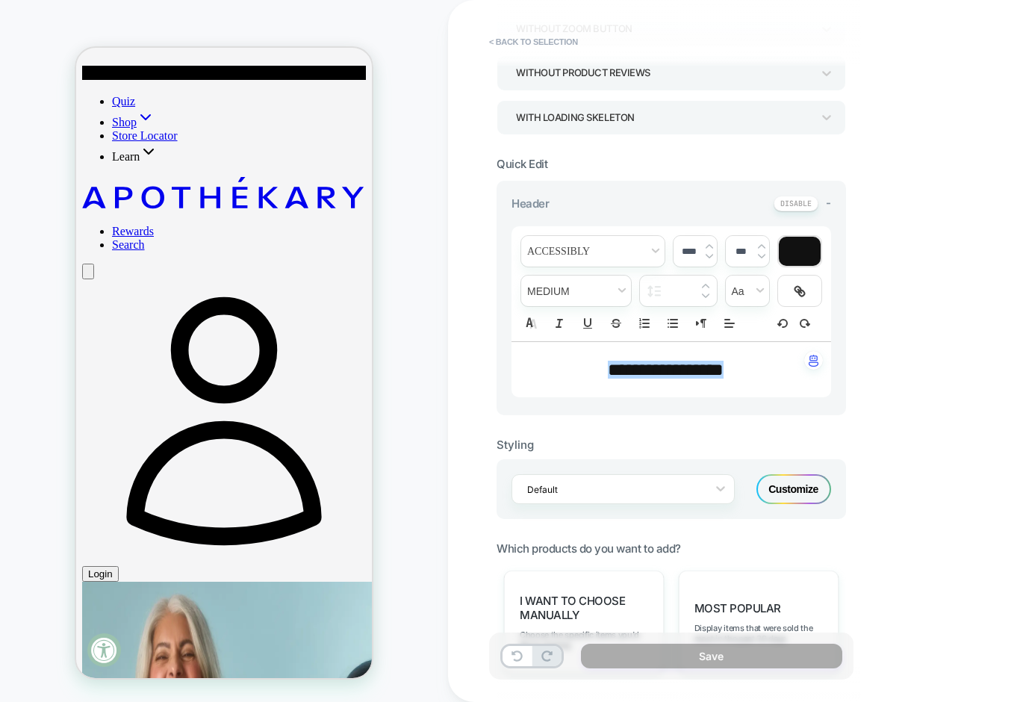
drag, startPoint x: 732, startPoint y: 372, endPoint x: 740, endPoint y: 372, distance: 8.2
click at [724, 372] on span "**********" at bounding box center [666, 370] width 116 height 18
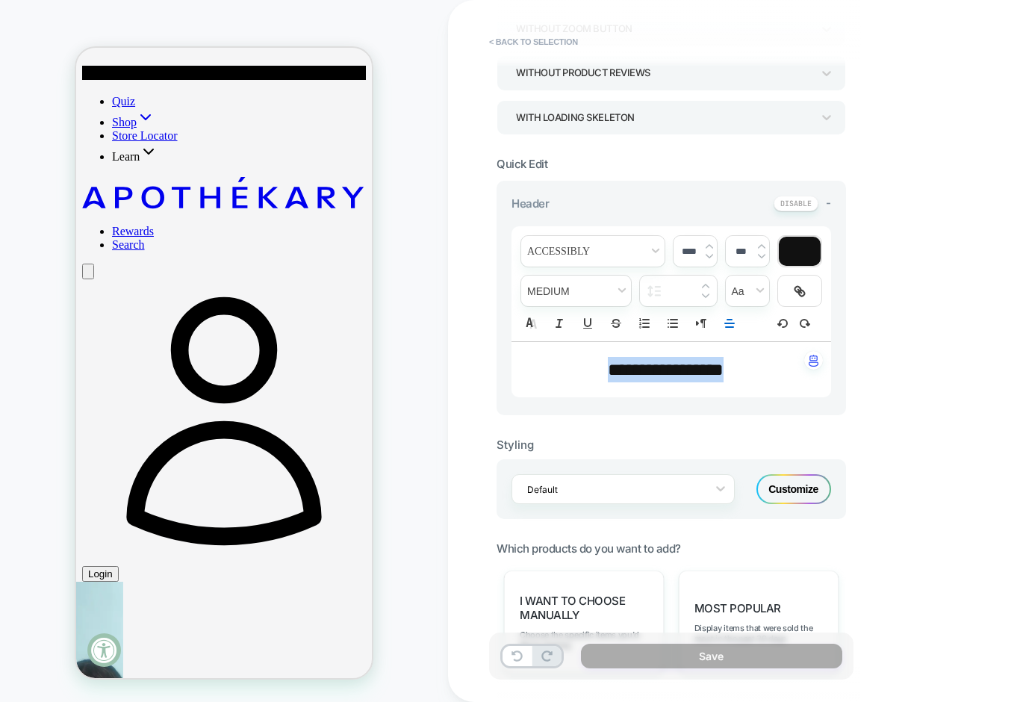
drag, startPoint x: 739, startPoint y: 371, endPoint x: 594, endPoint y: 370, distance: 144.9
click at [594, 370] on p "**********" at bounding box center [666, 369] width 279 height 25
click at [612, 373] on span "**********" at bounding box center [666, 370] width 116 height 18
click at [612, 373] on span "***" at bounding box center [618, 370] width 21 height 18
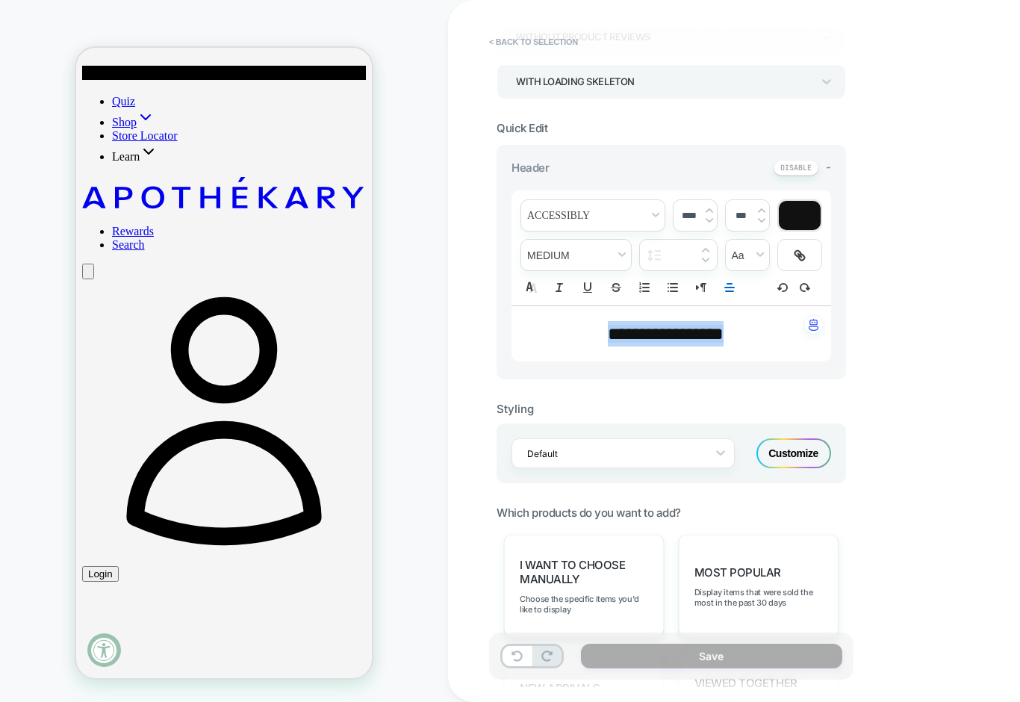
scroll to position [353, 0]
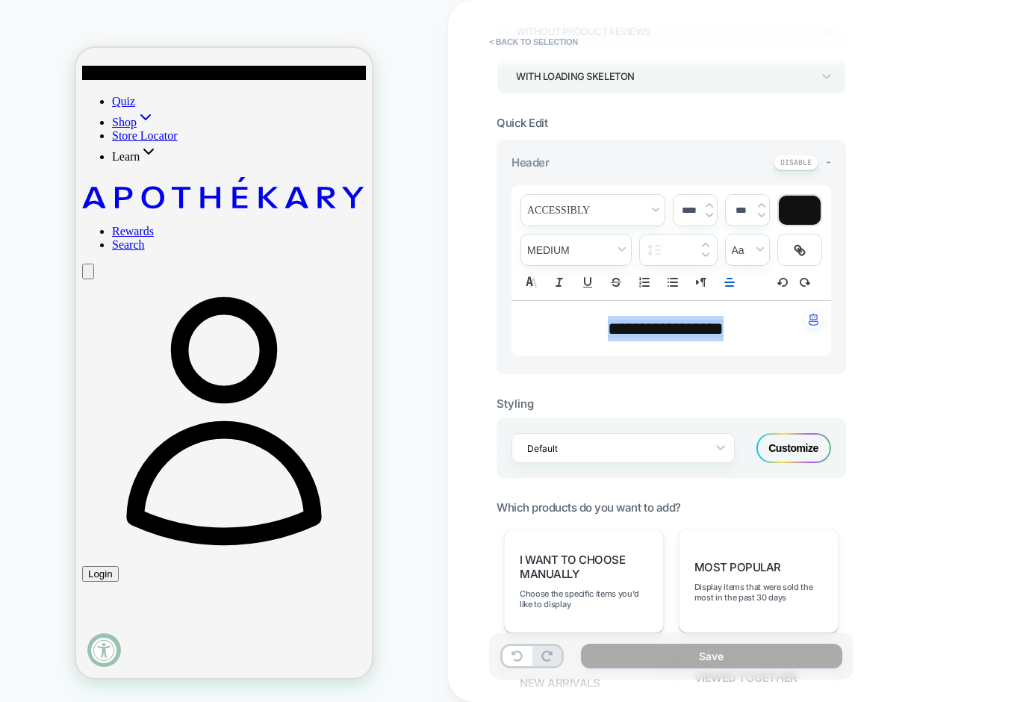
click at [705, 330] on span "**********" at bounding box center [666, 329] width 116 height 18
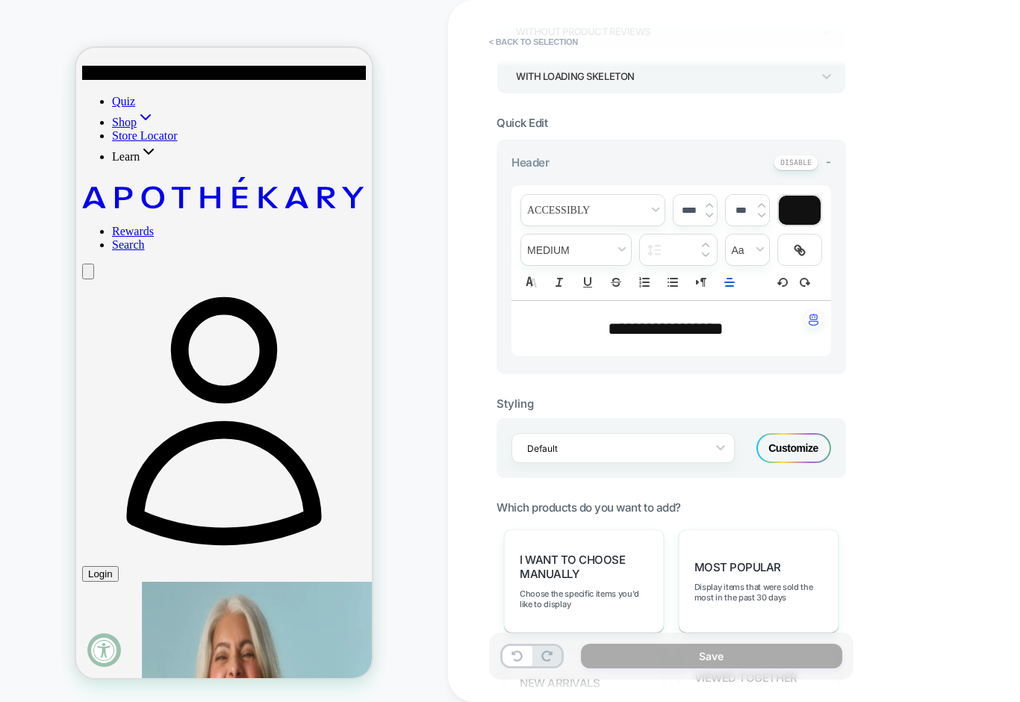
click at [782, 445] on div "Customize" at bounding box center [794, 448] width 75 height 30
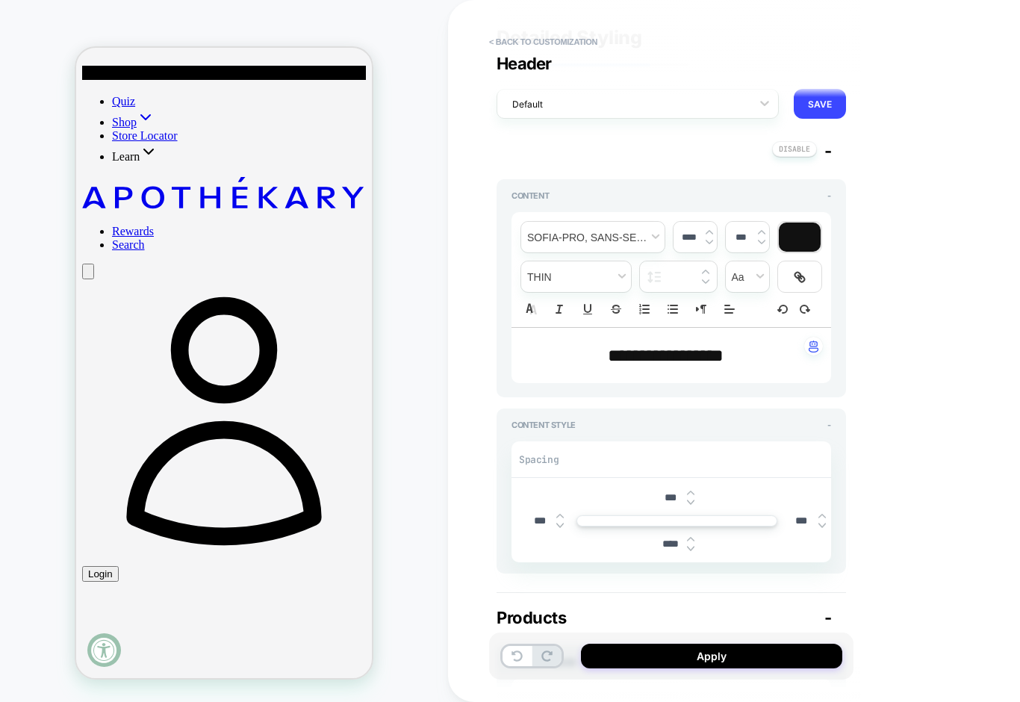
scroll to position [31, 0]
type textarea "*"
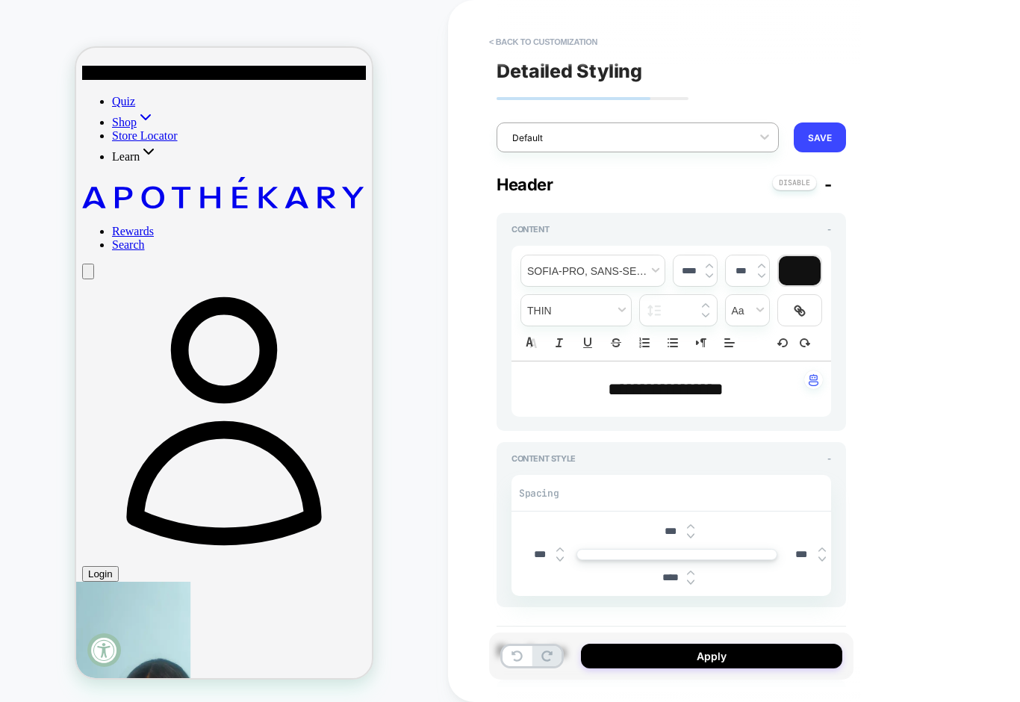
click at [698, 132] on div at bounding box center [628, 138] width 232 height 14
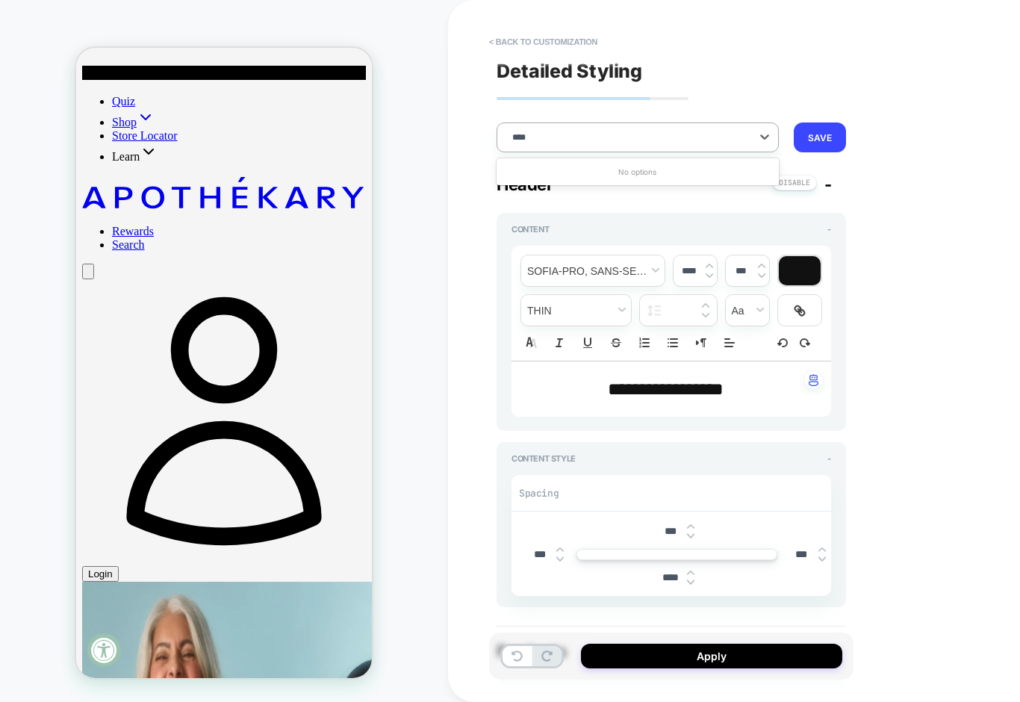
type input "****"
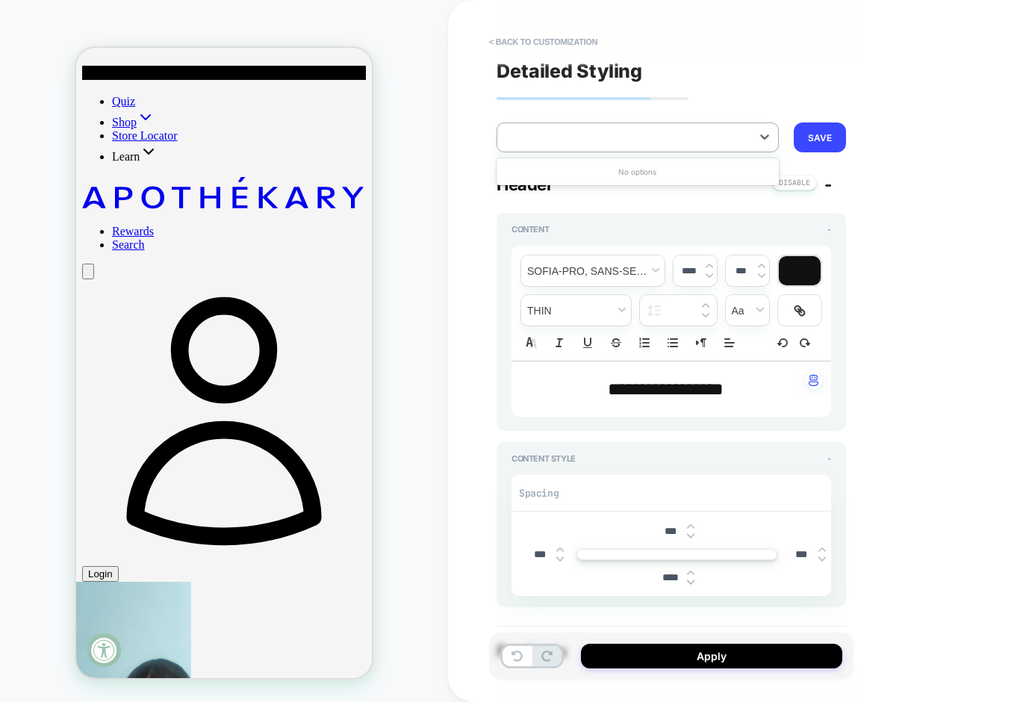
click at [937, 247] on div "**********" at bounding box center [776, 351] width 657 height 702
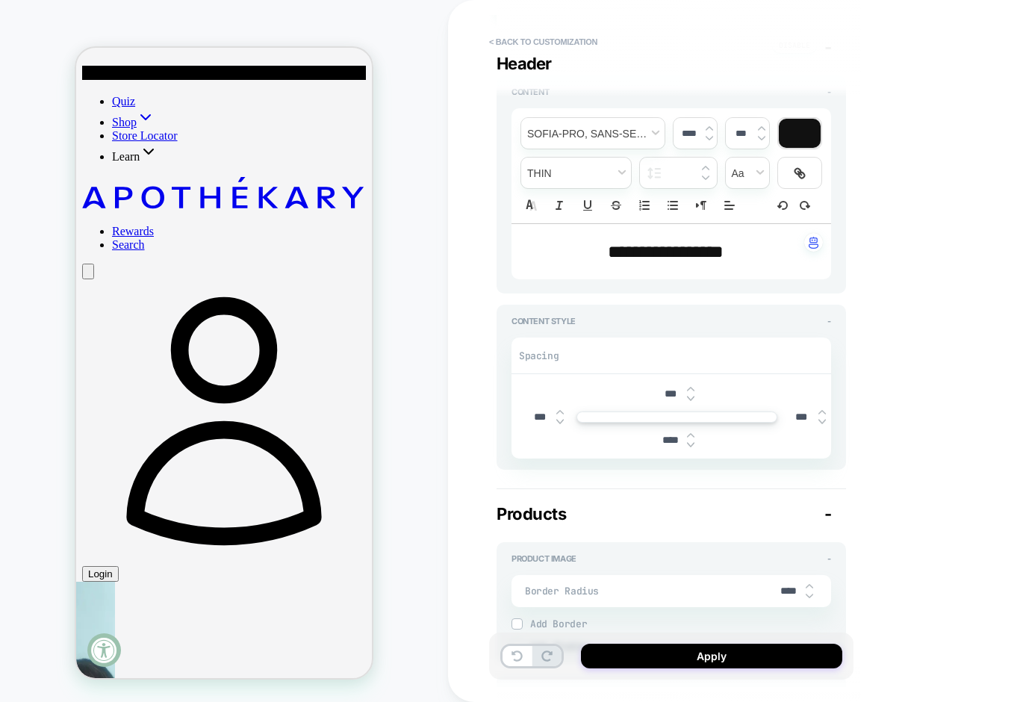
scroll to position [152, 0]
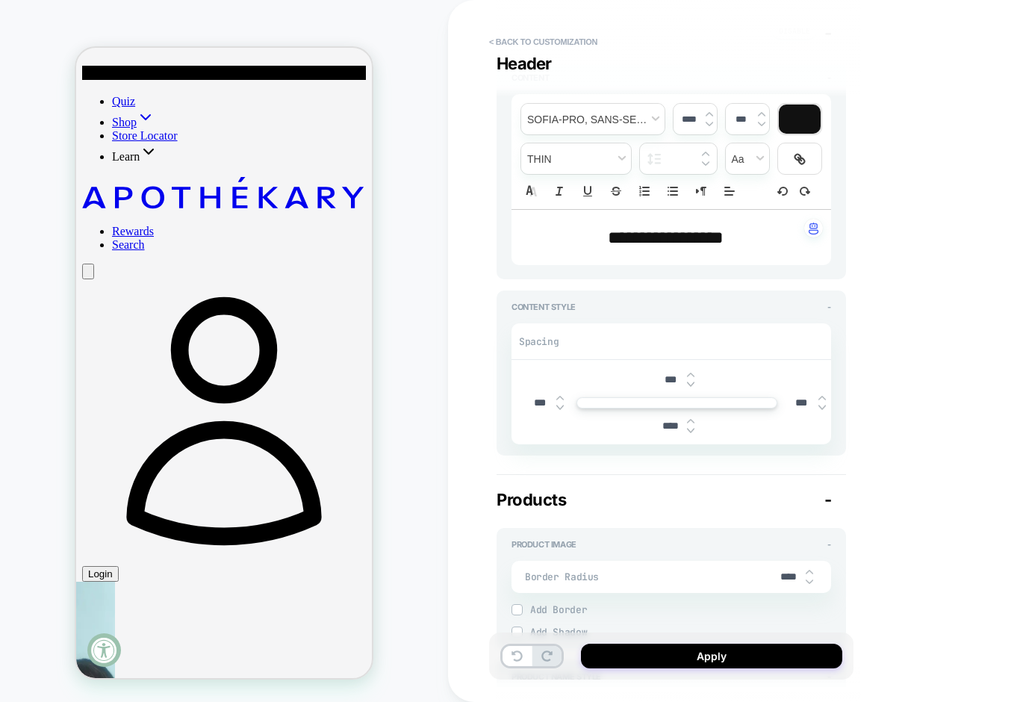
type textarea "*"
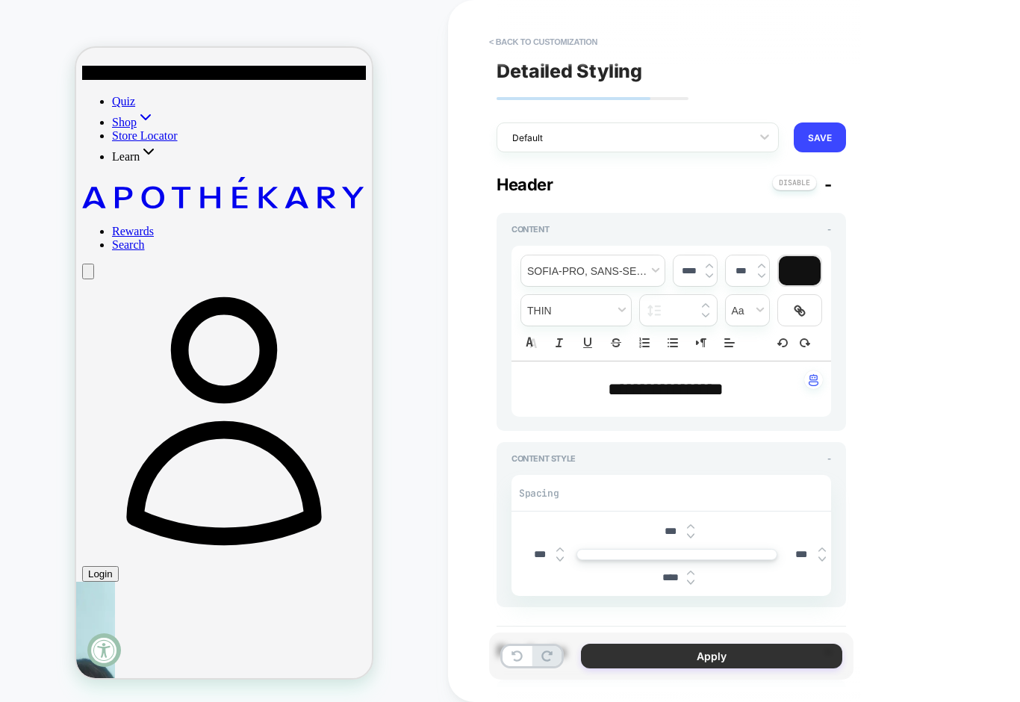
click at [719, 654] on button "Apply" at bounding box center [711, 656] width 261 height 25
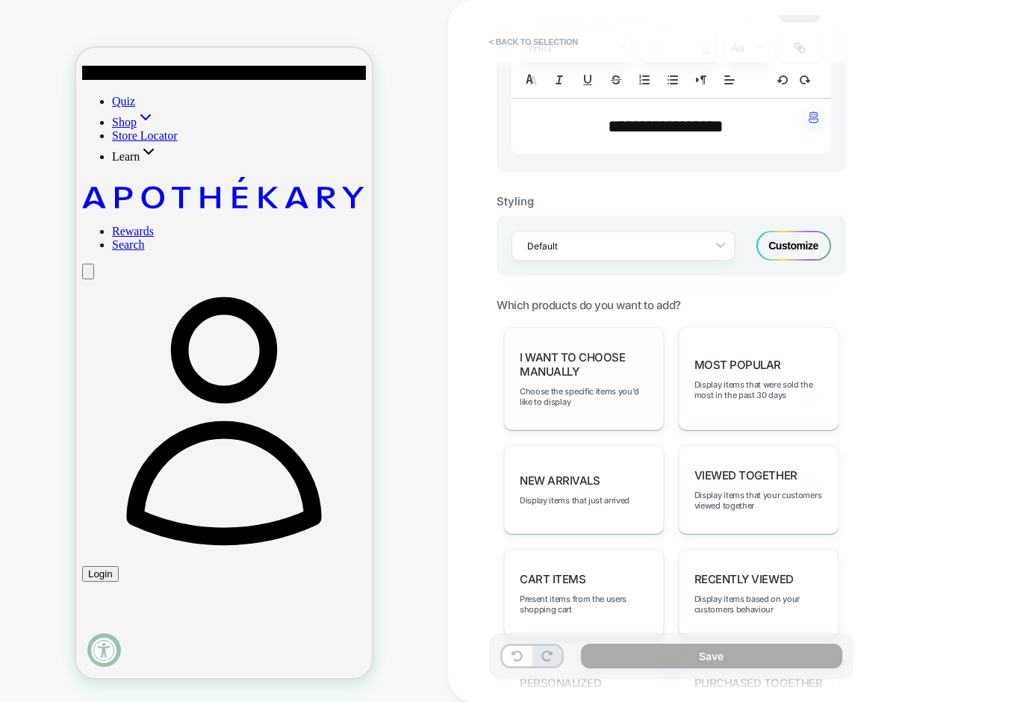
scroll to position [601, 0]
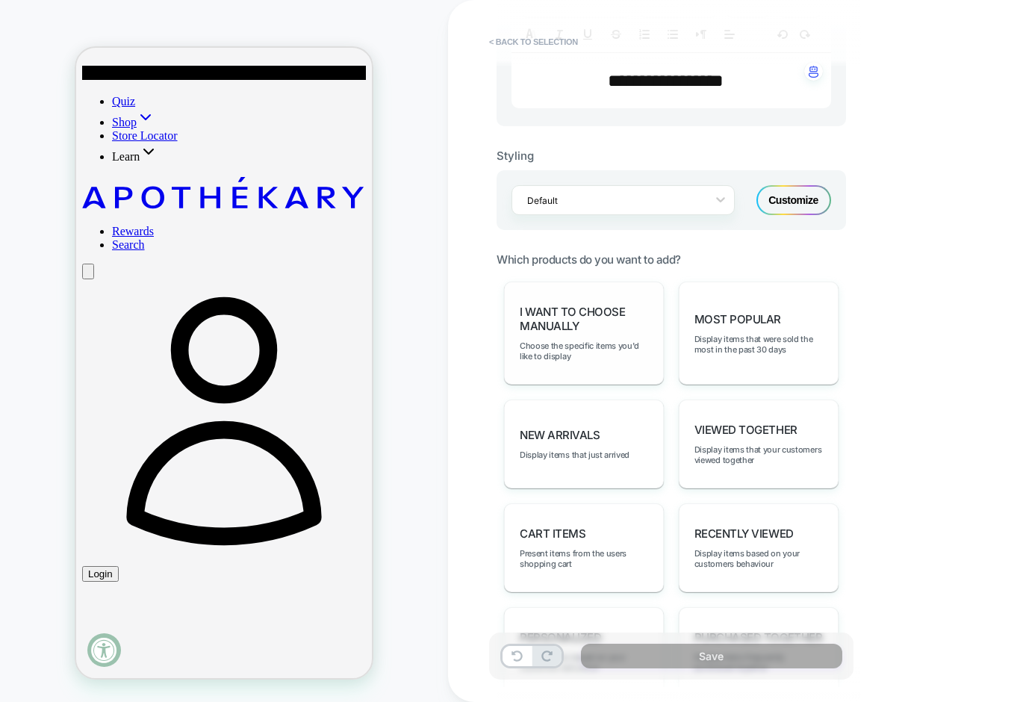
click at [587, 337] on div "I want to choose manually Choose the specific items you'd like to display" at bounding box center [584, 333] width 160 height 103
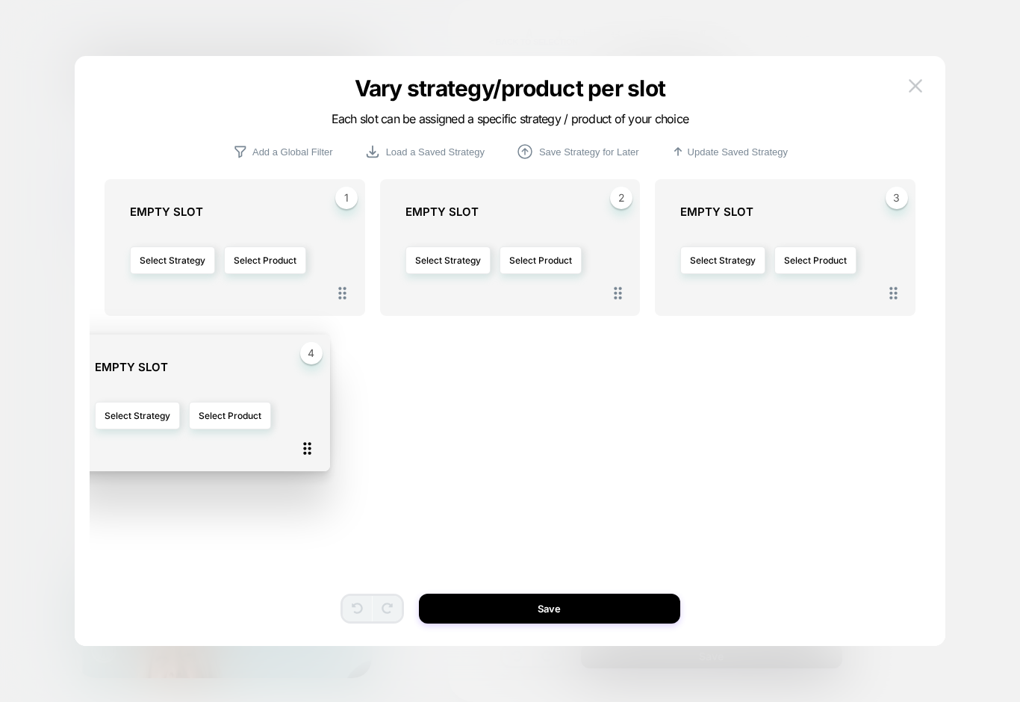
drag, startPoint x: 343, startPoint y: 447, endPoint x: 308, endPoint y: 452, distance: 35.4
click at [308, 452] on icon at bounding box center [307, 448] width 19 height 19
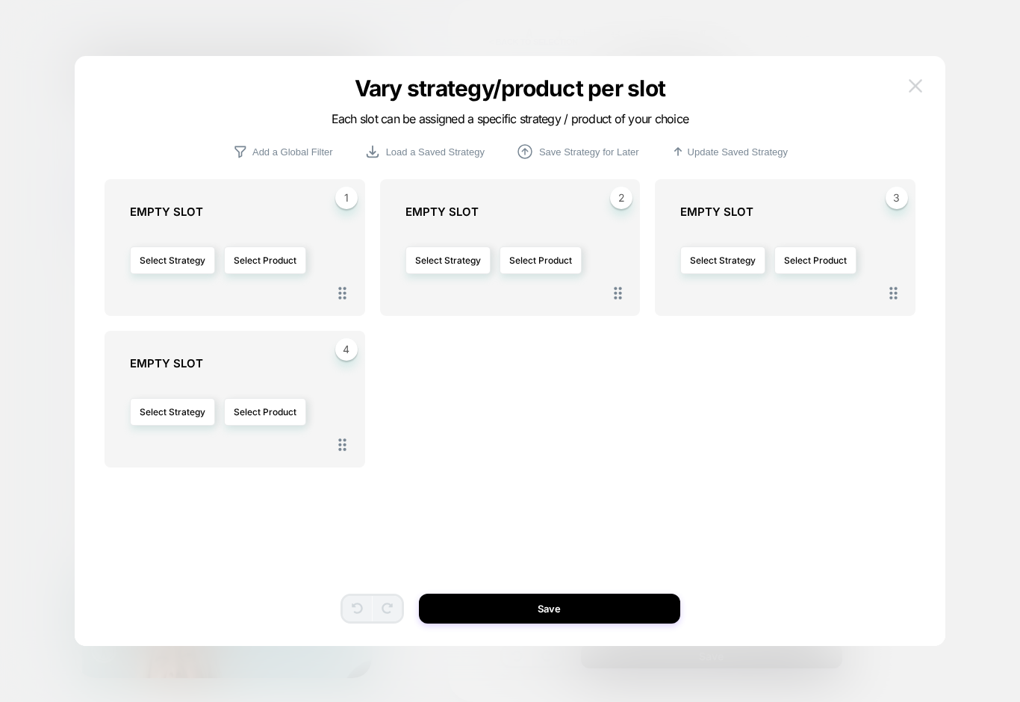
click at [919, 84] on img at bounding box center [915, 85] width 13 height 13
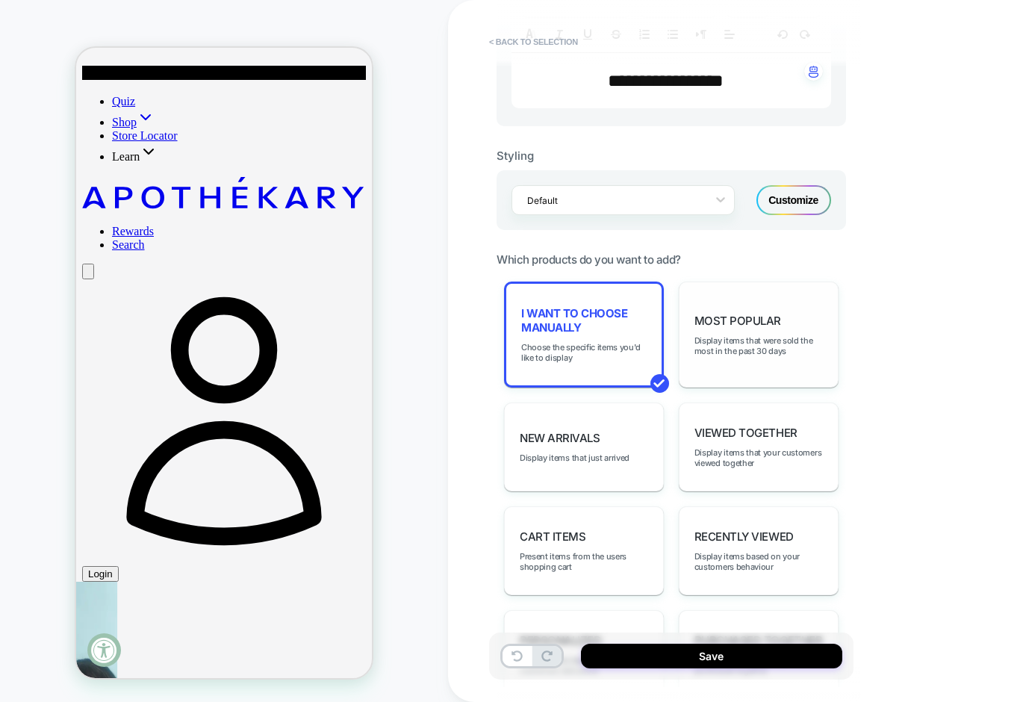
click at [716, 361] on div "Most Popular Display items that were sold the most in the past 30 days" at bounding box center [759, 335] width 160 height 106
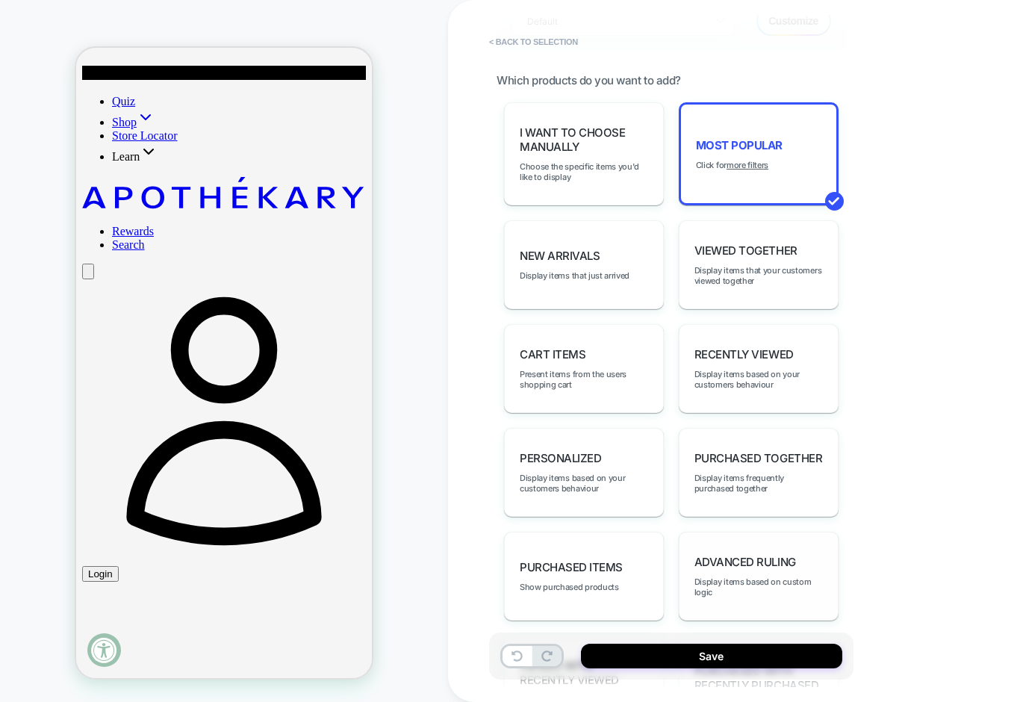
scroll to position [781, 0]
click at [717, 654] on button "Save" at bounding box center [711, 656] width 261 height 25
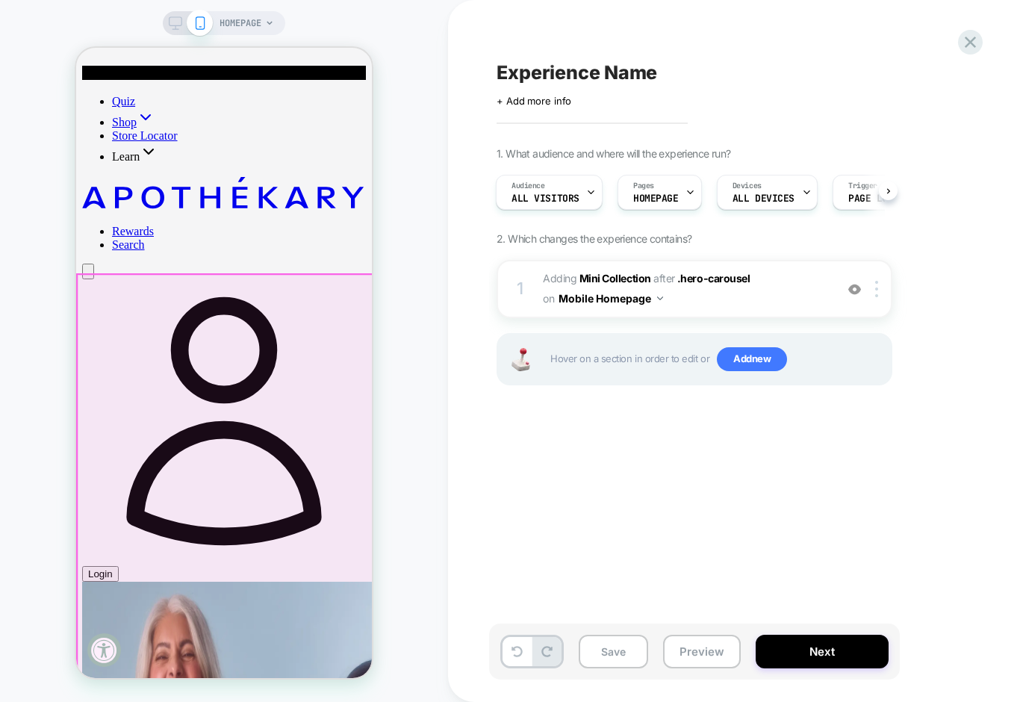
scroll to position [480, 0]
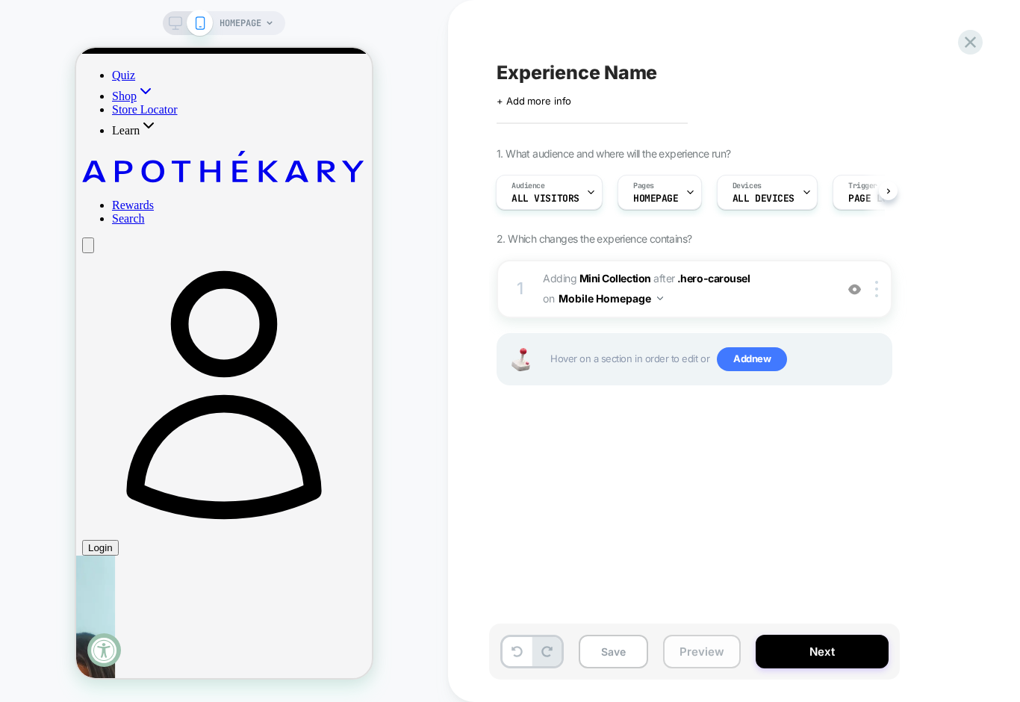
click at [702, 654] on button "Preview" at bounding box center [702, 652] width 78 height 34
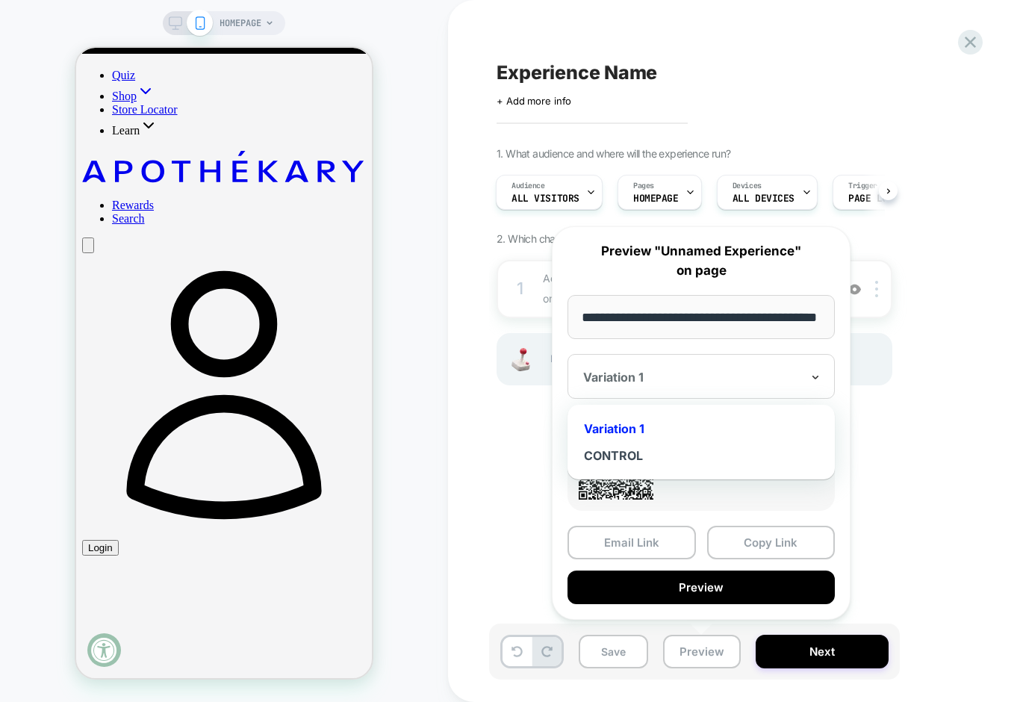
scroll to position [0, 0]
click at [819, 382] on icon at bounding box center [815, 377] width 10 height 15
click at [622, 426] on div "Variation 1" at bounding box center [701, 428] width 252 height 27
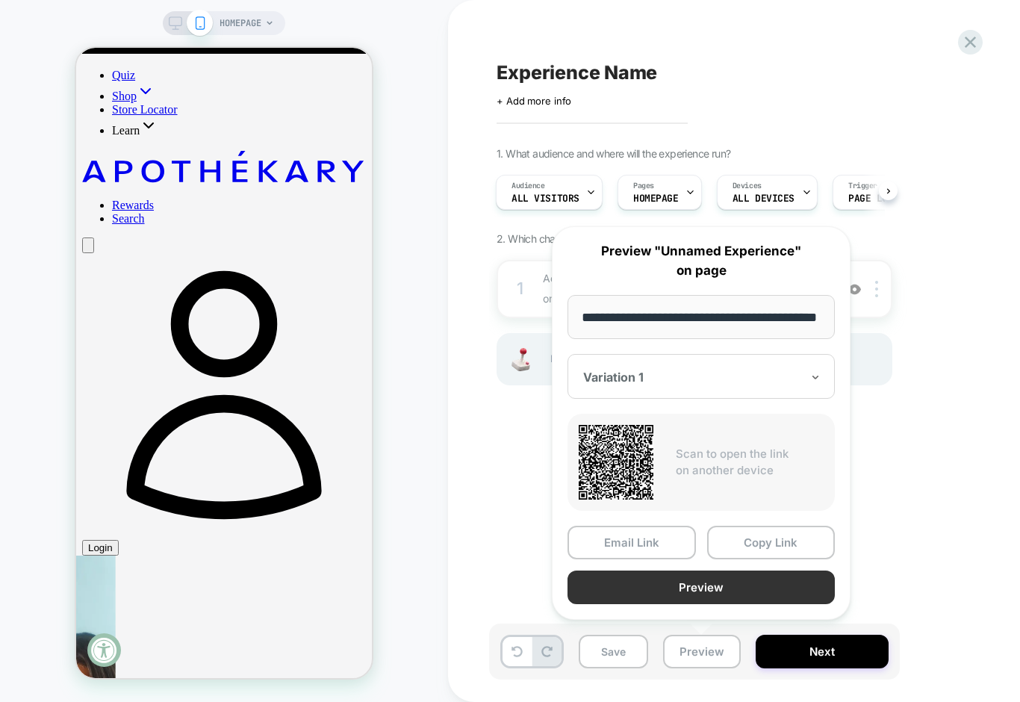
click at [684, 594] on button "Preview" at bounding box center [701, 588] width 267 height 34
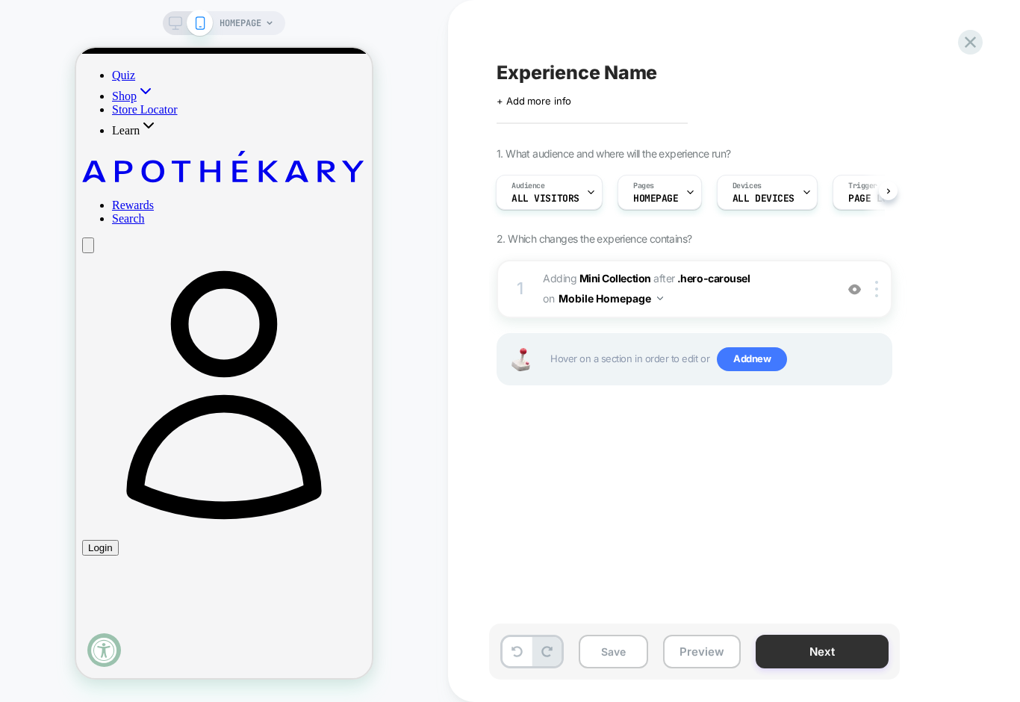
click at [846, 659] on button "Next" at bounding box center [822, 652] width 133 height 34
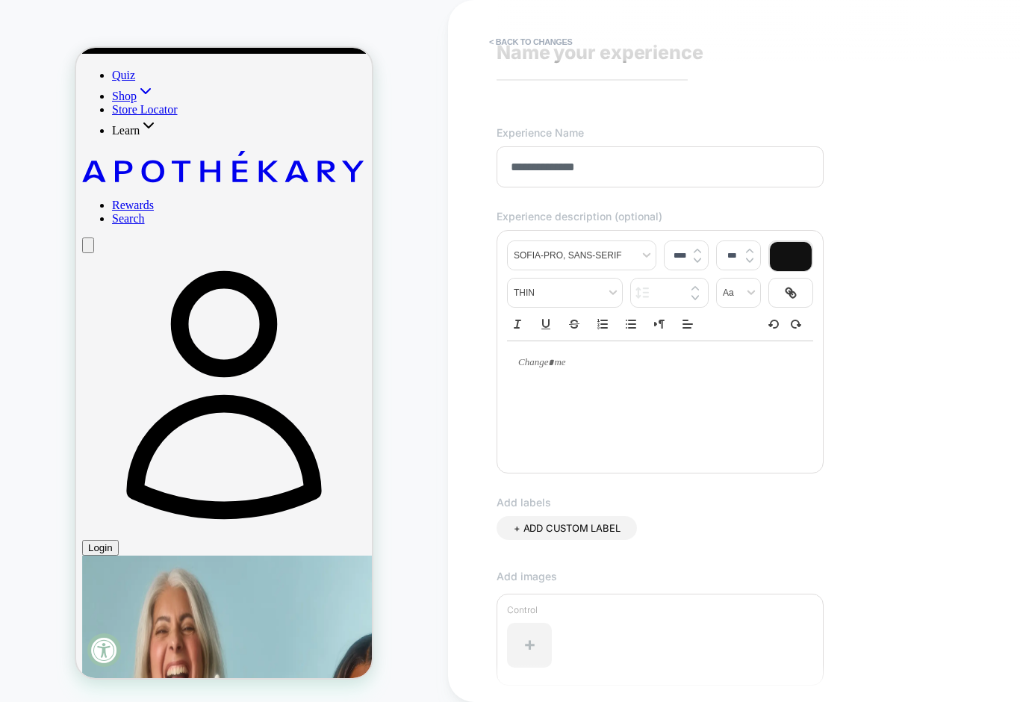
scroll to position [29, 0]
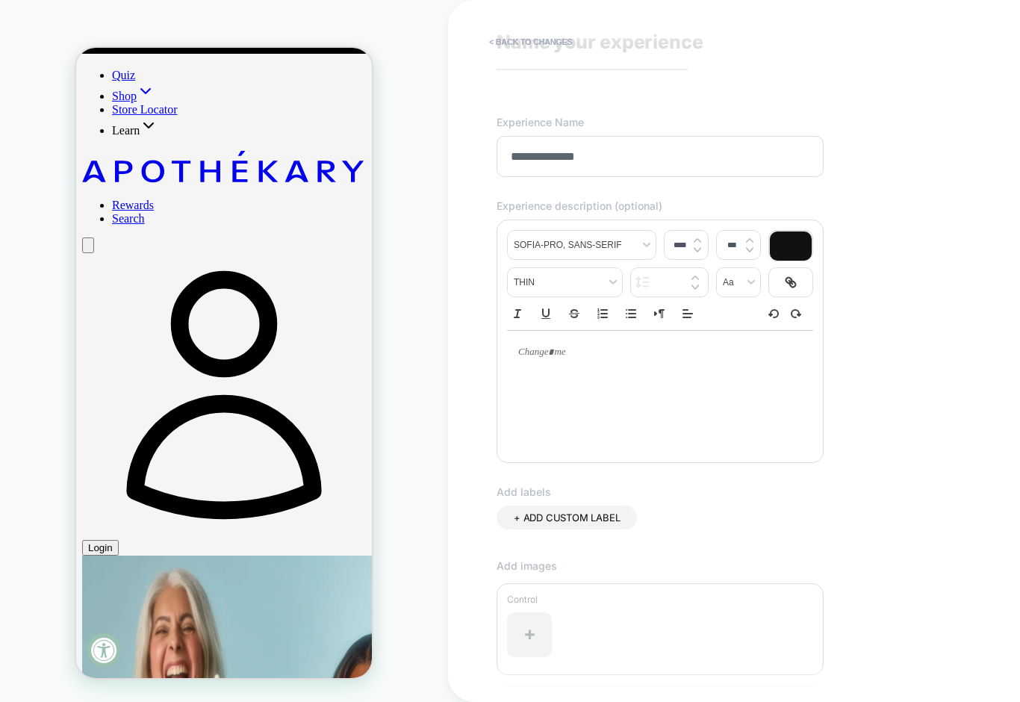
type input "**********"
click at [571, 365] on div at bounding box center [660, 352] width 306 height 43
type input "****"
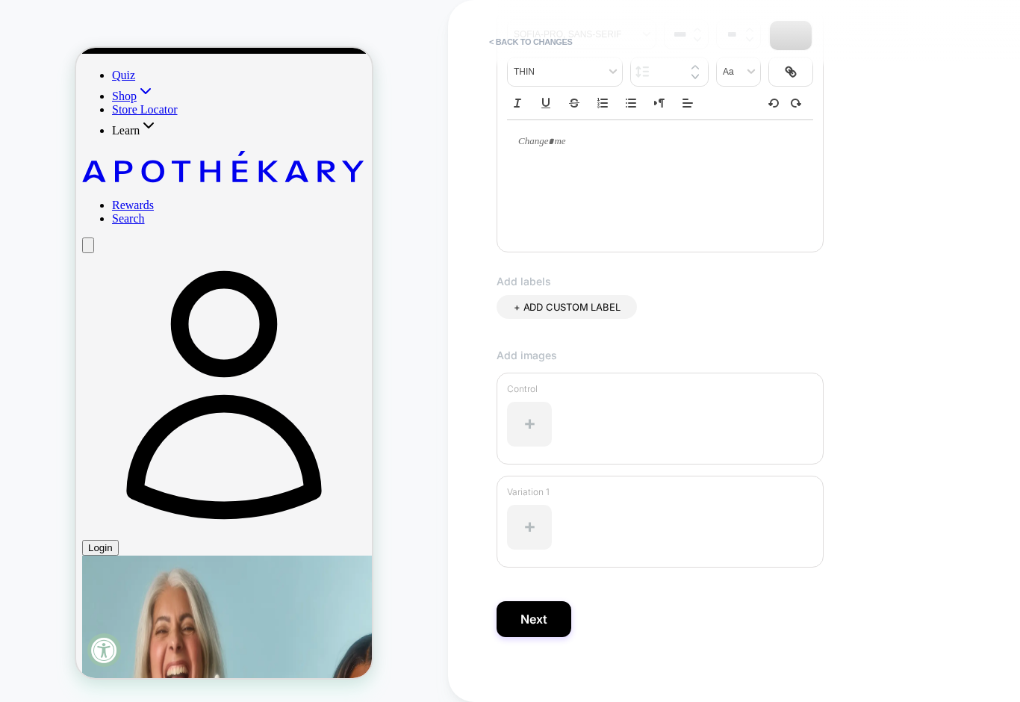
scroll to position [252, 0]
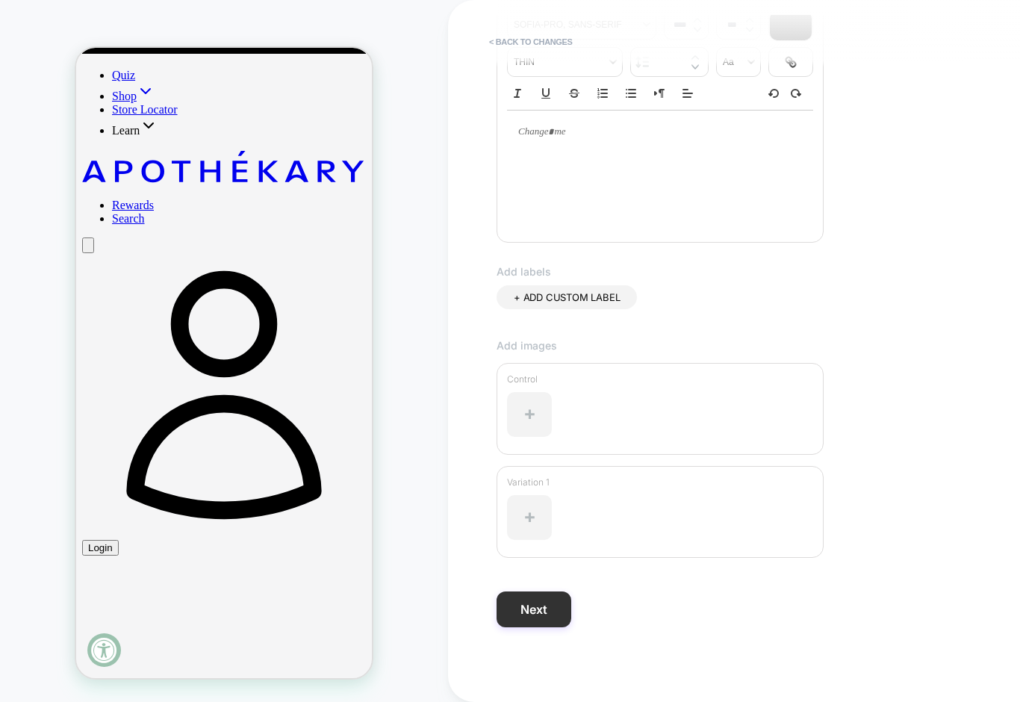
click at [536, 607] on button "Next" at bounding box center [534, 610] width 75 height 36
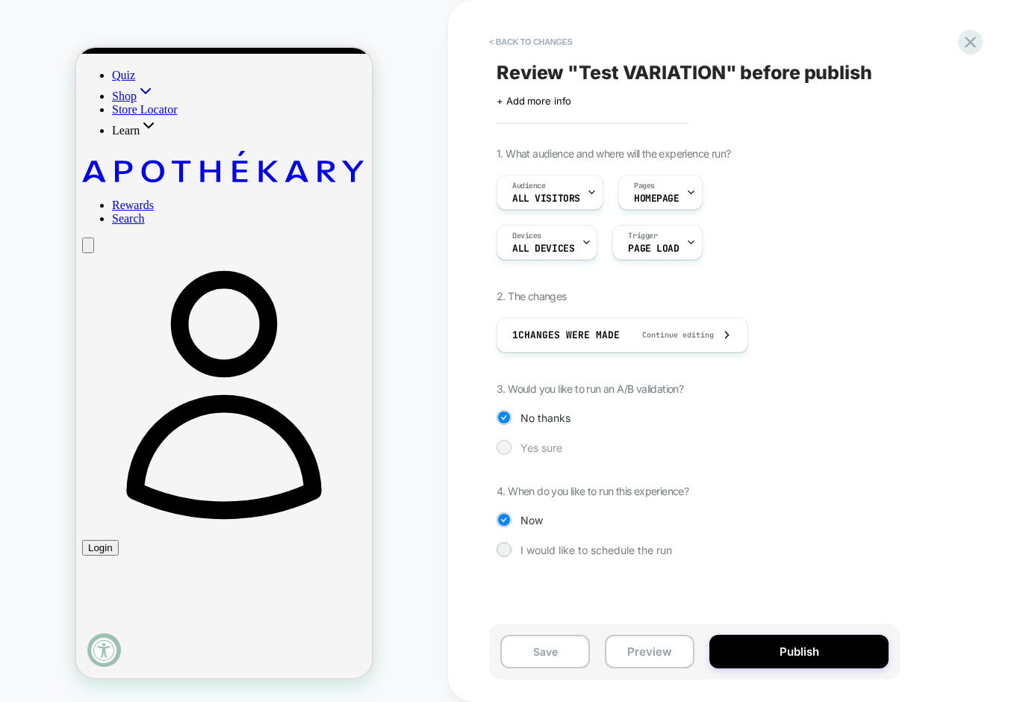
click at [503, 449] on div at bounding box center [503, 446] width 11 height 11
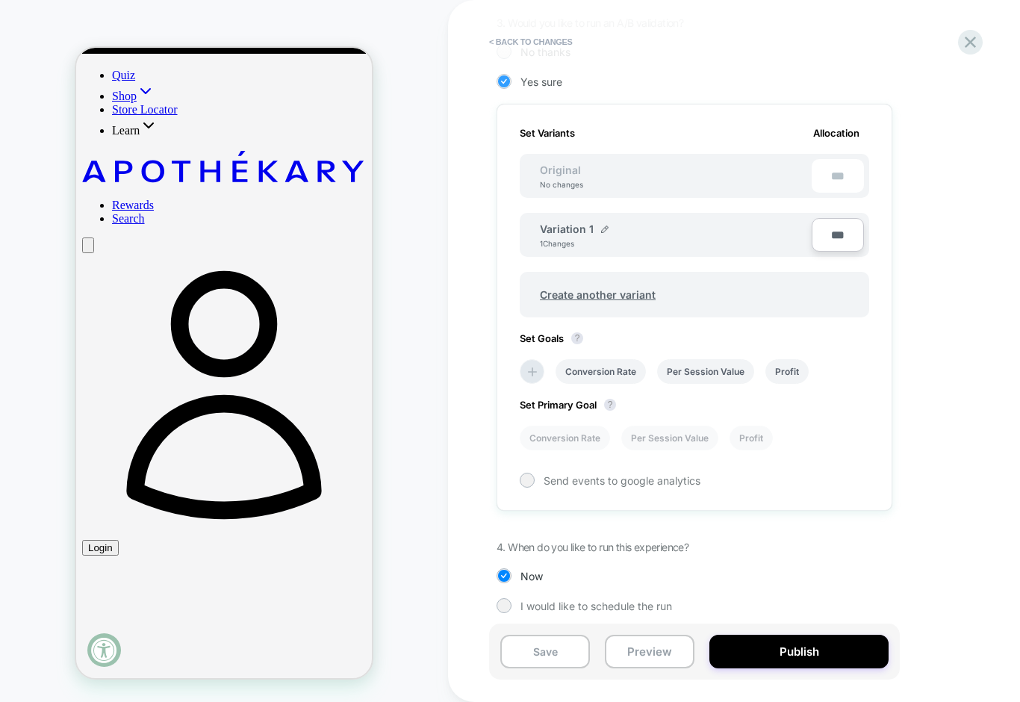
scroll to position [374, 0]
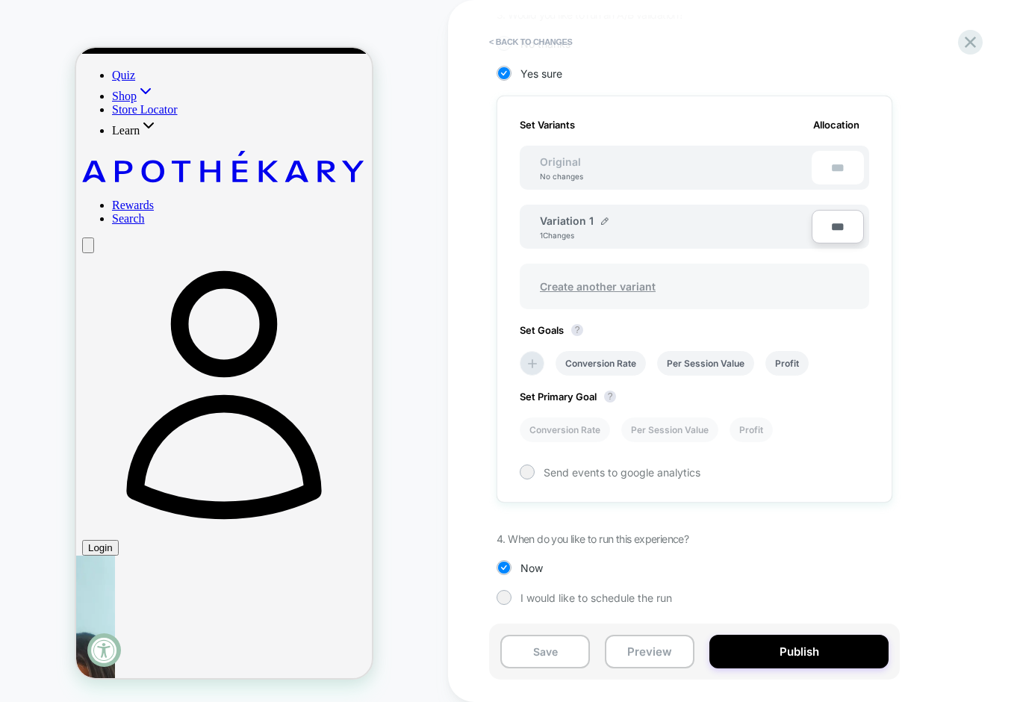
click at [607, 285] on span "Create another variant" at bounding box center [598, 286] width 146 height 35
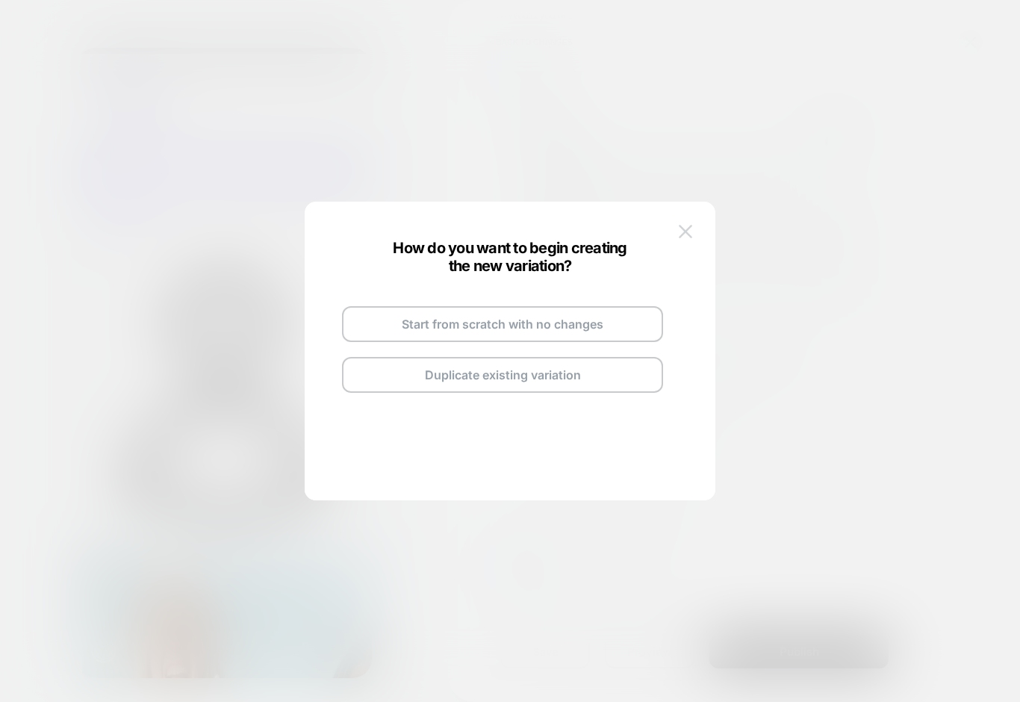
click at [687, 229] on img at bounding box center [685, 231] width 13 height 13
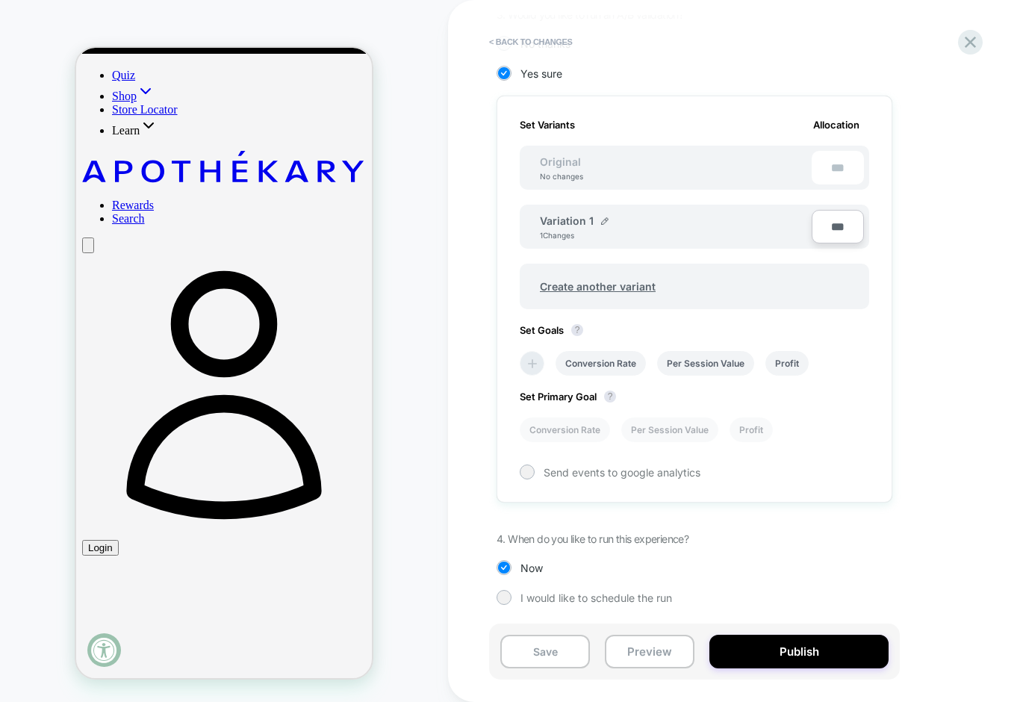
click at [535, 364] on icon at bounding box center [532, 363] width 9 height 9
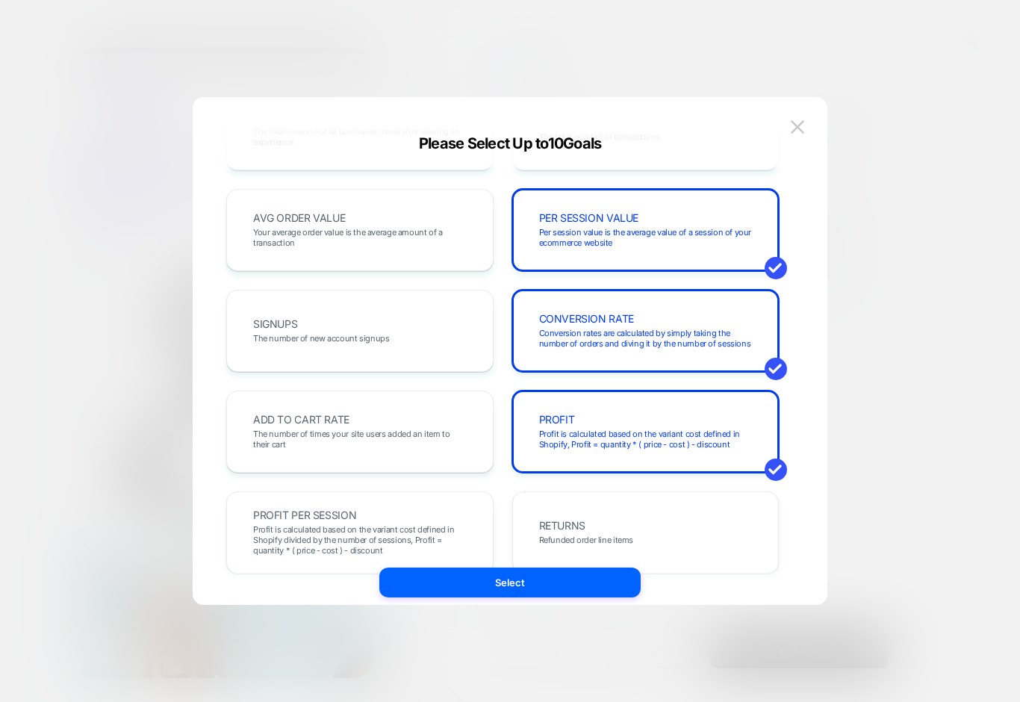
scroll to position [84, 0]
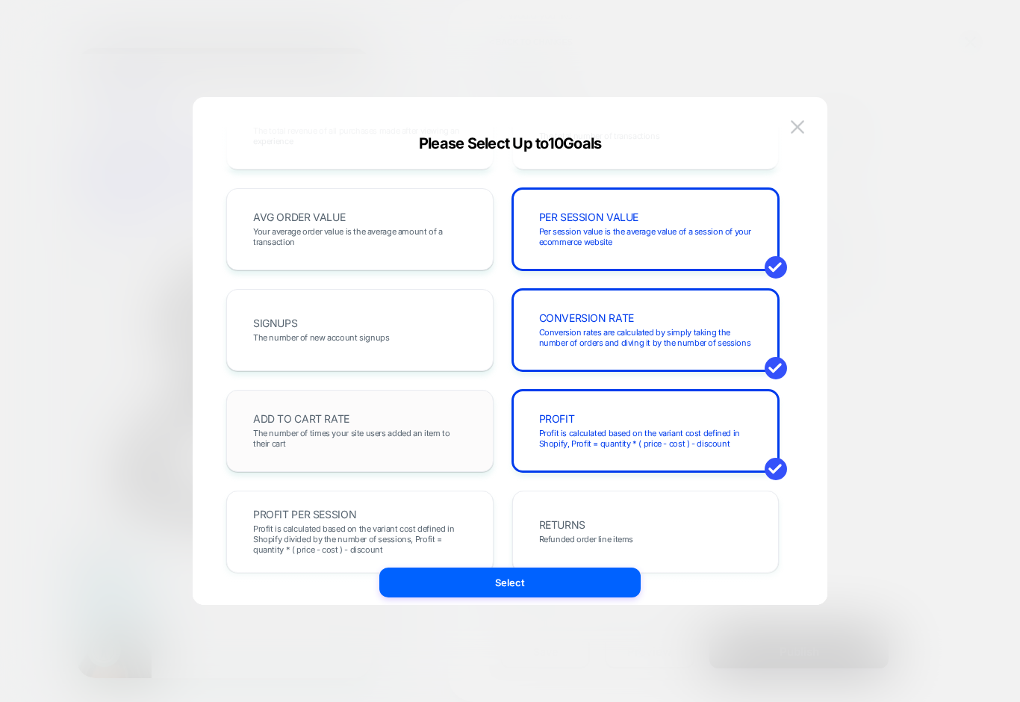
click at [323, 422] on span "ADD TO CART RATE" at bounding box center [301, 419] width 96 height 10
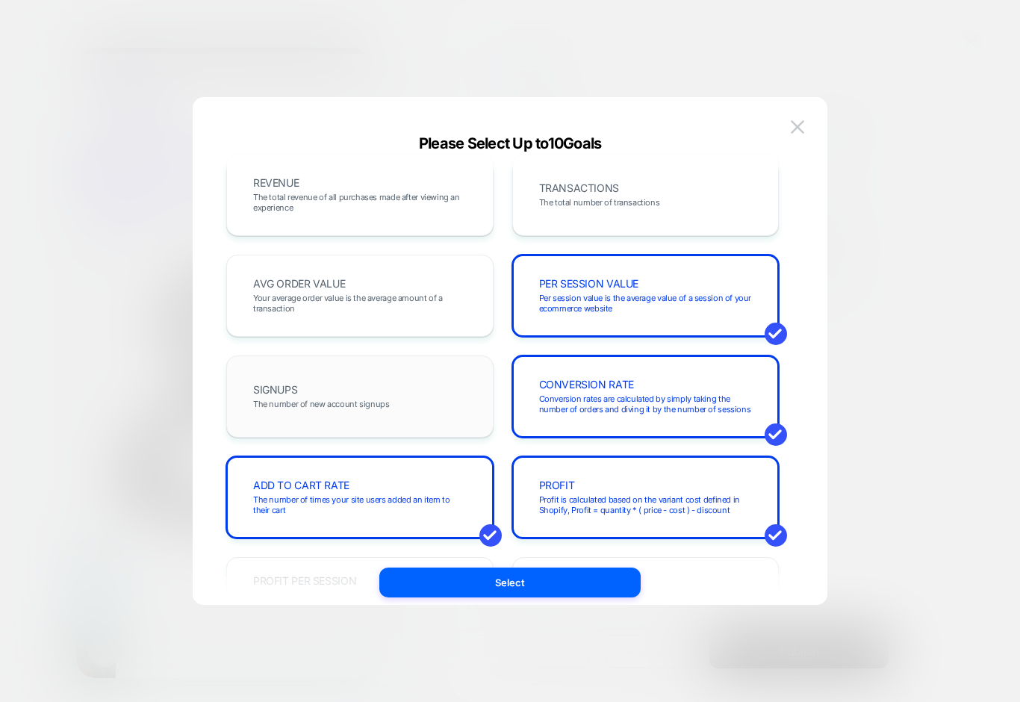
scroll to position [0, 0]
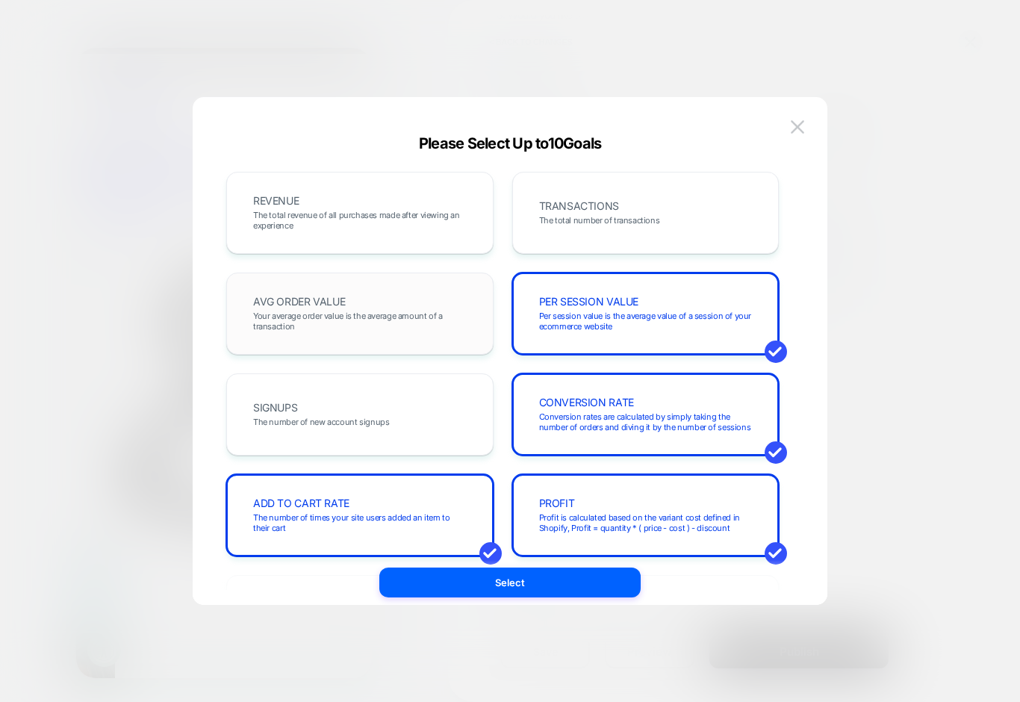
click at [311, 309] on div "AVG ORDER VALUE Your average order value is the average amount of a transaction" at bounding box center [360, 313] width 236 height 51
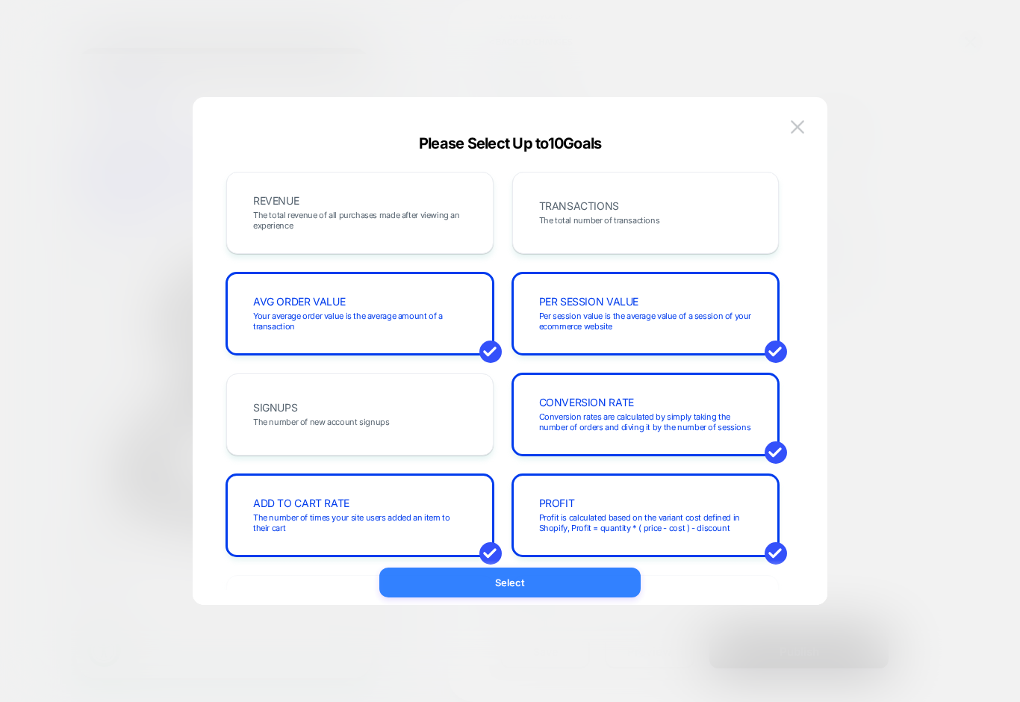
click at [592, 586] on button "Select" at bounding box center [509, 583] width 261 height 30
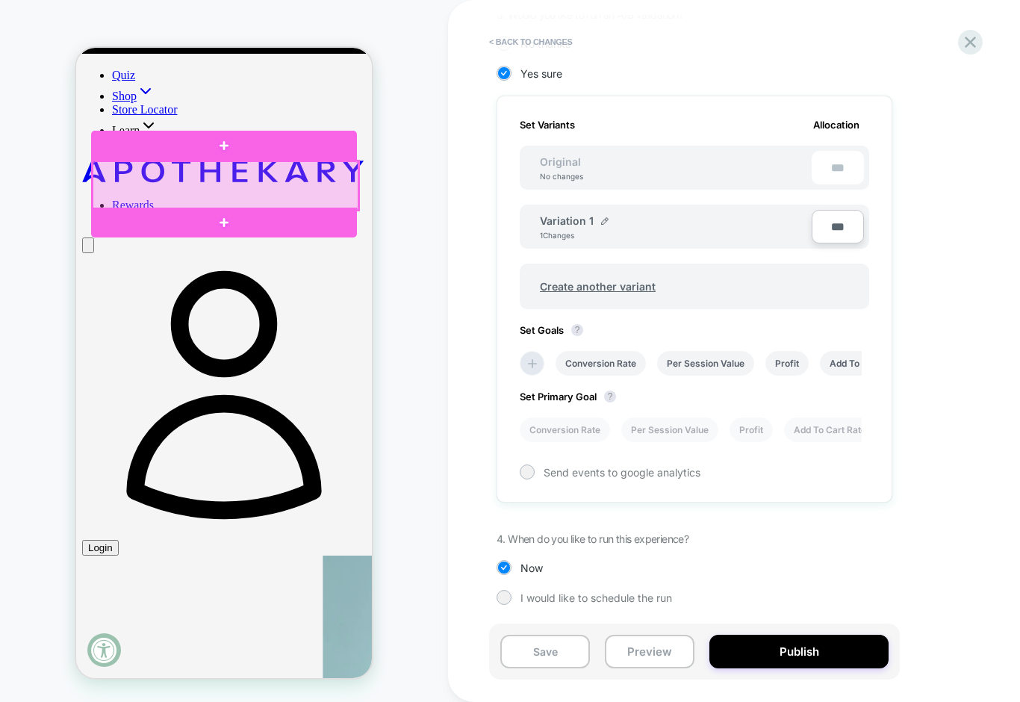
click at [270, 182] on div at bounding box center [226, 185] width 266 height 49
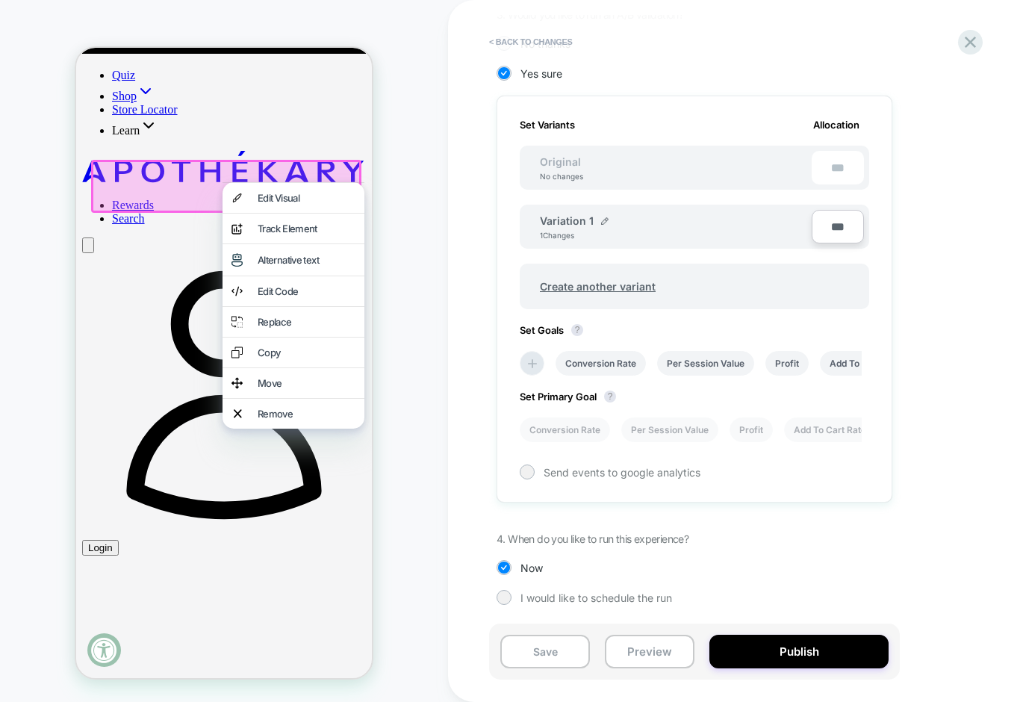
click at [461, 328] on div "< Back to changes Review " Test VARIATION " before publish Click to edit experi…" at bounding box center [776, 351] width 657 height 702
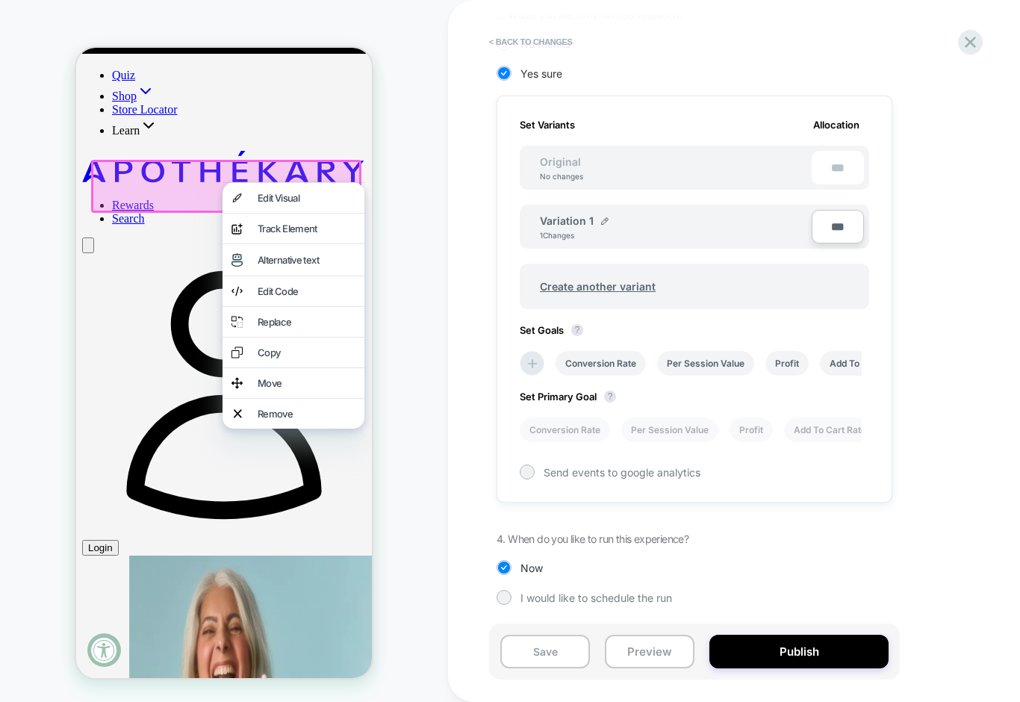
click at [401, 301] on div "HOMEPAGE" at bounding box center [224, 351] width 448 height 672
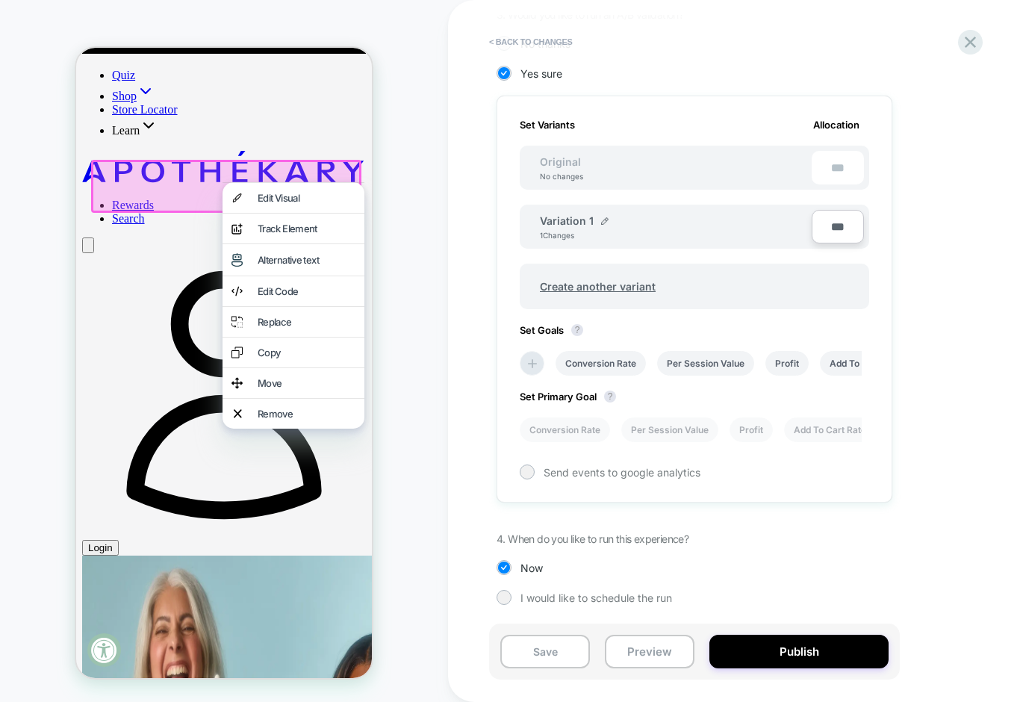
click at [931, 563] on div "1. What audience and where will the experience run? Audience All Visitors Pages…" at bounding box center [769, 200] width 545 height 854
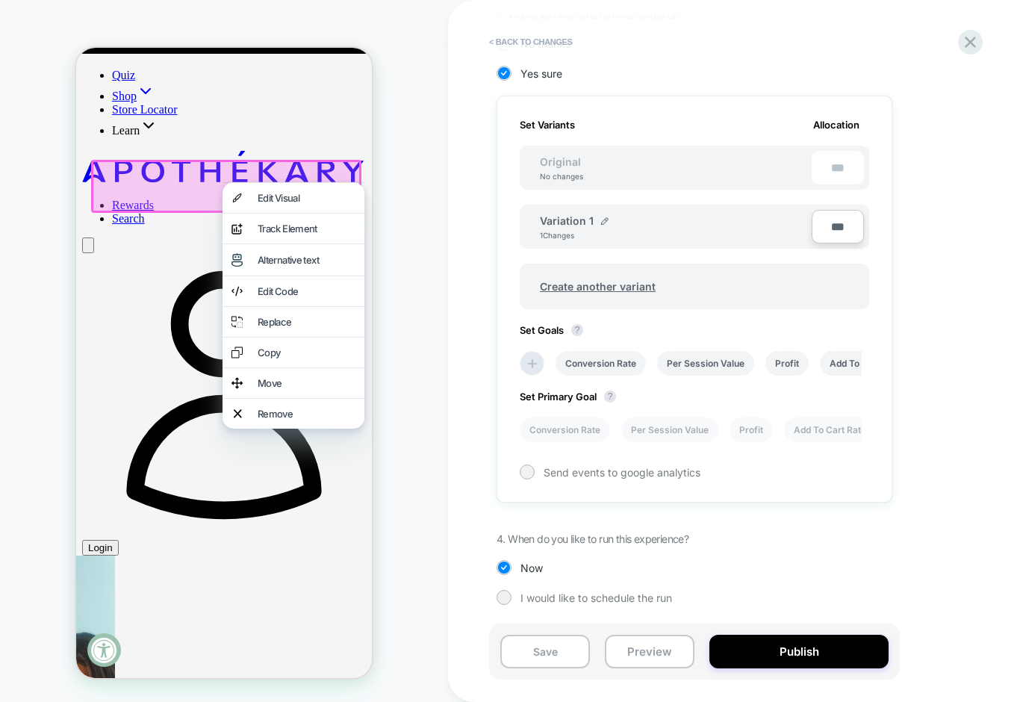
click at [629, 552] on div "1. What audience and where will the experience run? Audience All Visitors Pages…" at bounding box center [769, 200] width 545 height 854
click at [504, 598] on div at bounding box center [503, 597] width 11 height 11
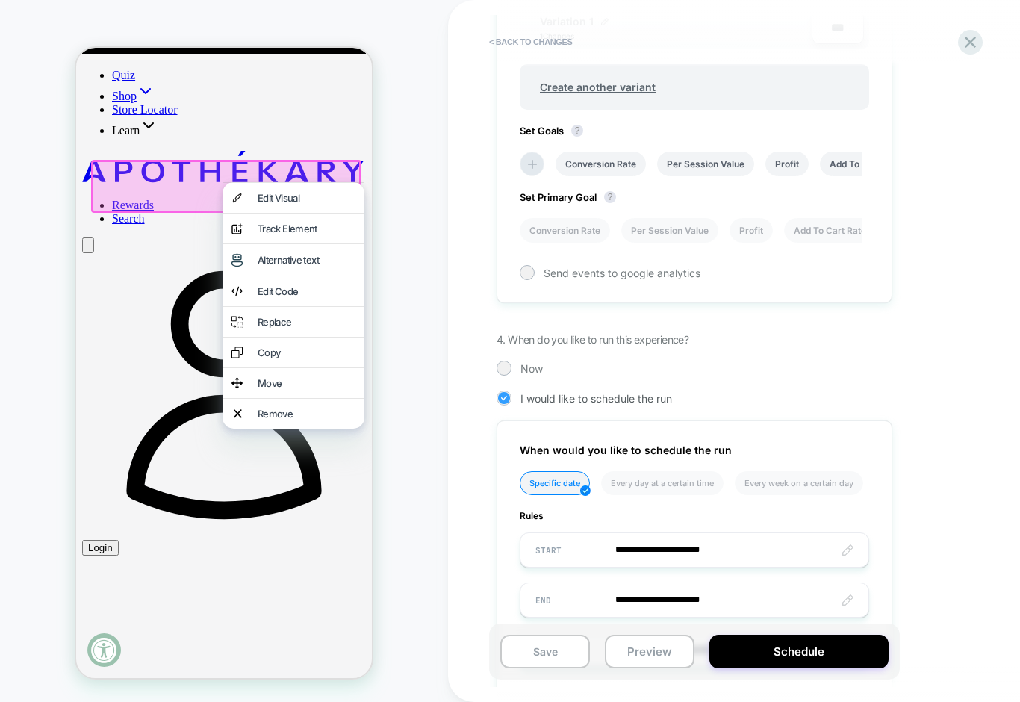
scroll to position [667, 0]
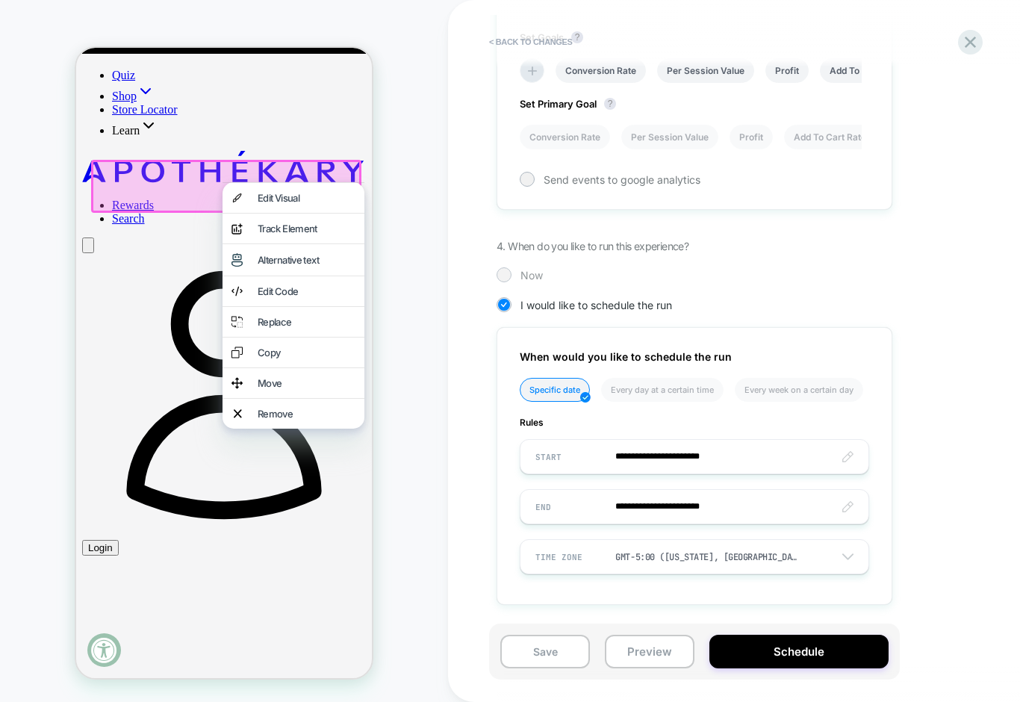
click at [507, 272] on div at bounding box center [503, 274] width 11 height 11
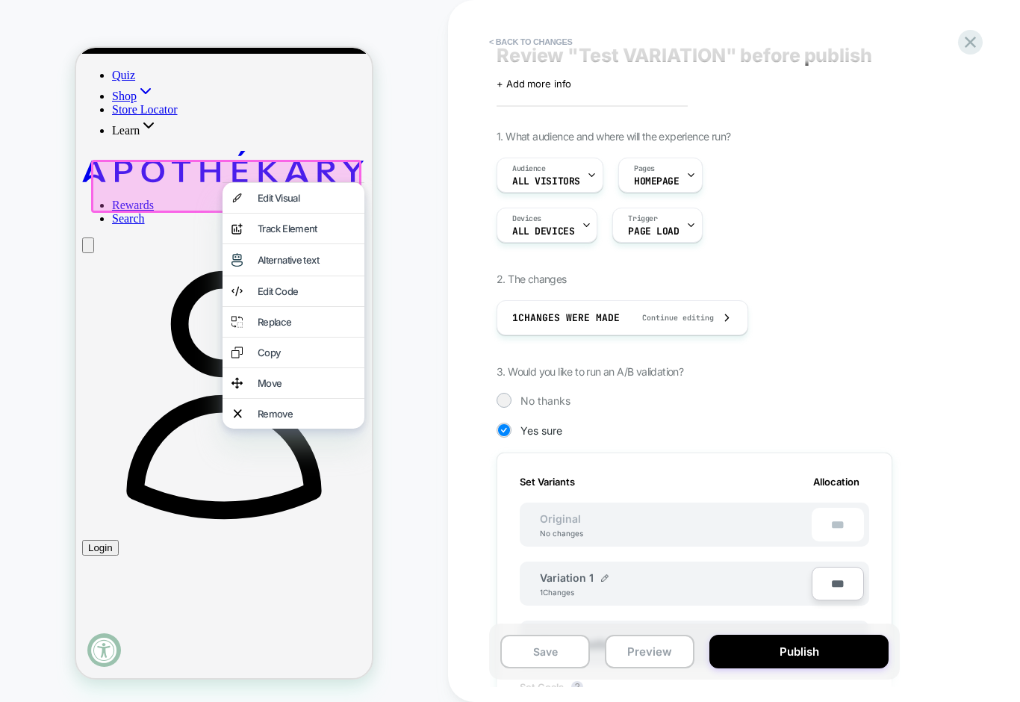
scroll to position [0, 0]
